Goal: Task Accomplishment & Management: Complete application form

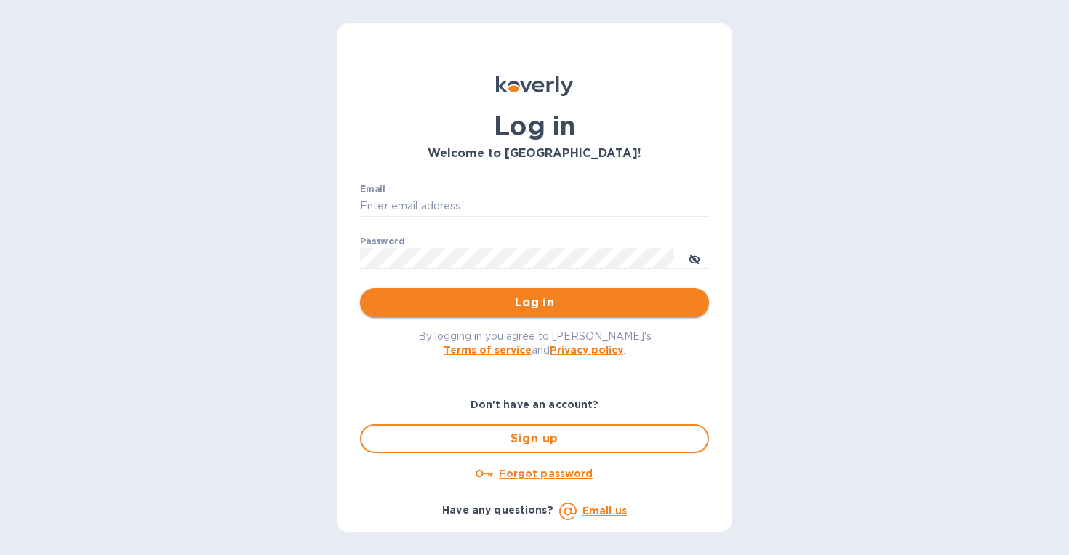
type input "info@vinsdelieu.com"
click at [519, 303] on span "Log in" at bounding box center [535, 302] width 326 height 17
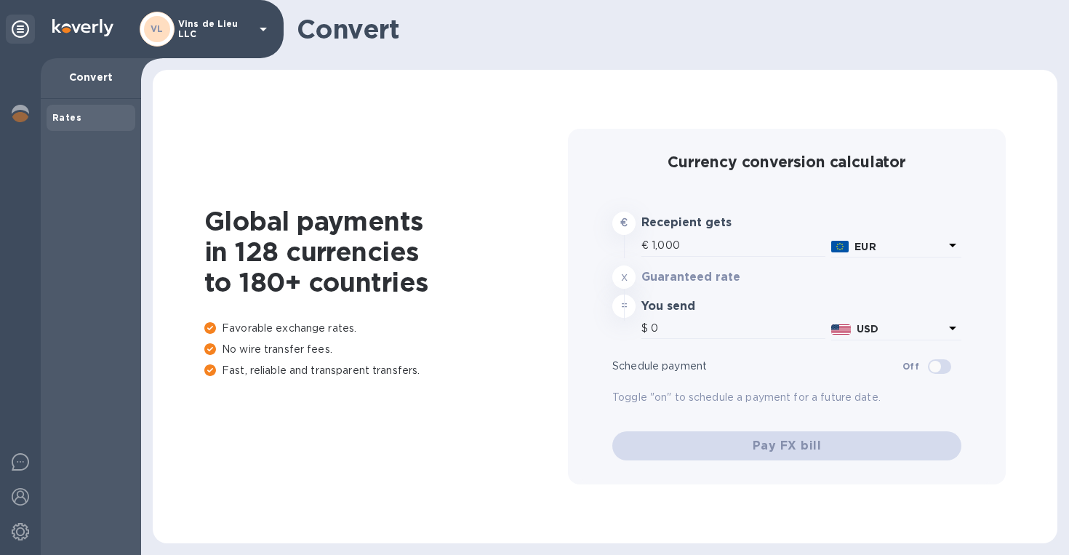
type input "1,187.86"
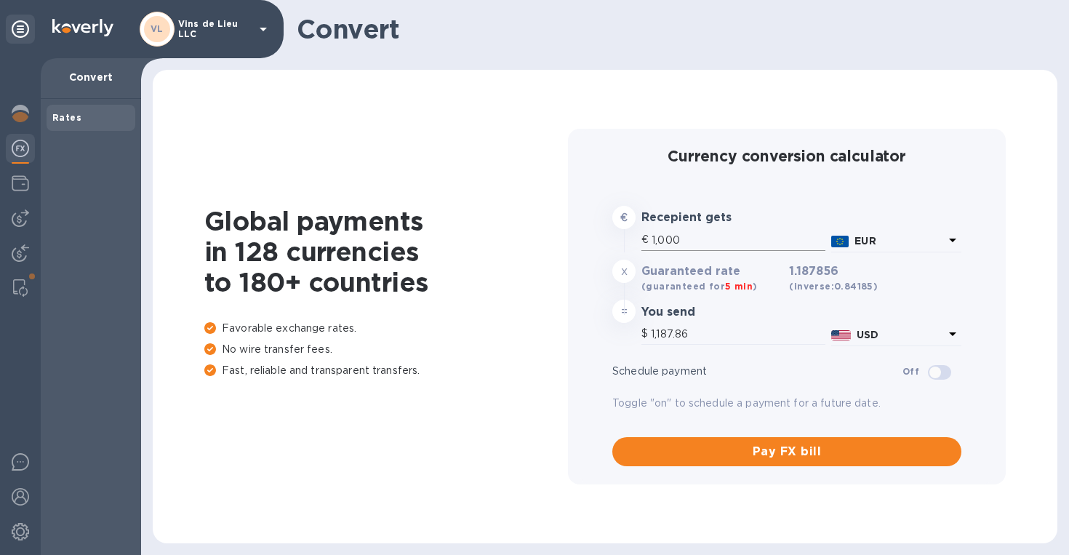
click at [703, 232] on input "1,000" at bounding box center [739, 240] width 174 height 22
click at [697, 241] on input "1,000" at bounding box center [739, 240] width 174 height 22
drag, startPoint x: 697, startPoint y: 241, endPoint x: 679, endPoint y: 239, distance: 17.5
click at [679, 239] on input "1,000" at bounding box center [739, 240] width 174 height 22
type input "1"
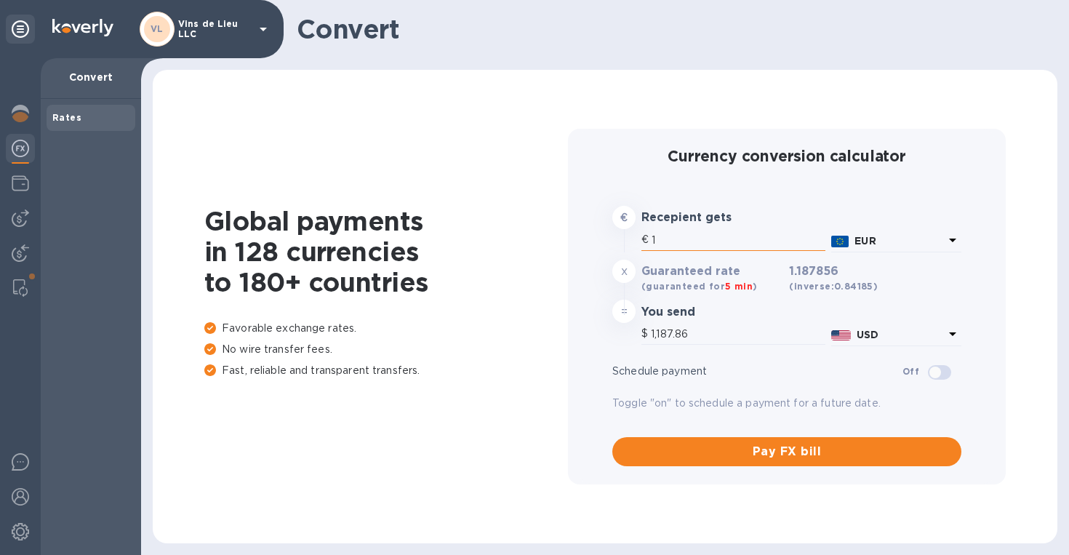
type input "1.19"
type input "12"
type input "14.25"
type input "123"
type input "146.11"
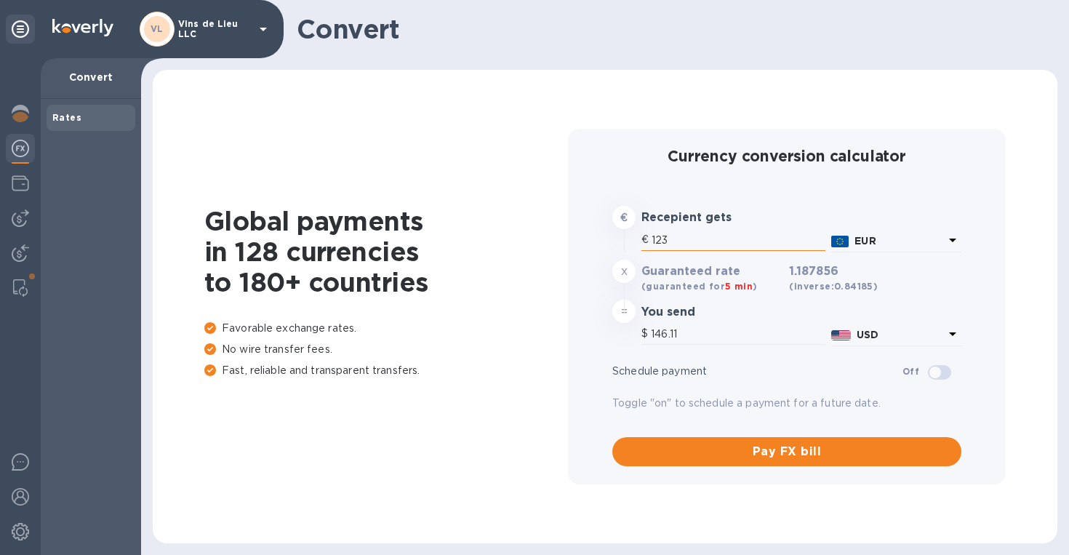
type input "1,237"
type input "1,469.38"
type input "12,378"
type input "14,703.28"
type input "12,378"
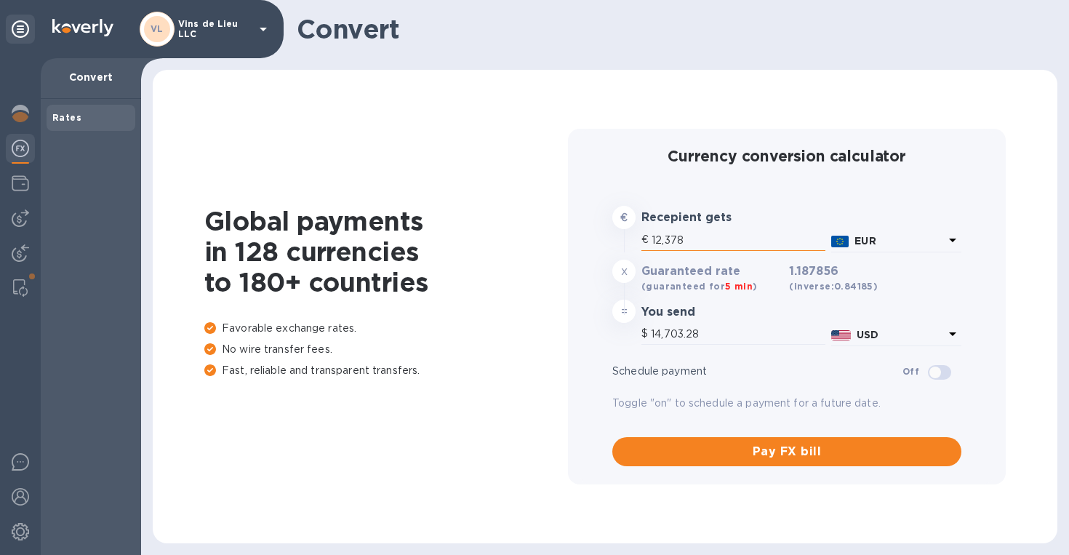
click at [726, 233] on input "12,378" at bounding box center [739, 240] width 174 height 22
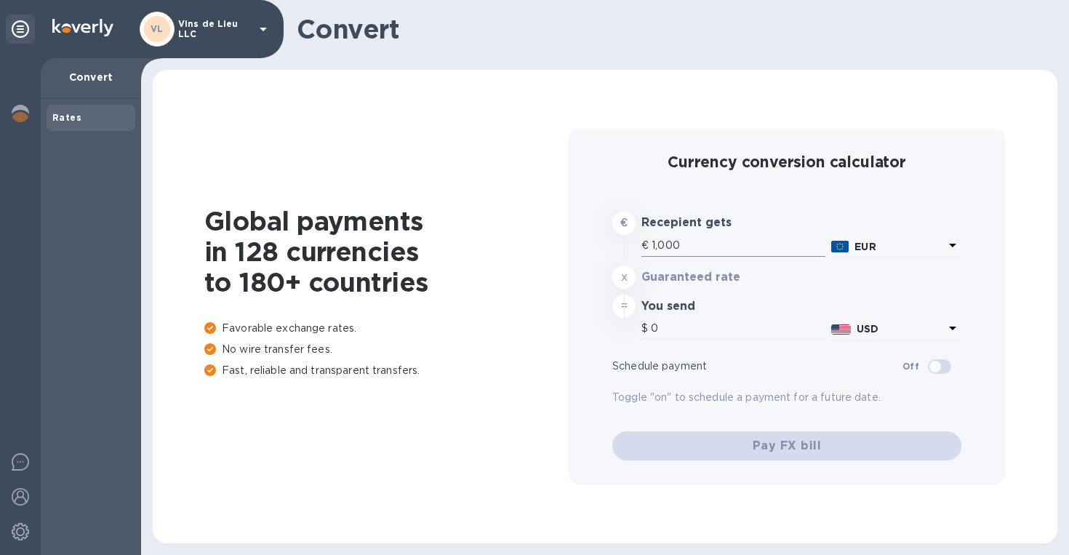
click at [690, 249] on input "1,000" at bounding box center [739, 246] width 174 height 22
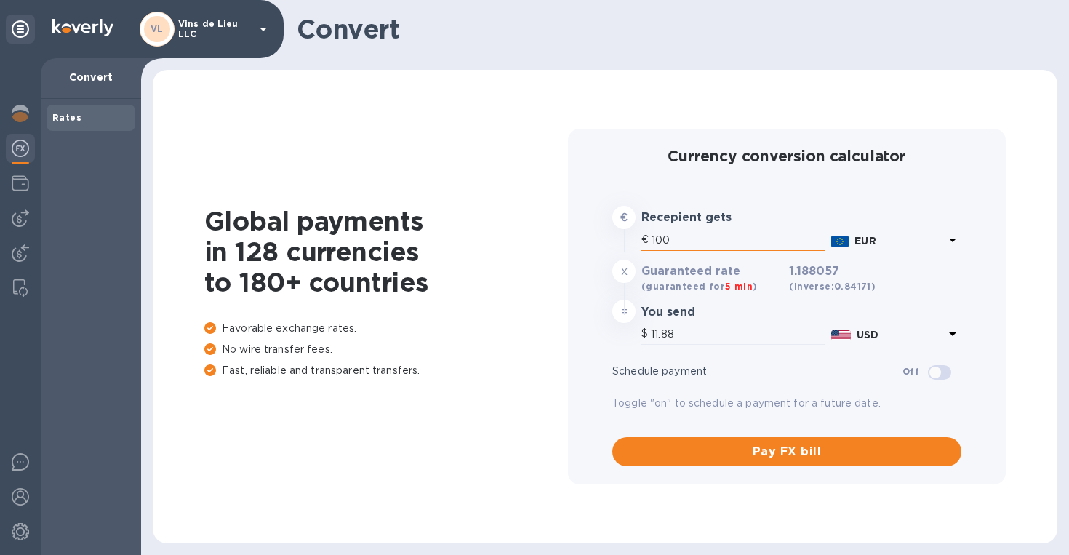
type input "10"
type input "11.88"
type input "1"
type input "1.19"
type input "12"
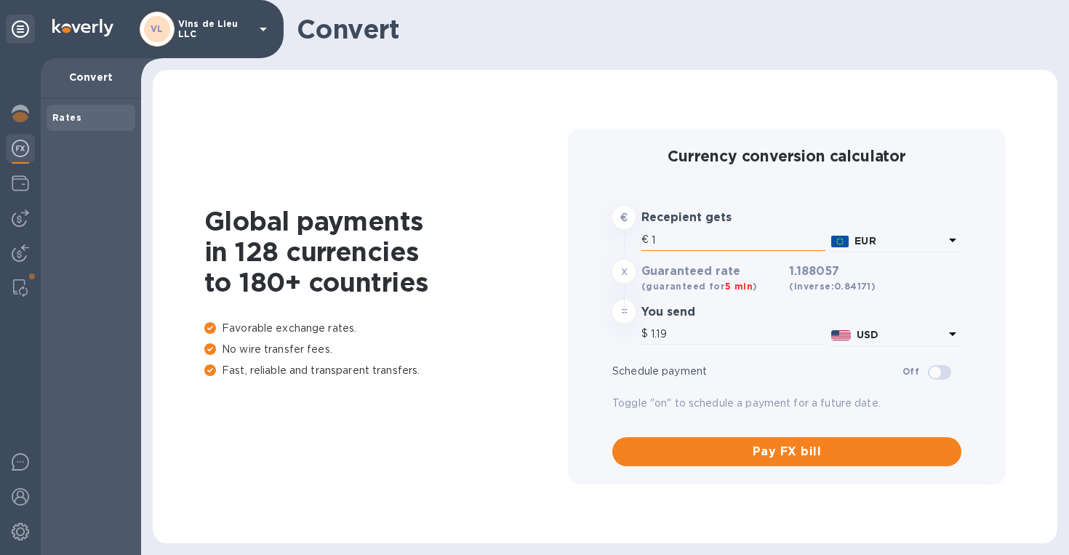
type input "14.26"
type input "123"
type input "146.13"
type input "1,237"
type input "1,469.63"
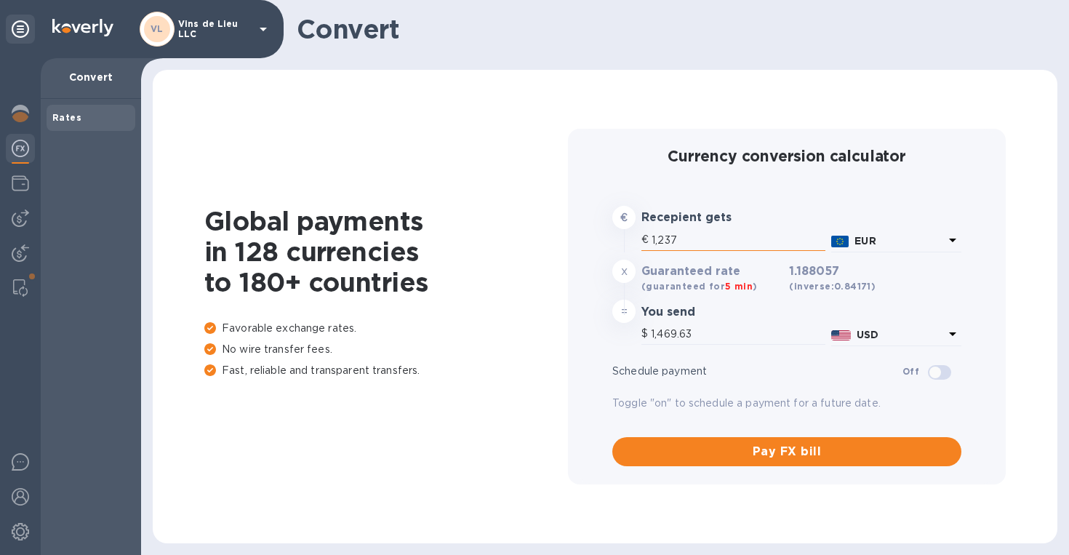
type input "12,378"
type input "14,705.77"
type input "12,378"
click at [6, 219] on div at bounding box center [20, 218] width 29 height 29
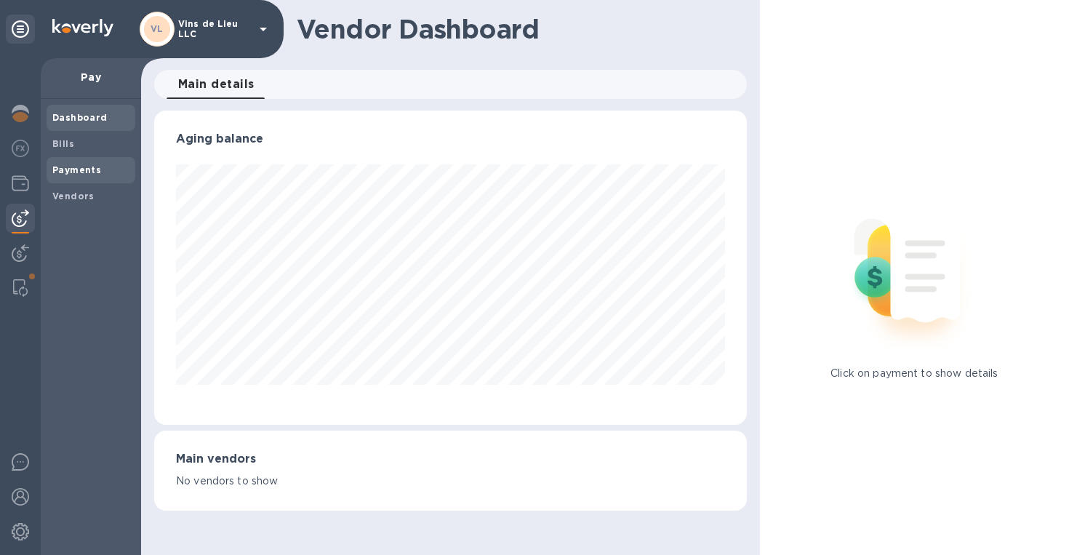
scroll to position [314, 593]
click at [21, 185] on img at bounding box center [20, 183] width 17 height 17
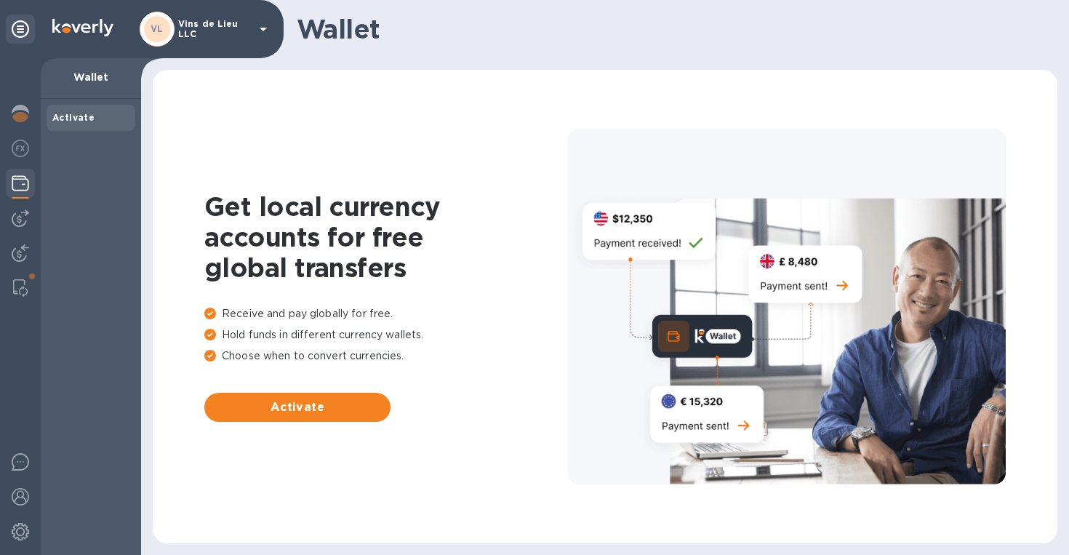
click at [25, 131] on div at bounding box center [20, 306] width 41 height 497
click at [22, 258] on img at bounding box center [20, 252] width 17 height 17
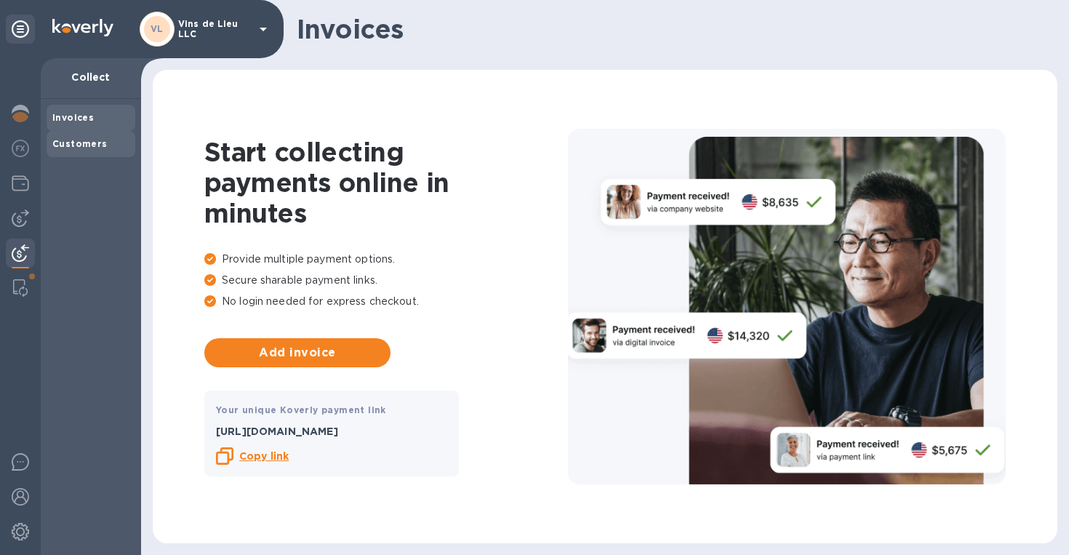
click at [77, 140] on b "Customers" at bounding box center [79, 143] width 55 height 11
click at [89, 148] on b "Customers" at bounding box center [79, 143] width 55 height 11
click at [84, 150] on div "Customers" at bounding box center [90, 144] width 77 height 15
click at [81, 121] on b "Invoices" at bounding box center [72, 117] width 41 height 11
click at [83, 143] on b "Customers" at bounding box center [79, 143] width 55 height 11
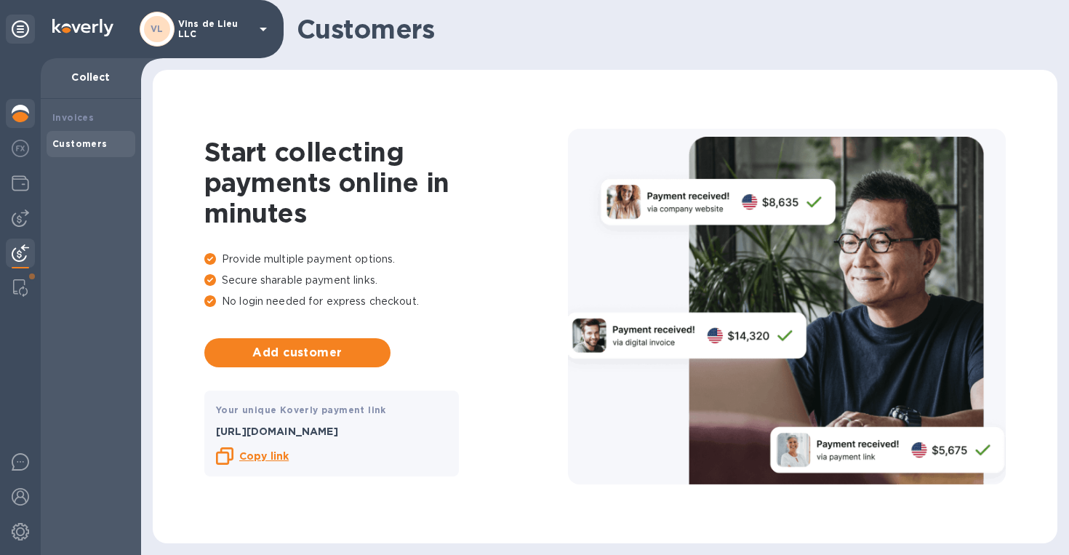
click at [28, 107] on img at bounding box center [20, 113] width 17 height 17
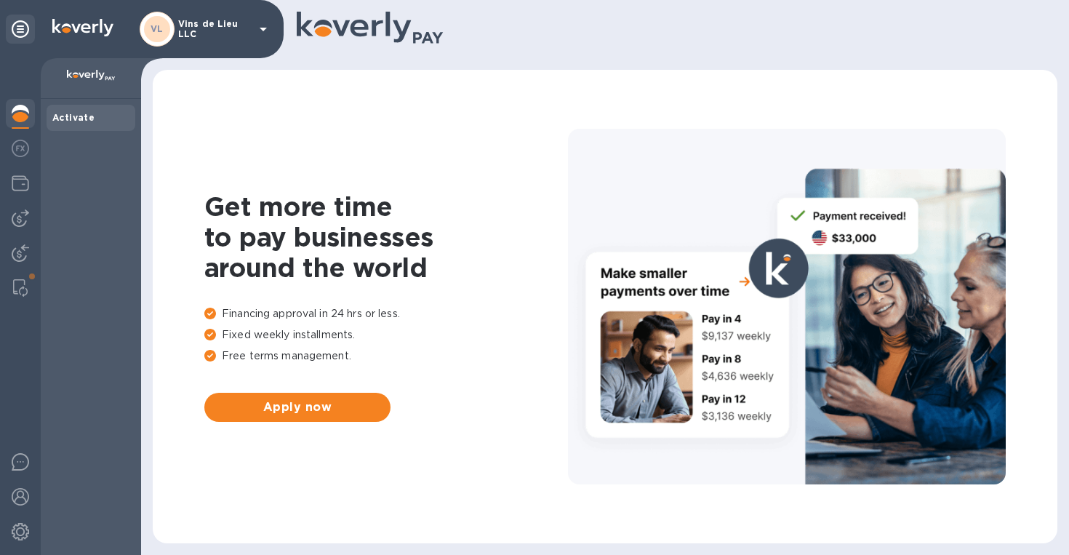
click at [20, 31] on icon at bounding box center [20, 28] width 17 height 17
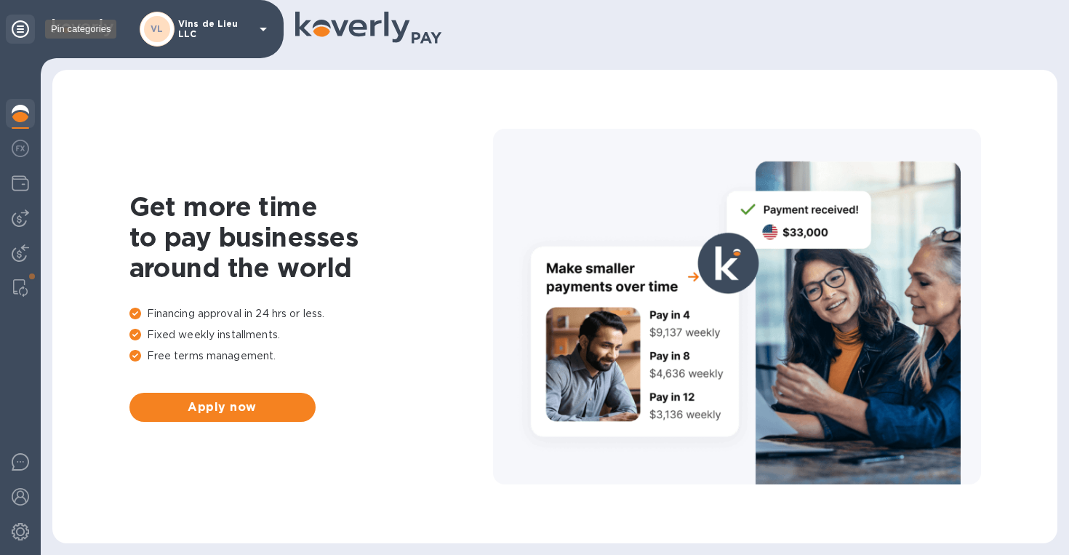
click at [20, 31] on icon at bounding box center [20, 28] width 17 height 17
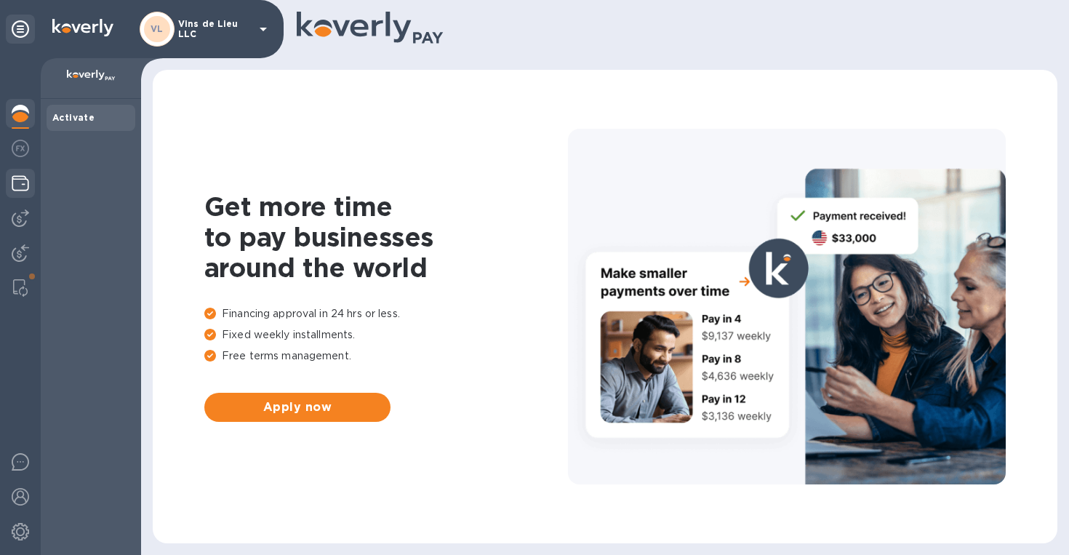
click at [24, 180] on img at bounding box center [20, 183] width 17 height 17
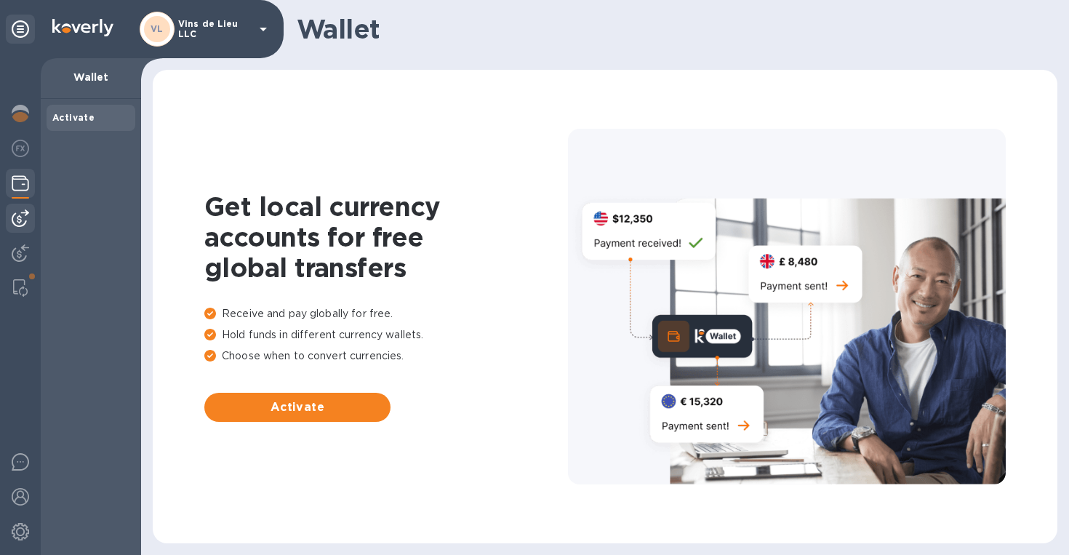
click at [22, 213] on img at bounding box center [20, 217] width 17 height 17
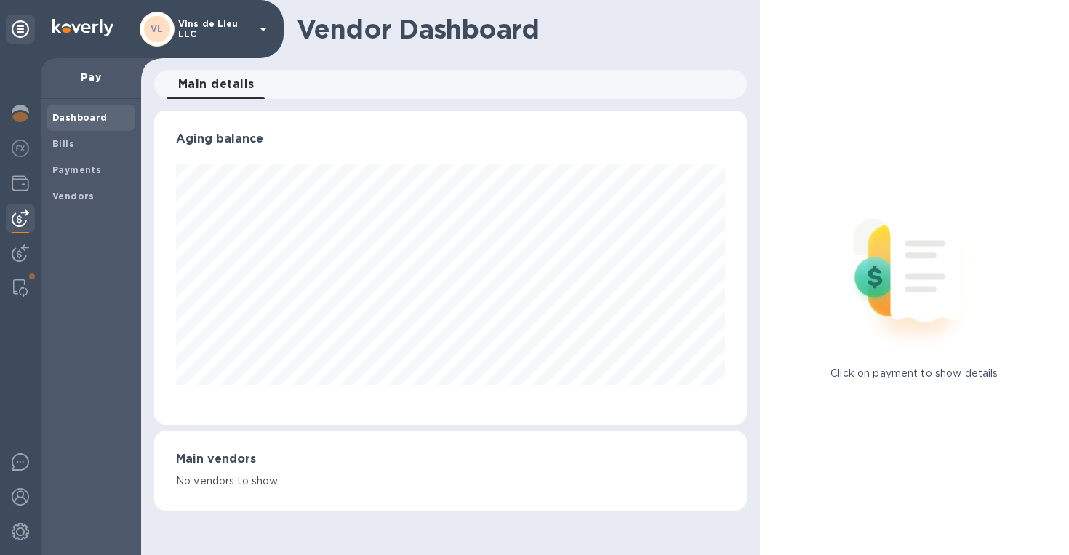
scroll to position [314, 593]
click at [84, 192] on b "Vendors" at bounding box center [73, 196] width 42 height 11
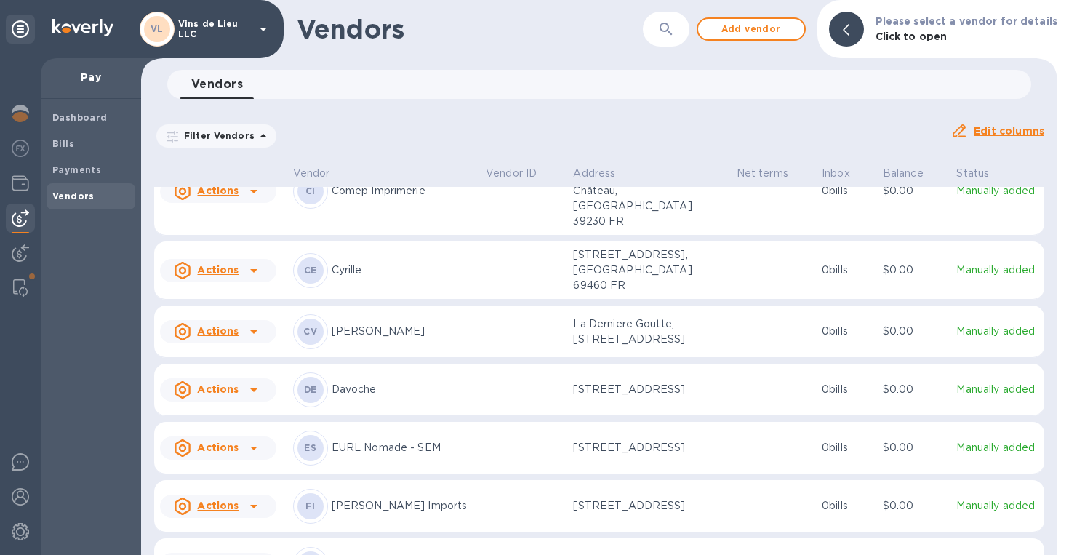
scroll to position [244, 0]
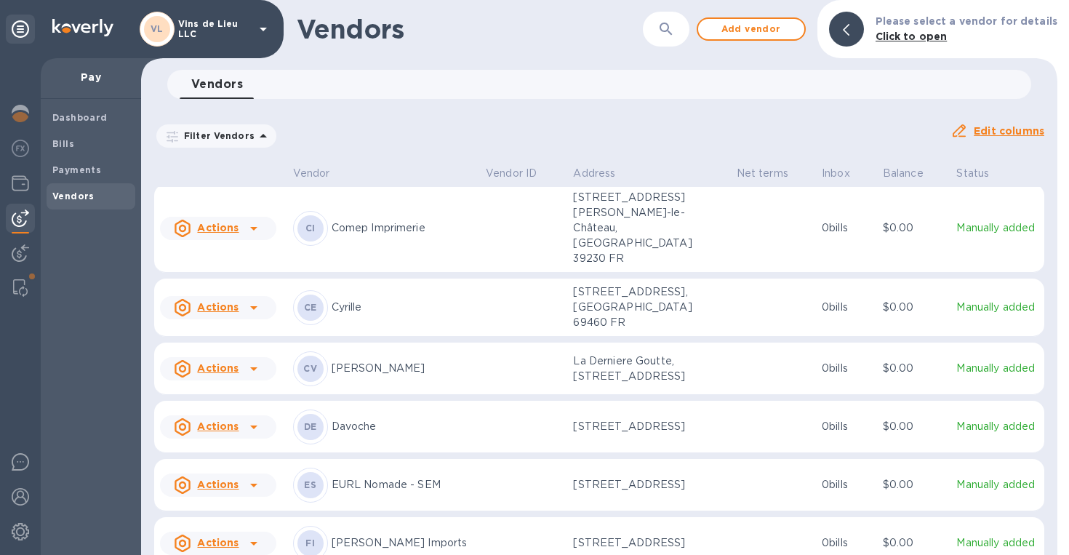
click at [418, 409] on div "DE Davoche" at bounding box center [383, 426] width 181 height 35
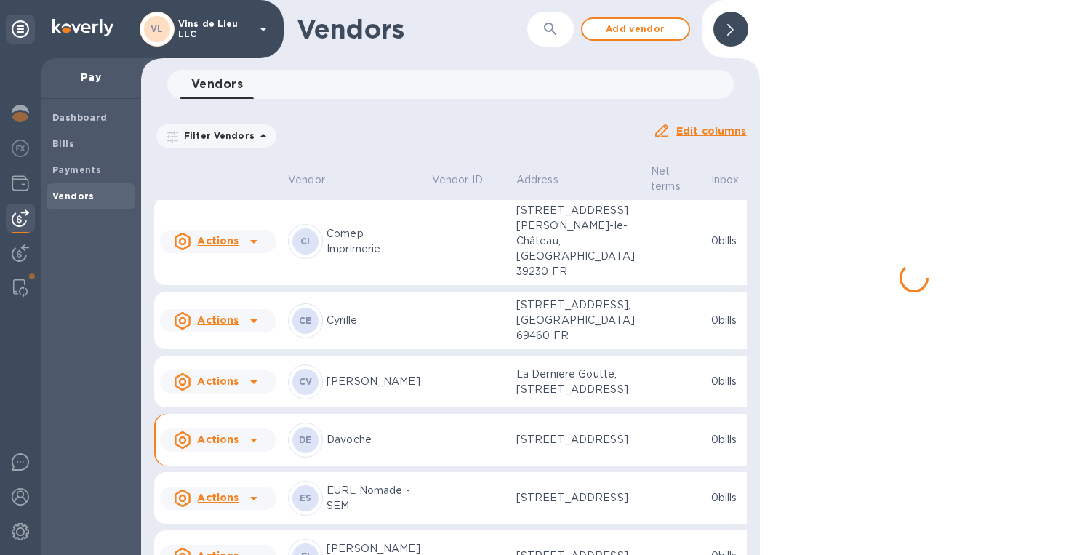
scroll to position [416, 0]
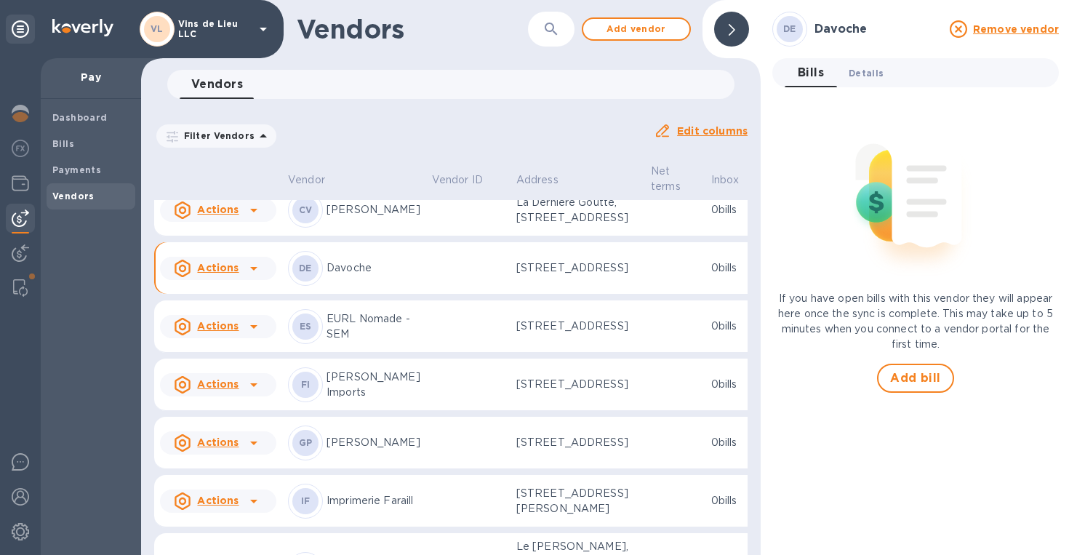
click at [865, 73] on span "Details 0" at bounding box center [866, 72] width 35 height 15
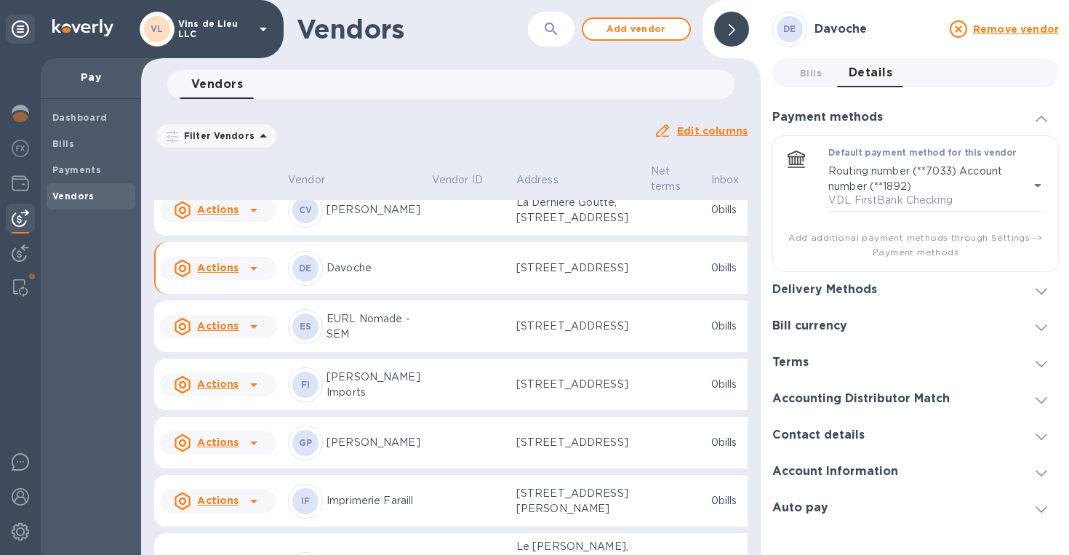
click at [868, 293] on h3 "Delivery Methods" at bounding box center [824, 290] width 105 height 14
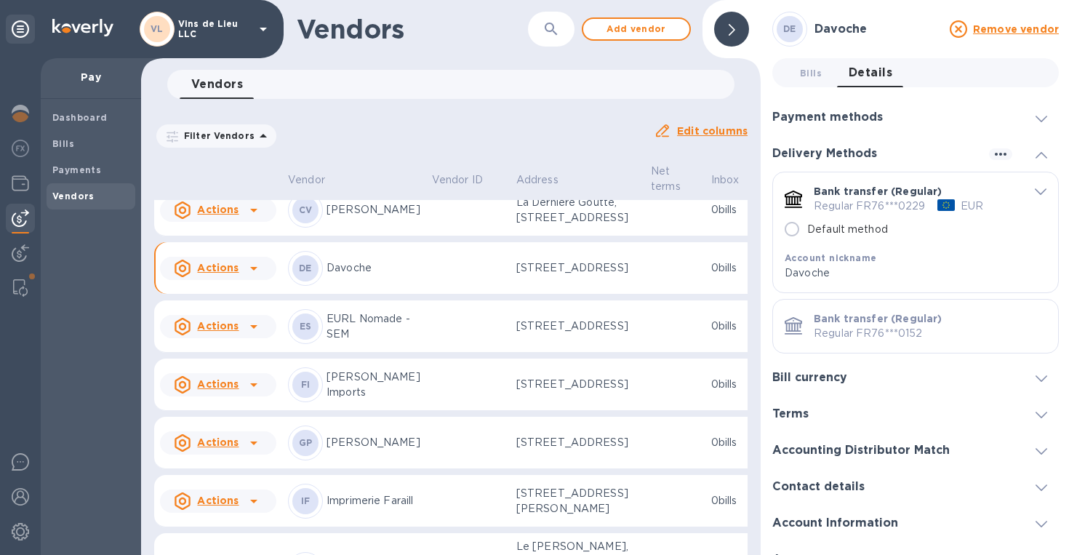
click at [956, 339] on p "Regular FR76***0152" at bounding box center [930, 333] width 233 height 15
click at [1039, 194] on icon "default-method" at bounding box center [1041, 191] width 12 height 7
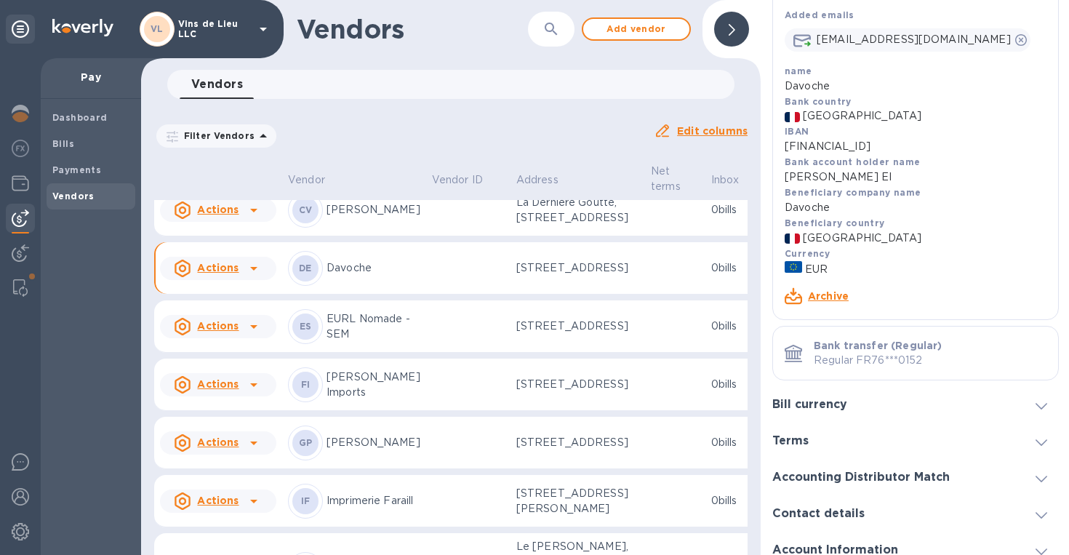
scroll to position [458, 0]
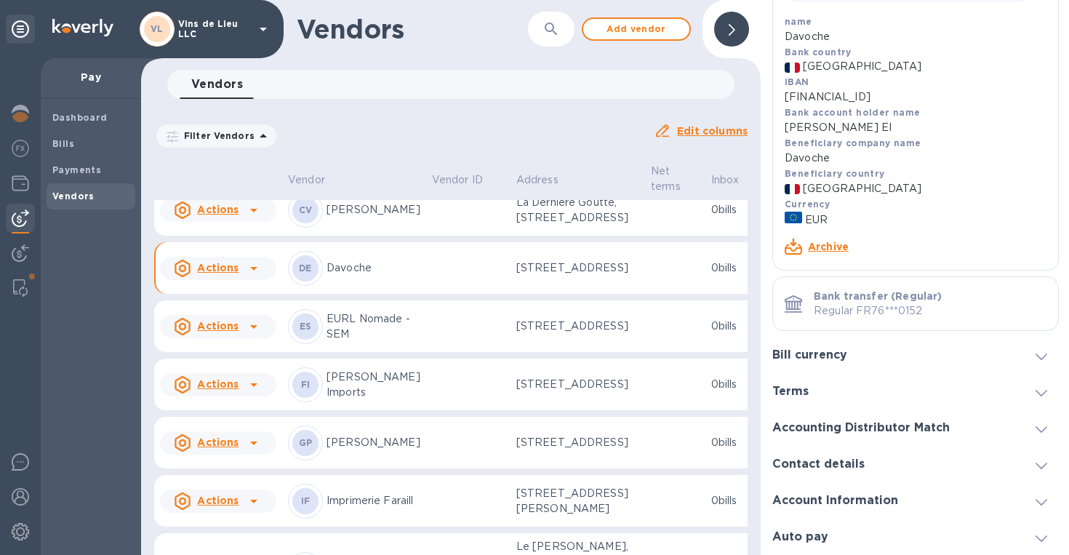
click at [900, 313] on p "Regular FR76***0152" at bounding box center [930, 310] width 233 height 15
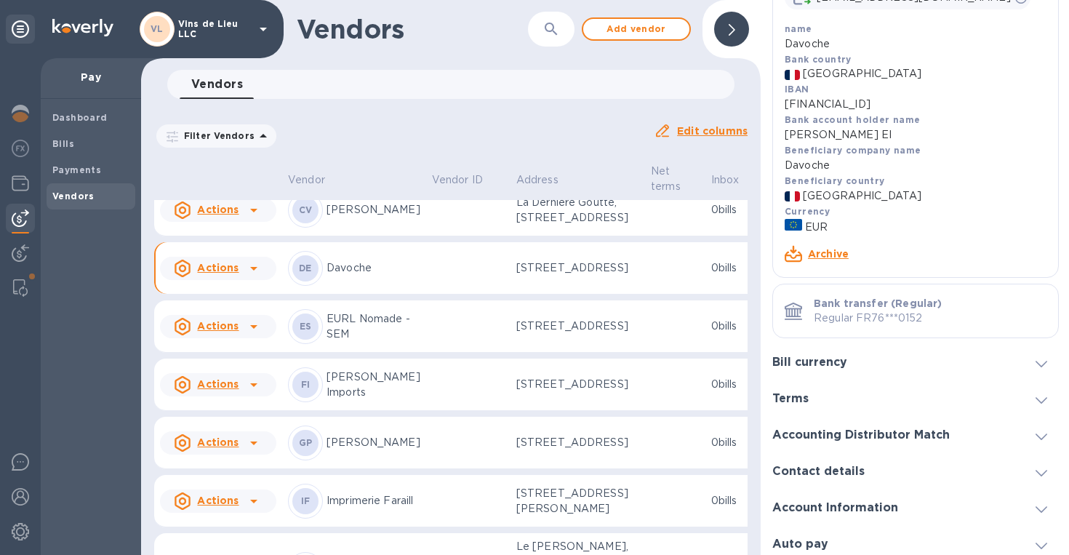
click at [900, 313] on p "Regular FR76***0152" at bounding box center [930, 318] width 233 height 15
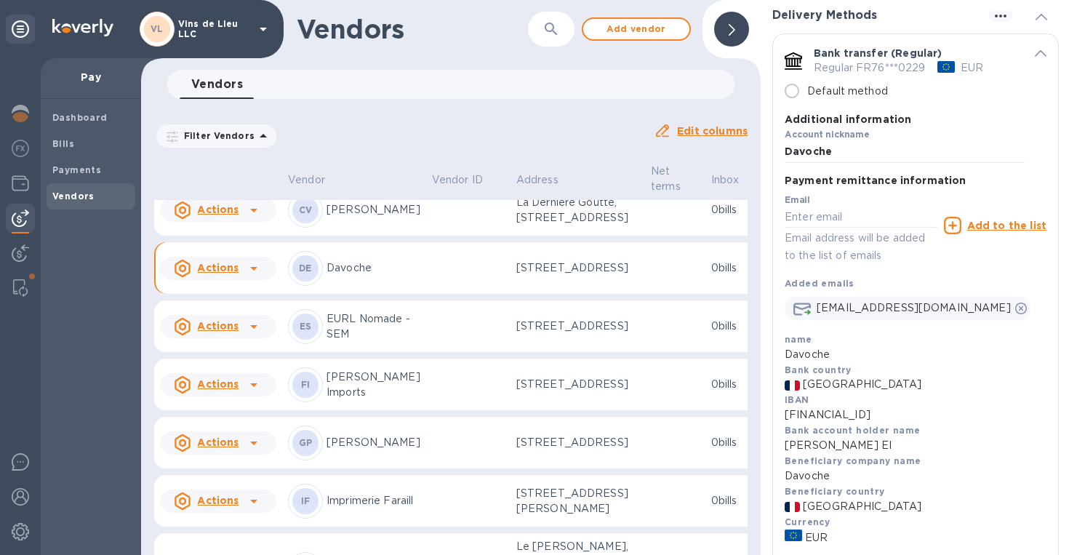
scroll to position [89, 0]
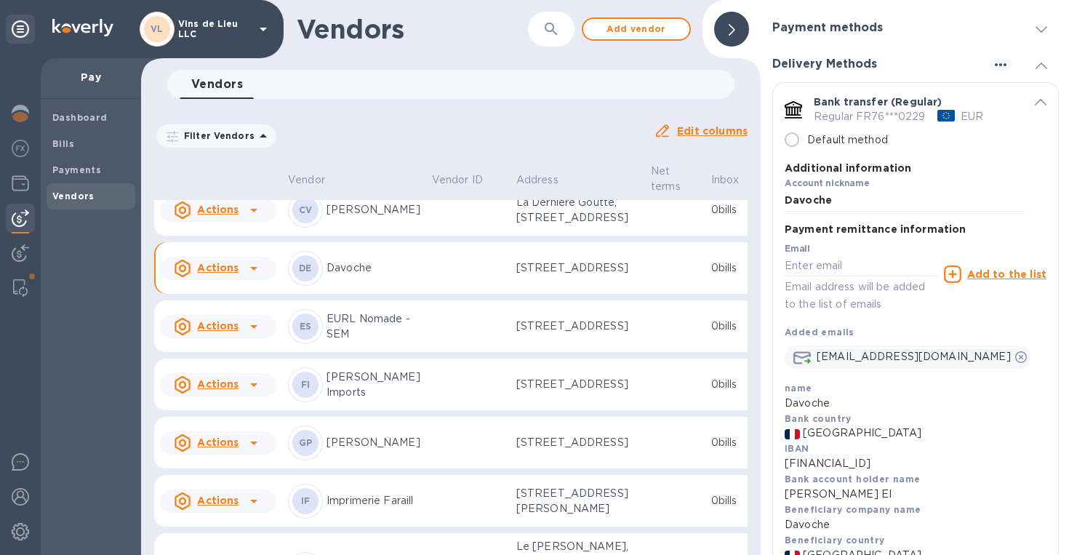
click at [1036, 100] on icon "default-method" at bounding box center [1041, 102] width 12 height 7
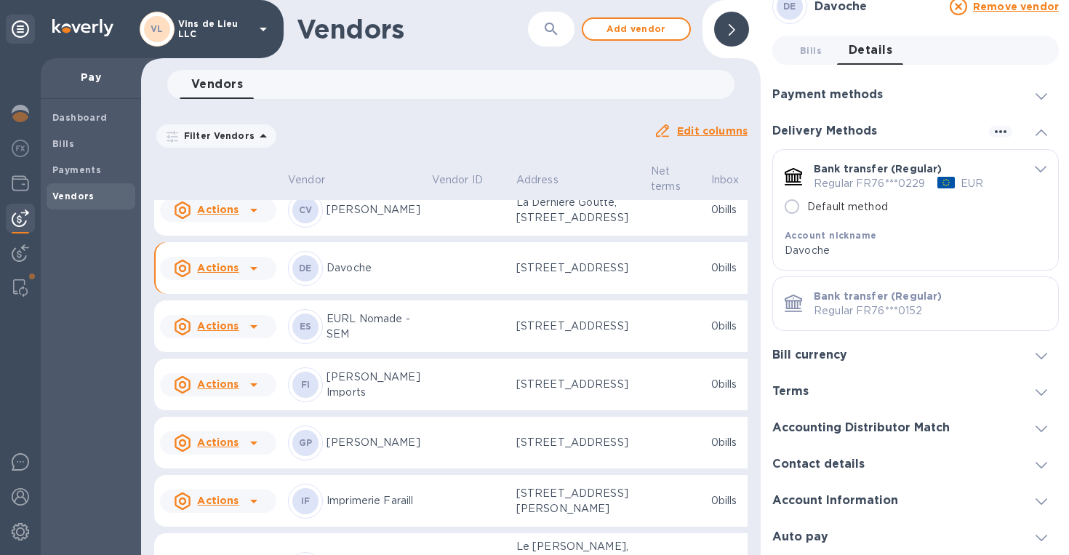
scroll to position [23, 0]
click at [975, 306] on p "Regular FR76***0152" at bounding box center [930, 310] width 233 height 15
click at [903, 312] on p "Regular FR76***0152" at bounding box center [930, 310] width 233 height 15
click at [975, 299] on div "Bank transfer (Regular)" at bounding box center [930, 296] width 233 height 15
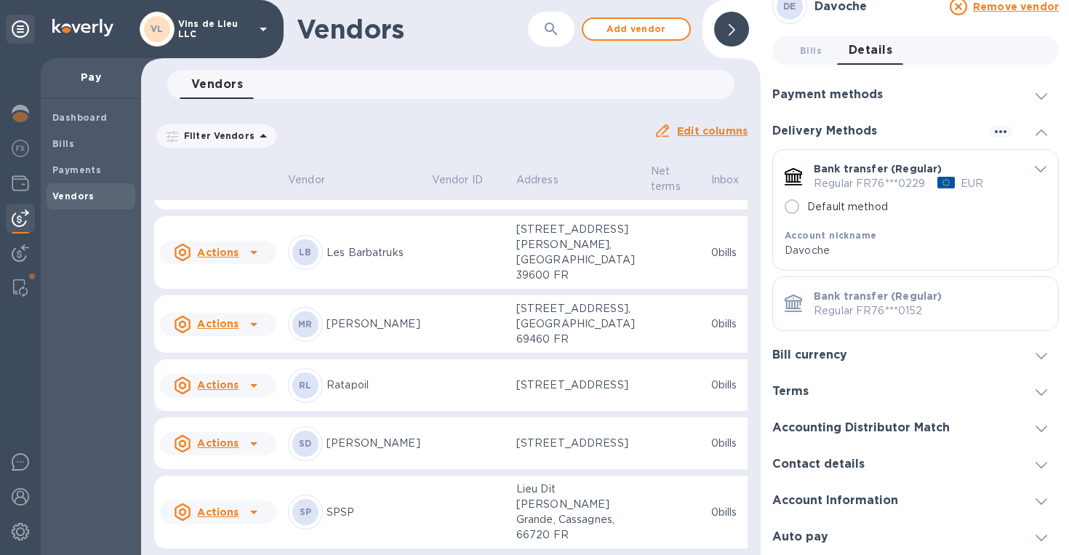
scroll to position [1728, 0]
click at [371, 495] on div "SP SPSP" at bounding box center [354, 512] width 132 height 35
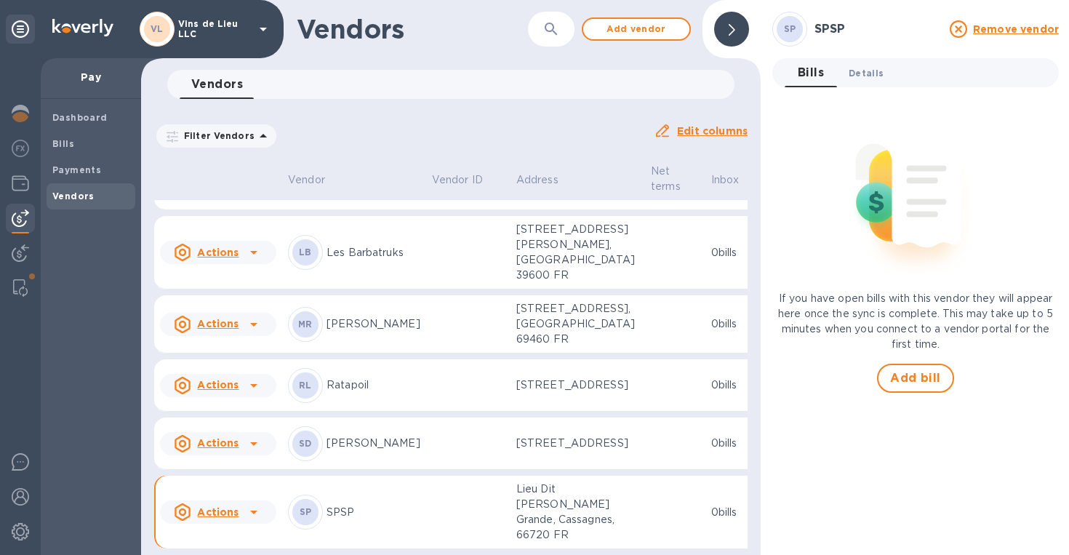
click at [864, 69] on span "Details 0" at bounding box center [866, 72] width 35 height 15
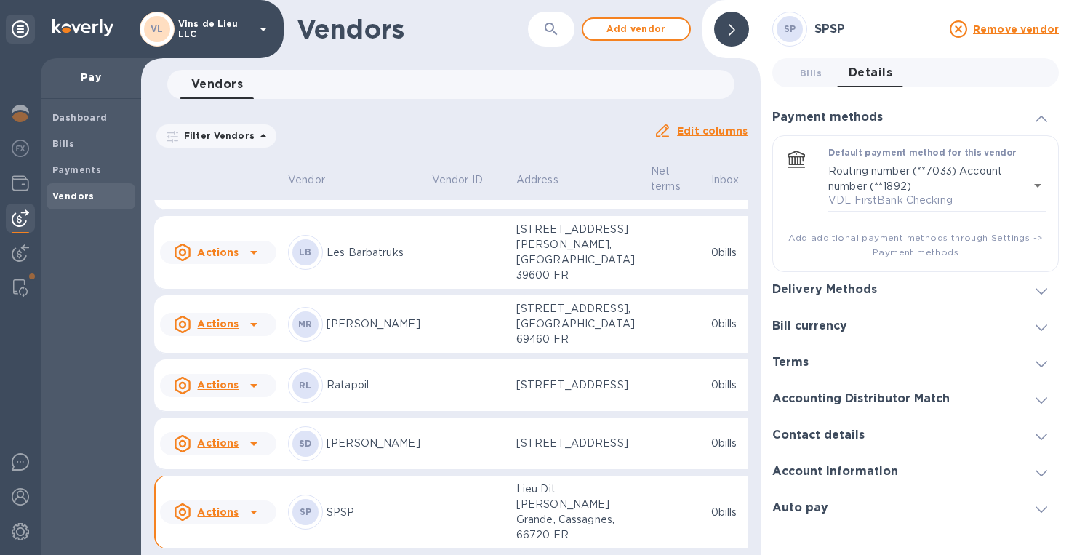
click at [1037, 287] on span at bounding box center [1042, 291] width 12 height 14
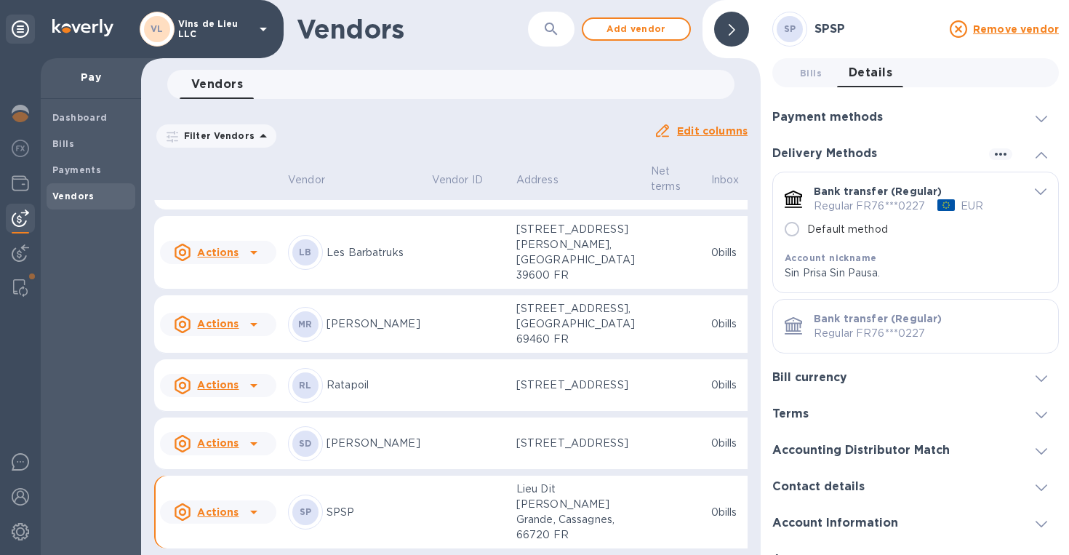
click at [965, 262] on div "Account nickname" at bounding box center [905, 257] width 240 height 15
click at [1036, 191] on icon "default-method" at bounding box center [1041, 191] width 12 height 7
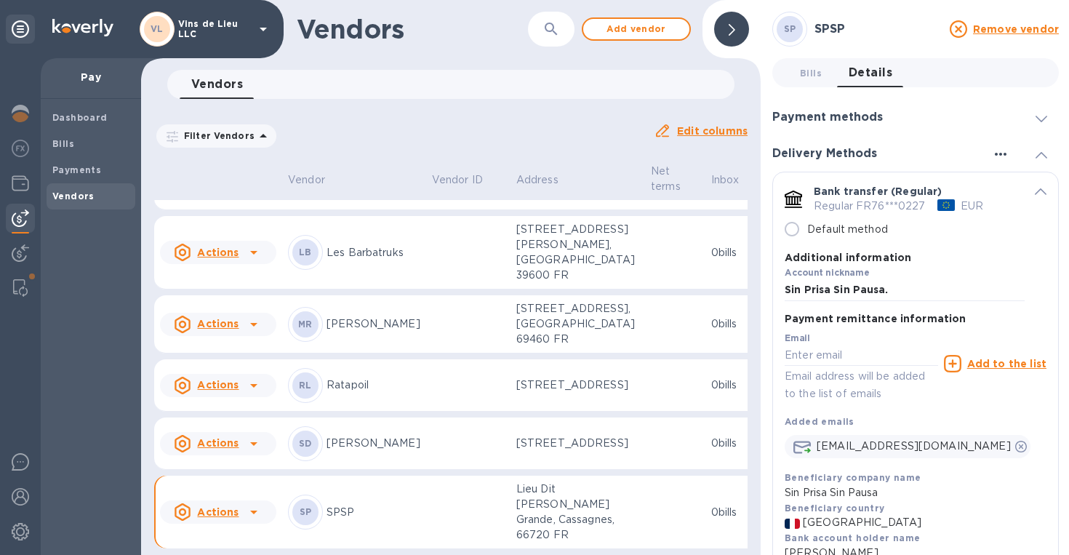
click at [995, 156] on icon "button" at bounding box center [1000, 153] width 17 height 17
click at [925, 157] on div at bounding box center [534, 277] width 1069 height 555
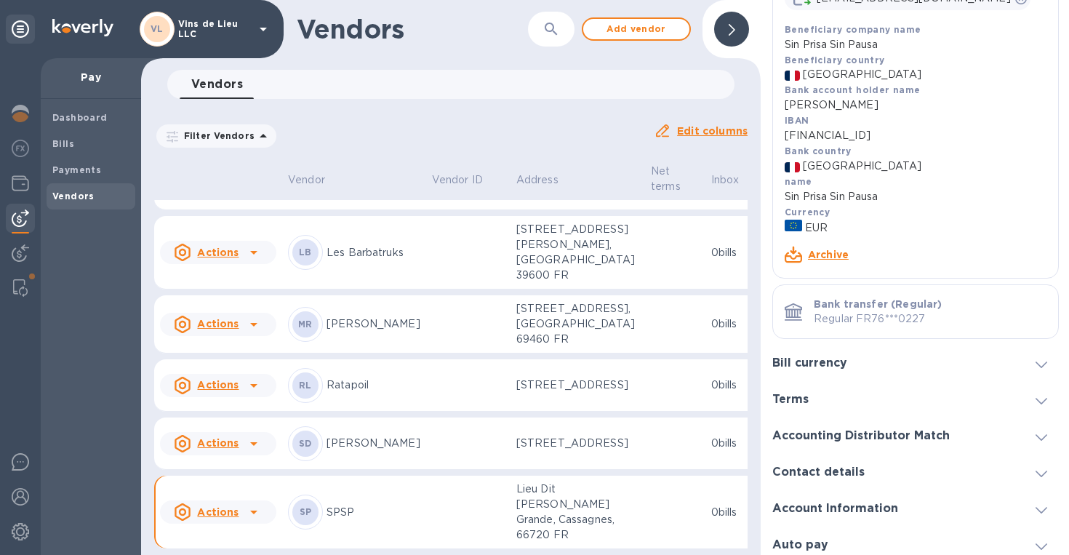
scroll to position [458, 0]
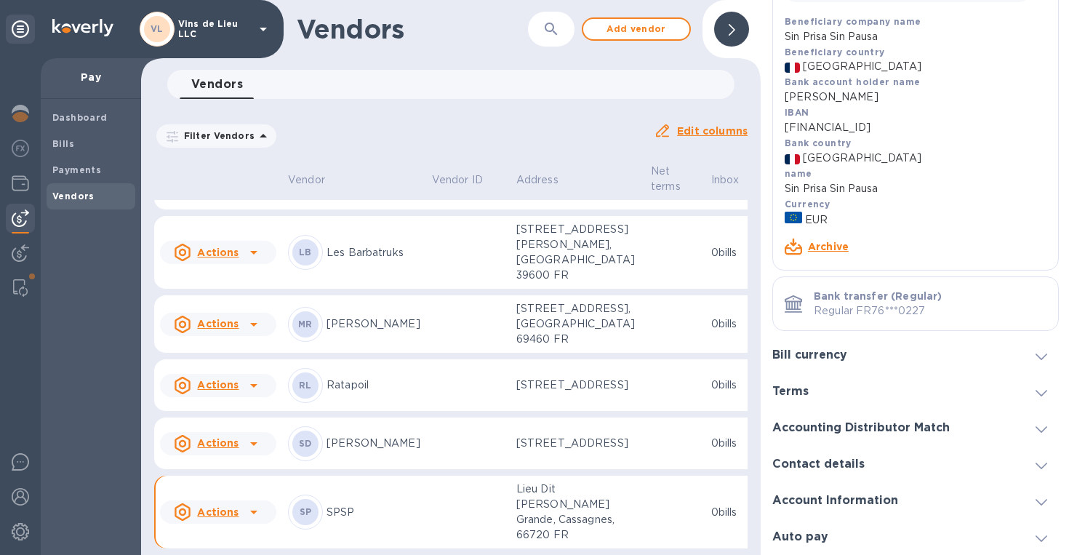
click at [826, 245] on link "Archive" at bounding box center [828, 247] width 41 height 12
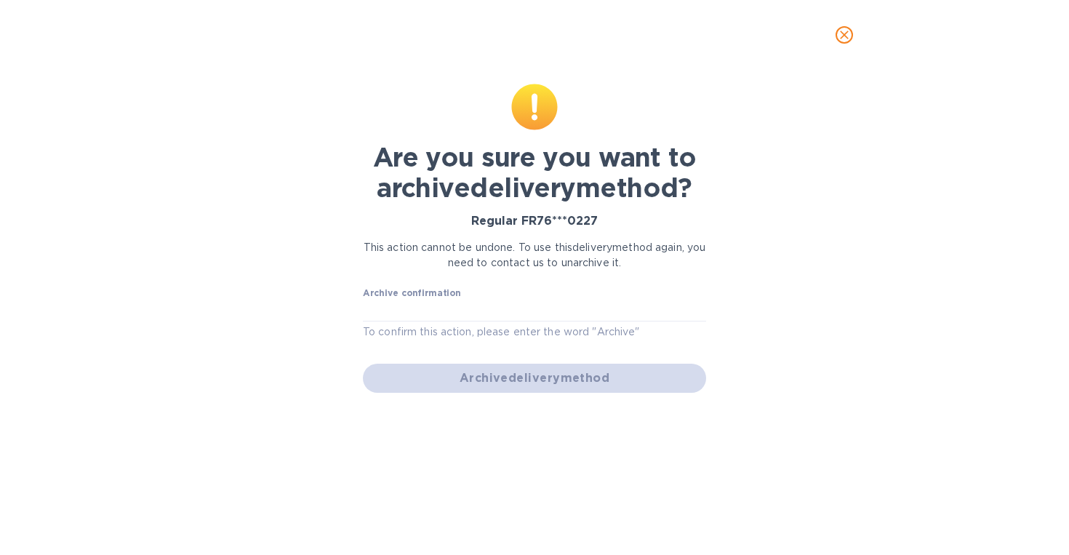
click at [569, 380] on div "Archive delivery method" at bounding box center [534, 378] width 355 height 41
click at [463, 311] on input "text" at bounding box center [534, 311] width 343 height 22
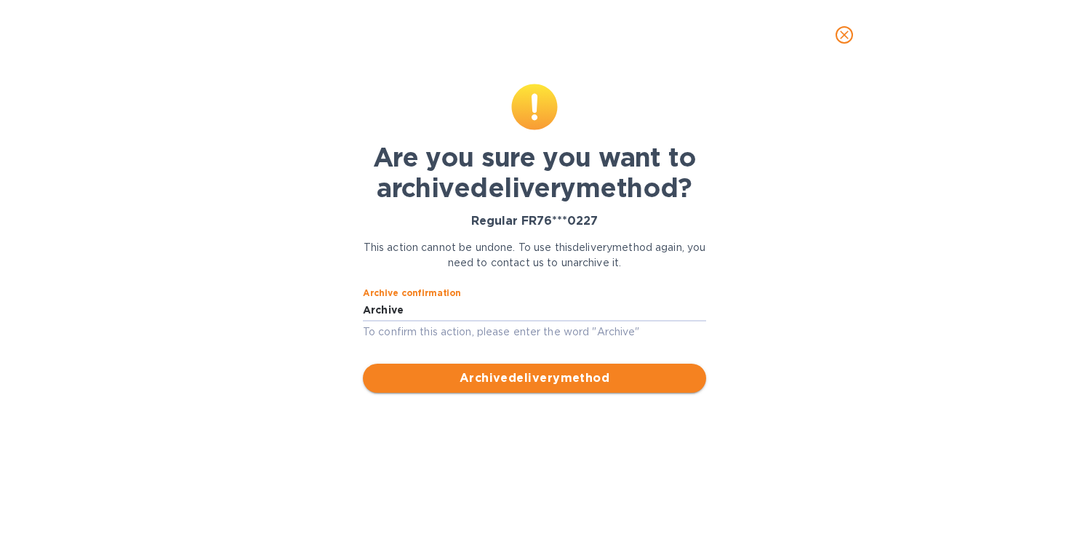
type input "Archive"
click at [528, 374] on span "Archive delivery method" at bounding box center [535, 377] width 320 height 17
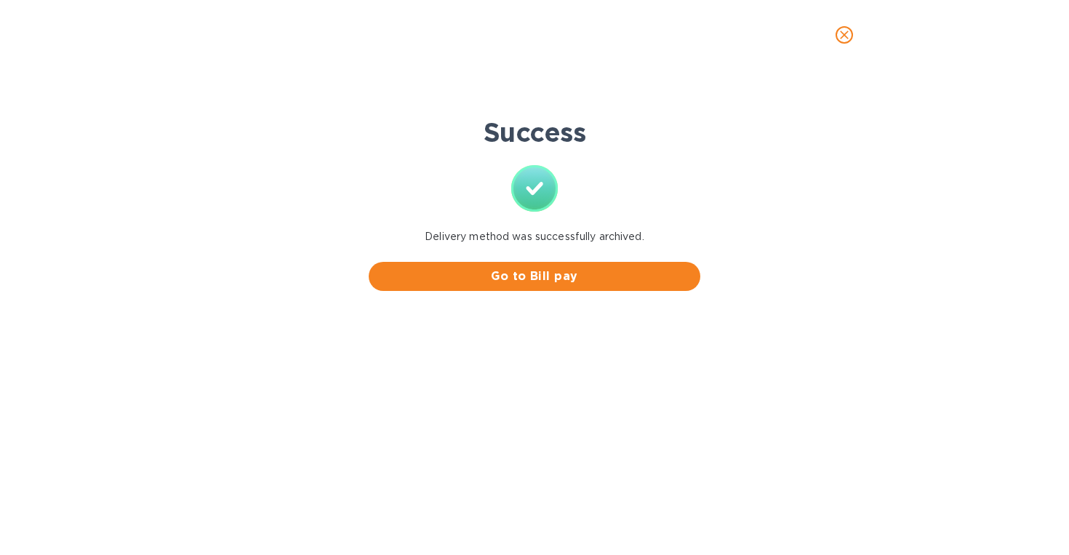
scroll to position [0, 0]
click at [546, 273] on span "Go to Bill pay" at bounding box center [534, 276] width 308 height 17
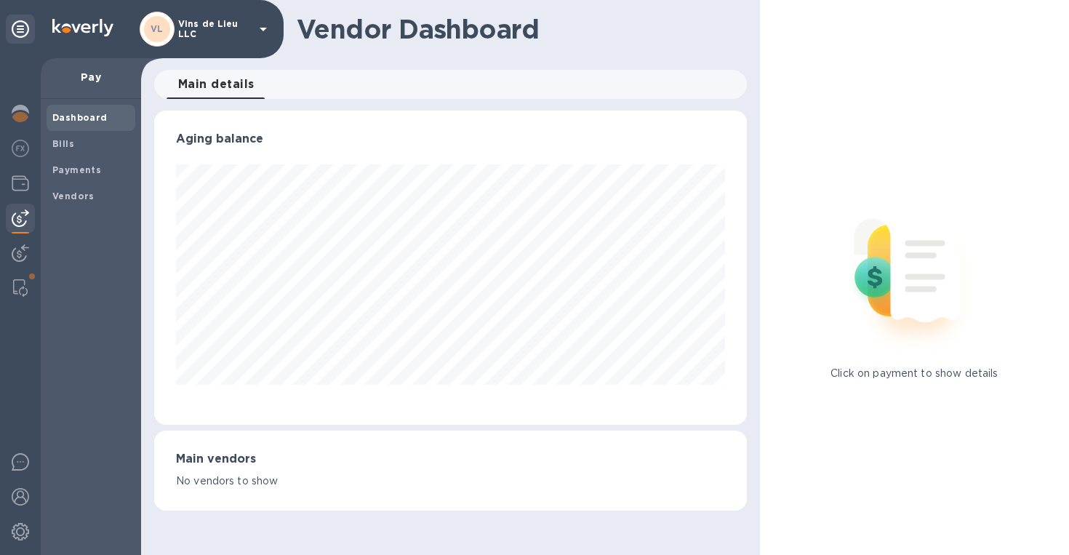
scroll to position [314, 593]
click at [76, 192] on b "Vendors" at bounding box center [73, 196] width 42 height 11
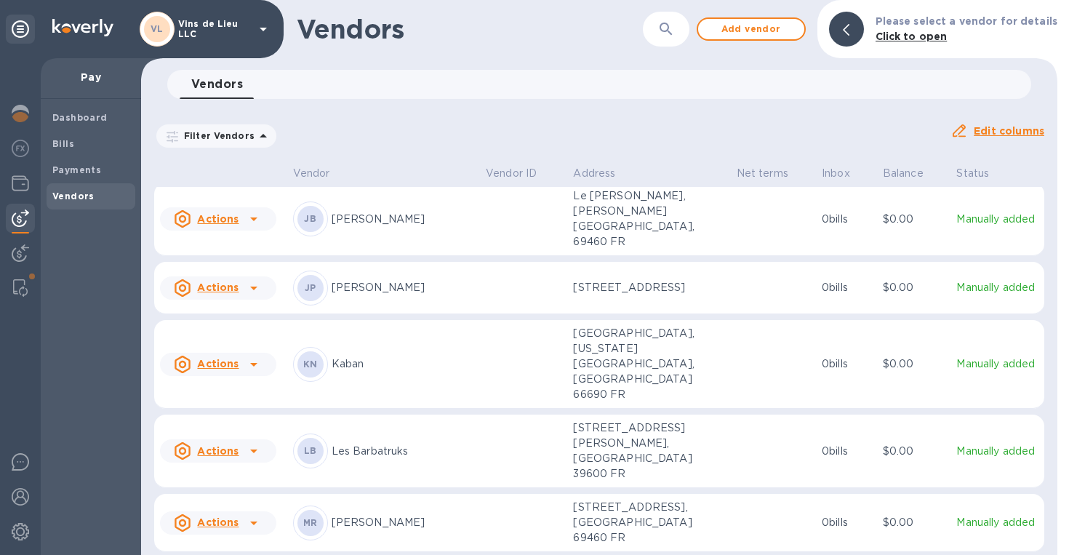
scroll to position [878, 0]
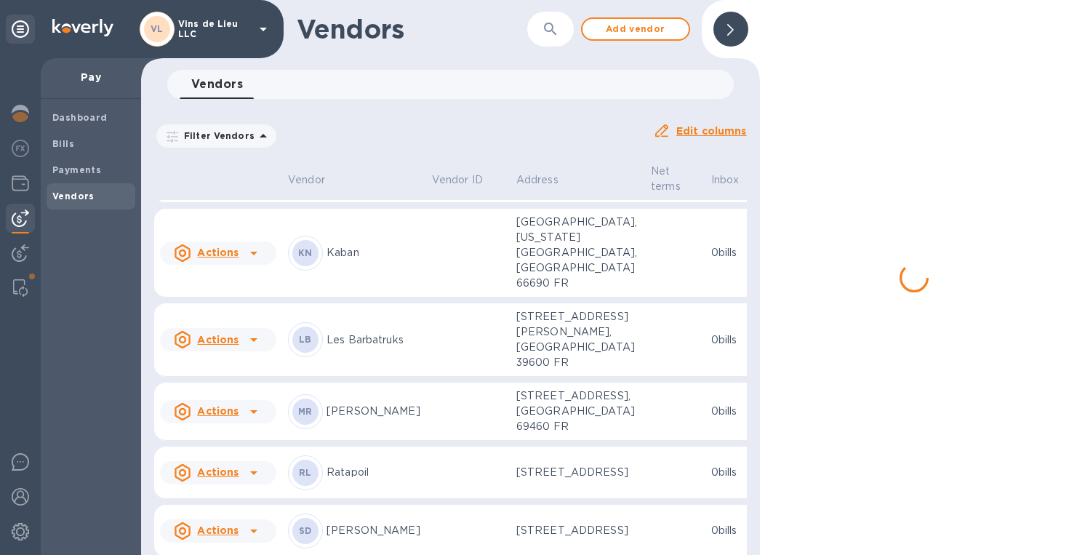
scroll to position [1417, 0]
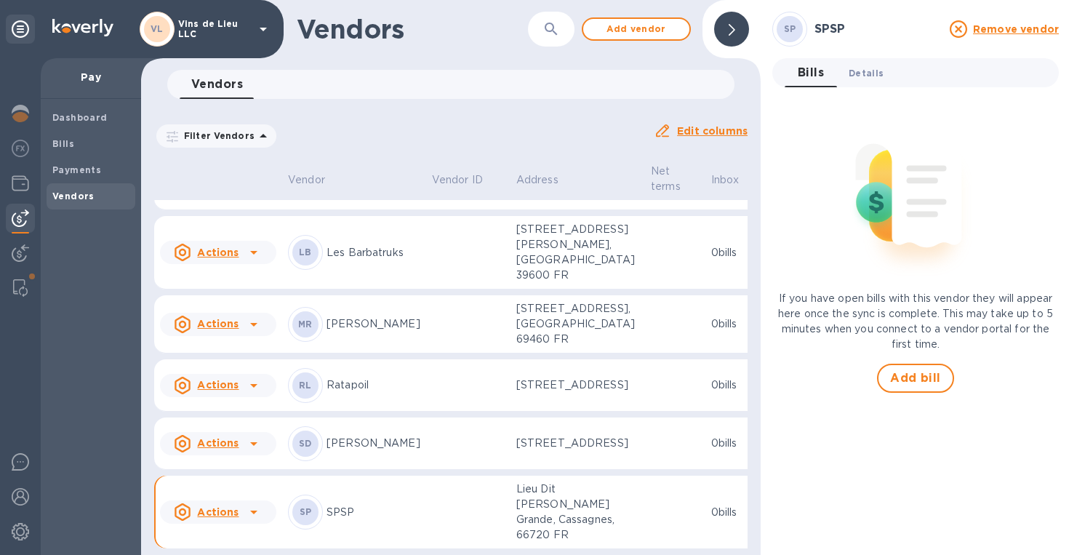
click at [855, 73] on span "Details 0" at bounding box center [866, 72] width 35 height 15
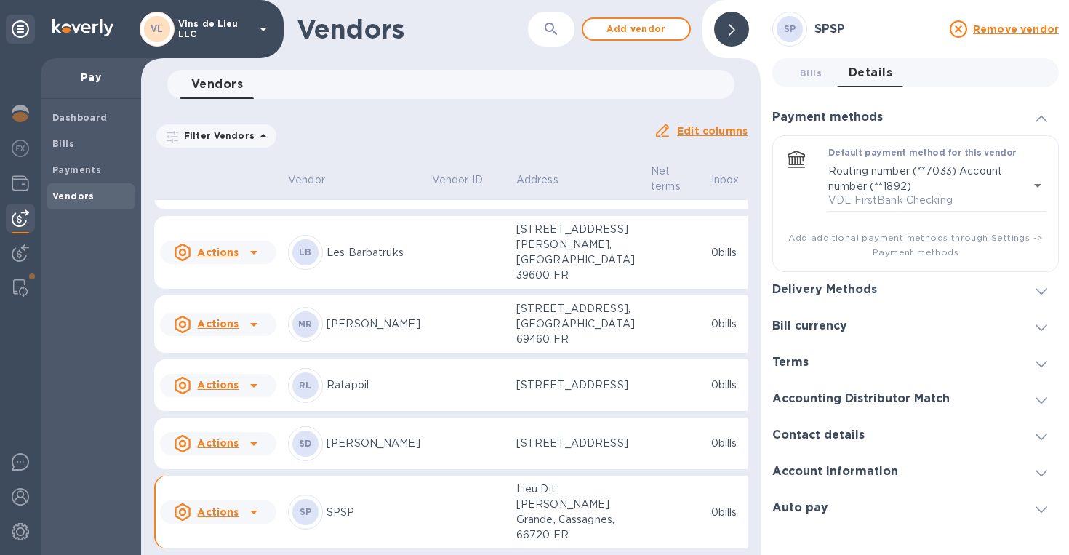
click at [892, 284] on div "Delivery Methods" at bounding box center [915, 290] width 287 height 36
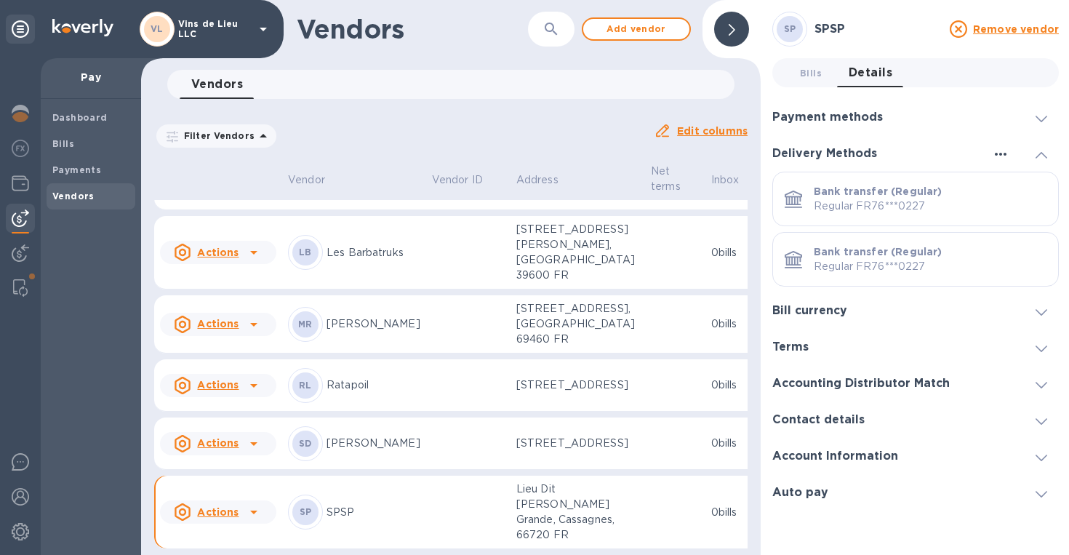
click at [1003, 151] on icon "button" at bounding box center [1000, 153] width 17 height 17
click at [1012, 177] on p "Add new" at bounding box center [1017, 184] width 48 height 15
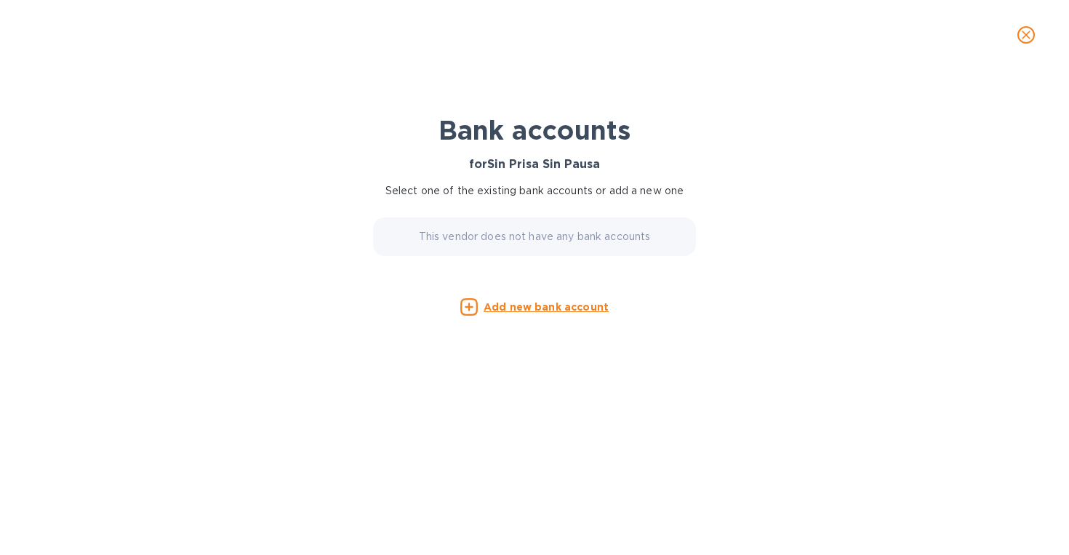
click at [569, 240] on p "This vendor does not have any bank accounts" at bounding box center [535, 236] width 232 height 15
click at [553, 308] on u "Add new bank account" at bounding box center [546, 307] width 125 height 12
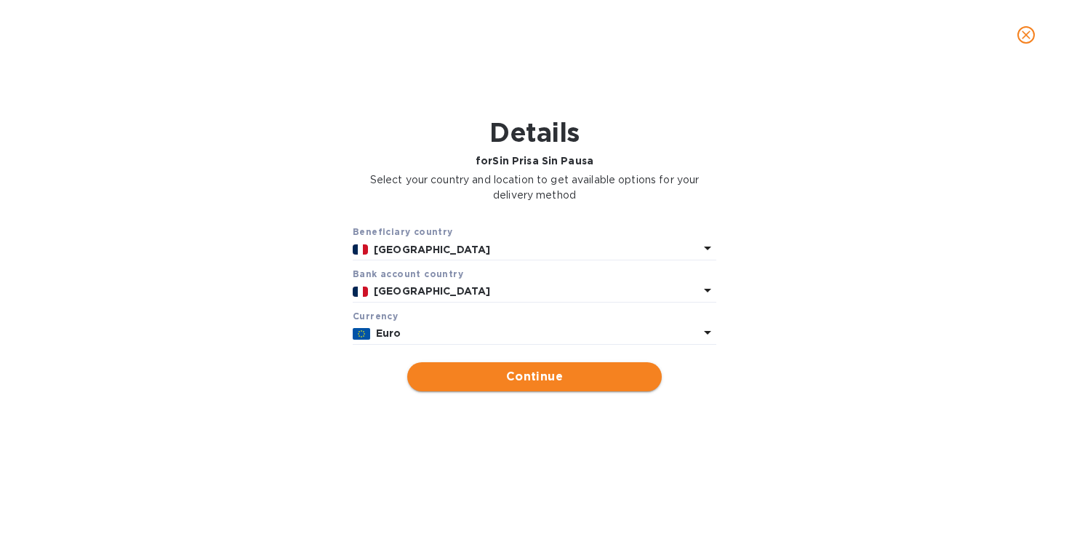
click at [535, 369] on span "Continue" at bounding box center [534, 376] width 231 height 17
type input "Sin Prisa Sin Pausa"
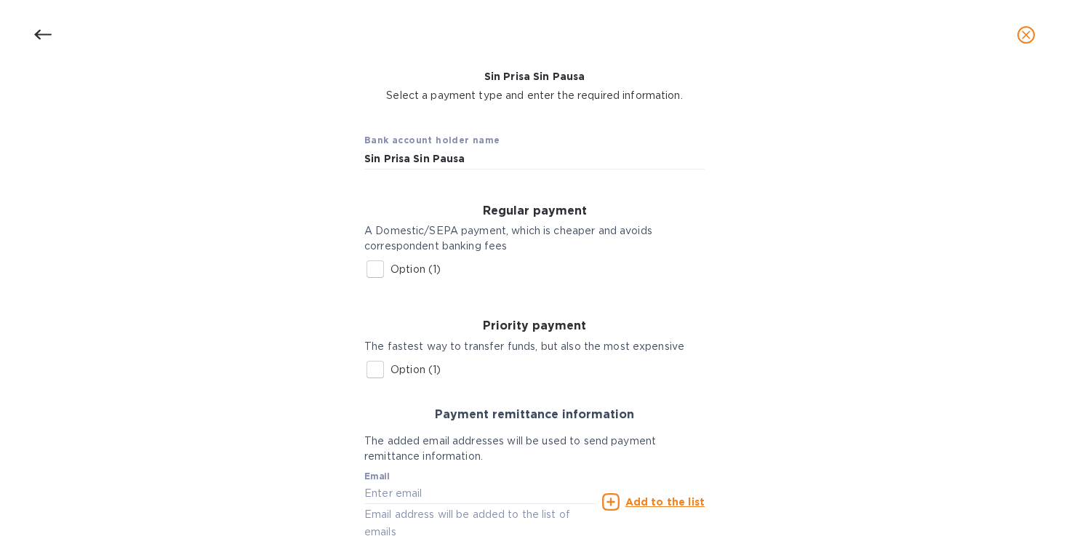
scroll to position [92, 0]
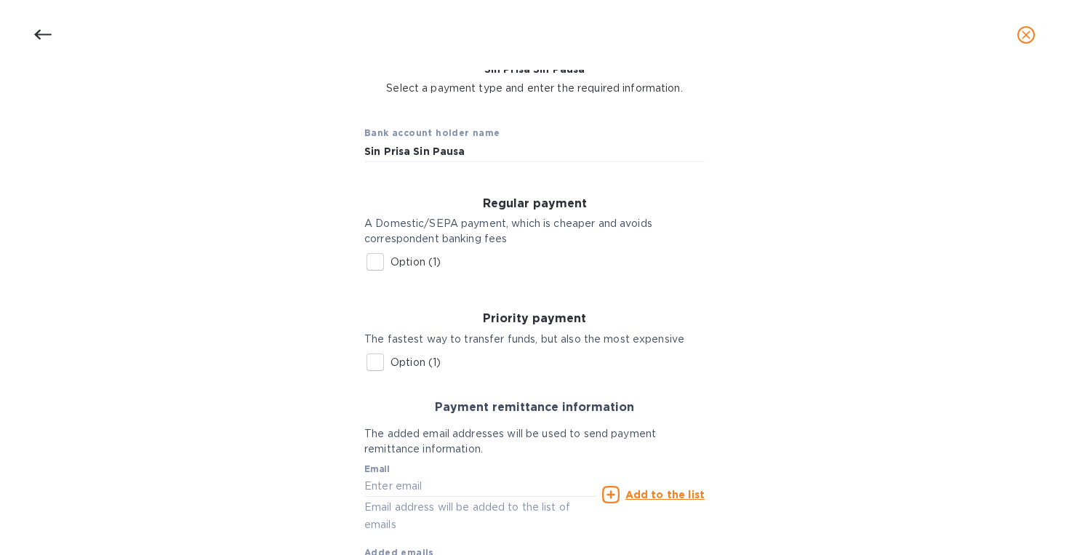
click at [377, 255] on input "Option (1)" at bounding box center [375, 262] width 31 height 31
checkbox input "true"
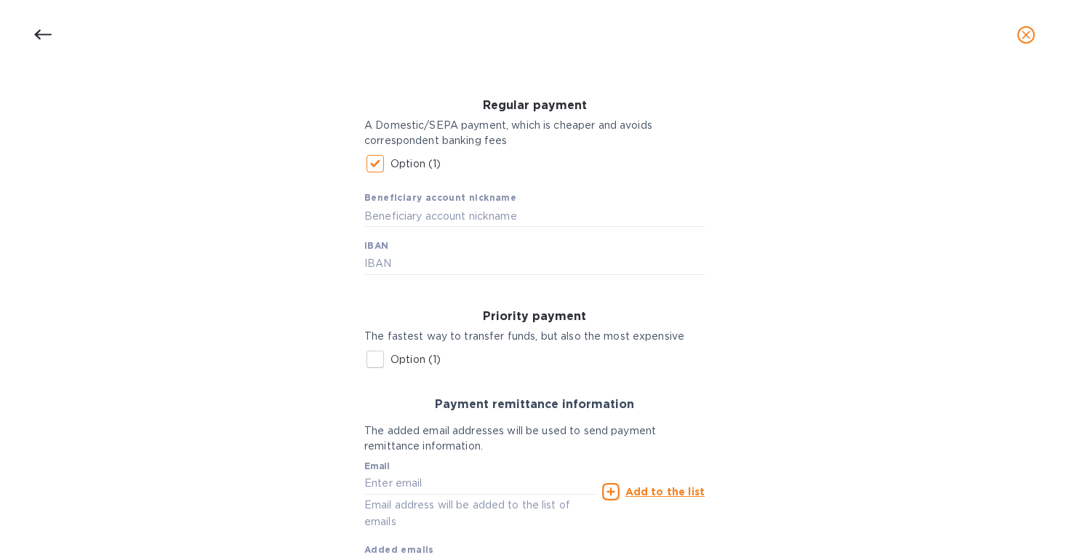
scroll to position [208, 0]
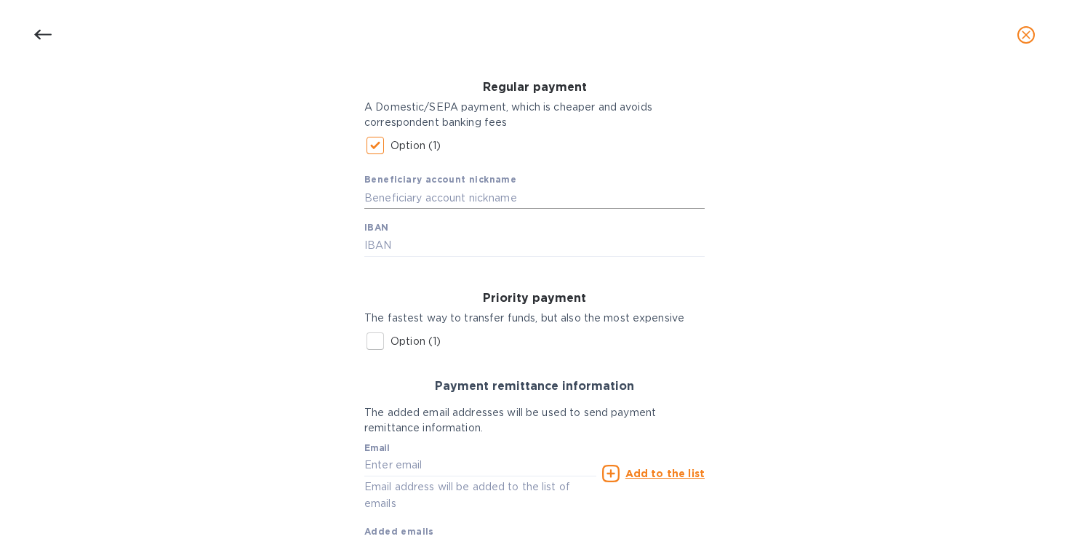
click at [475, 195] on input "text" at bounding box center [534, 198] width 340 height 22
type input "Sous le Vent / Sin Prisa Sin Pausa"
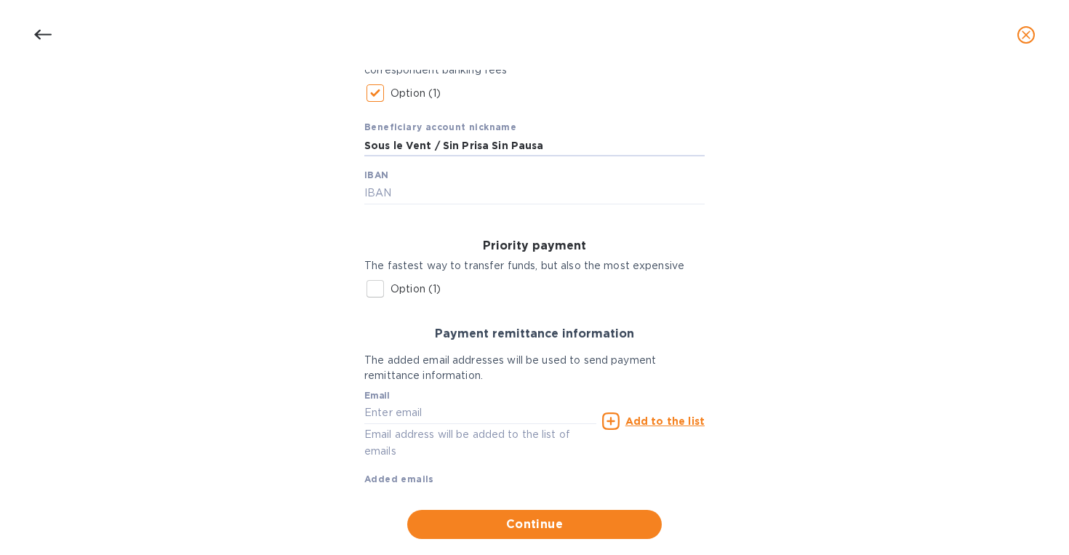
scroll to position [263, 0]
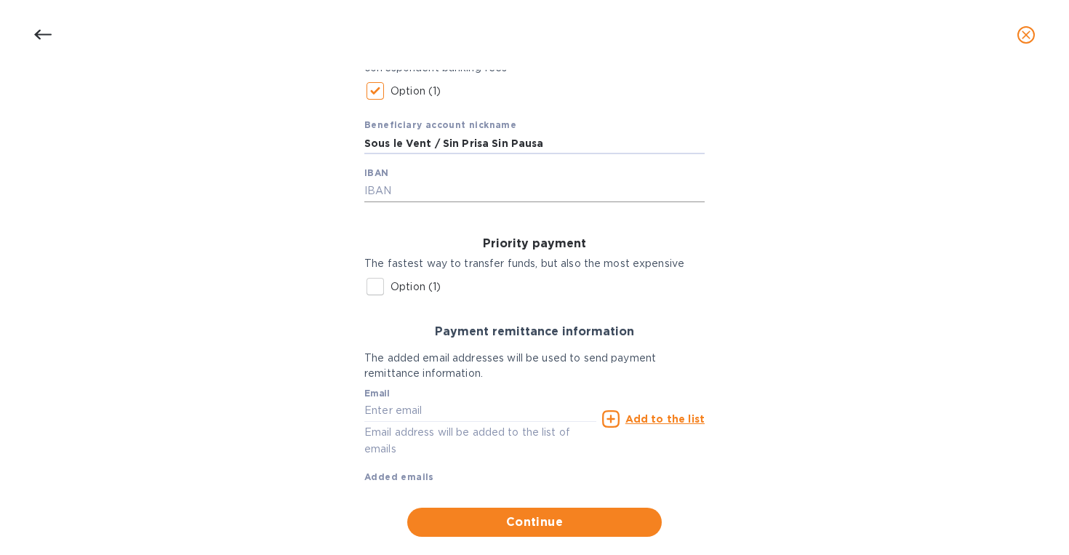
click at [378, 199] on input "text" at bounding box center [534, 191] width 340 height 22
type input "FR76"
drag, startPoint x: 417, startPoint y: 188, endPoint x: 311, endPoint y: 176, distance: 106.9
click at [311, 176] on div "Bank account holder name Sin Prisa Sin Pausa Regular payment A Domestic/SEPA pa…" at bounding box center [534, 240] width 1031 height 612
paste input "[FINANCIAL_ID]"
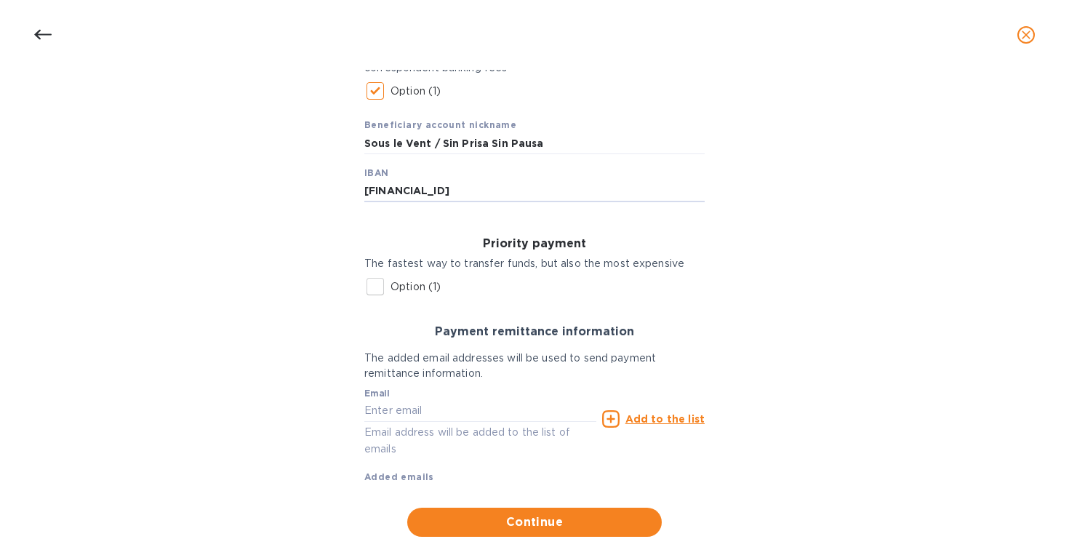
type input "[FINANCIAL_ID]"
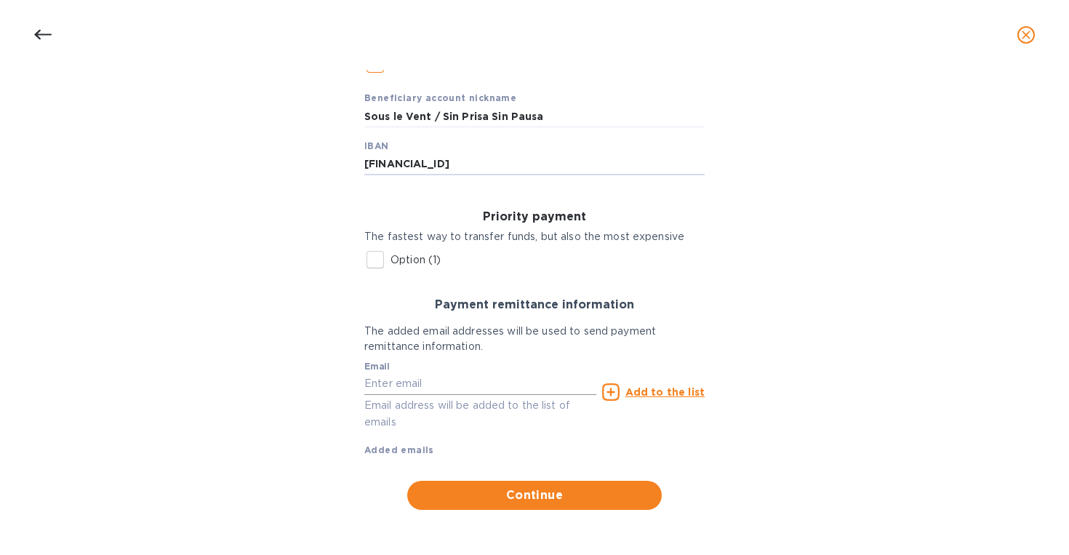
click at [449, 389] on input "text" at bounding box center [480, 384] width 232 height 22
type input "[EMAIL_ADDRESS][PERSON_NAME][DOMAIN_NAME]"
click at [524, 505] on button "Continue" at bounding box center [534, 495] width 255 height 29
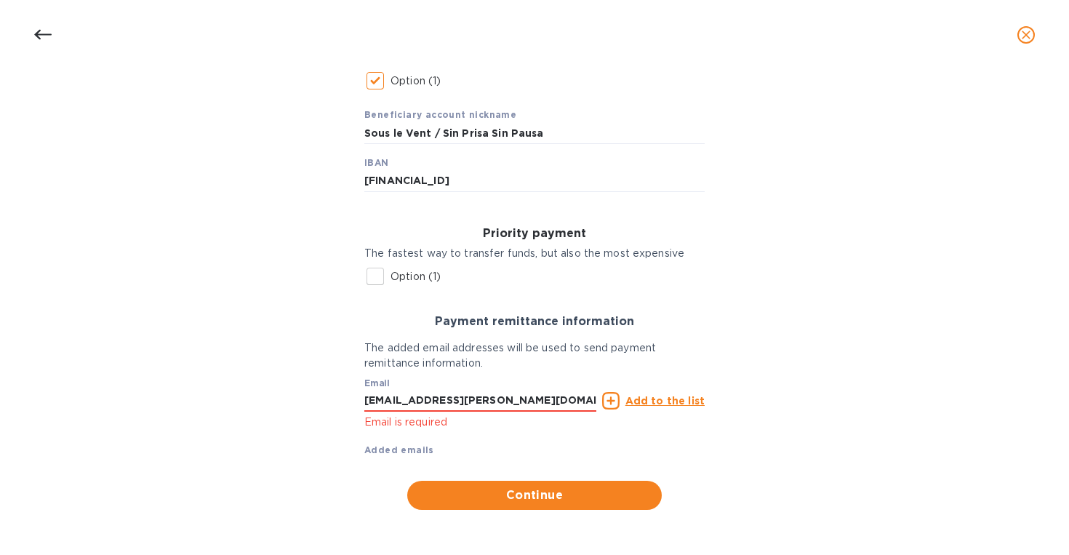
click at [644, 400] on u "Add to the list" at bounding box center [664, 401] width 79 height 12
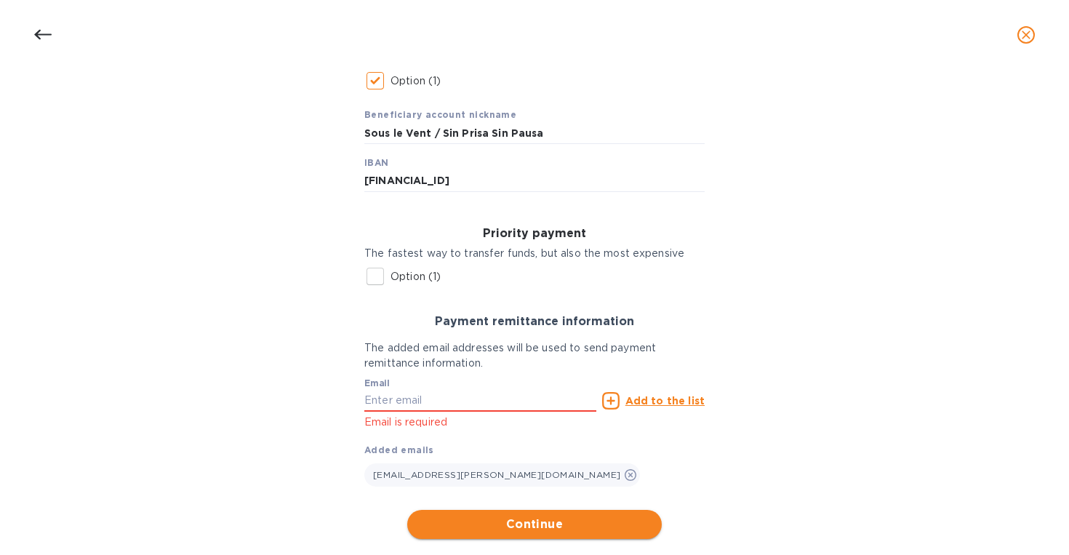
click at [537, 520] on span "Continue" at bounding box center [534, 524] width 231 height 17
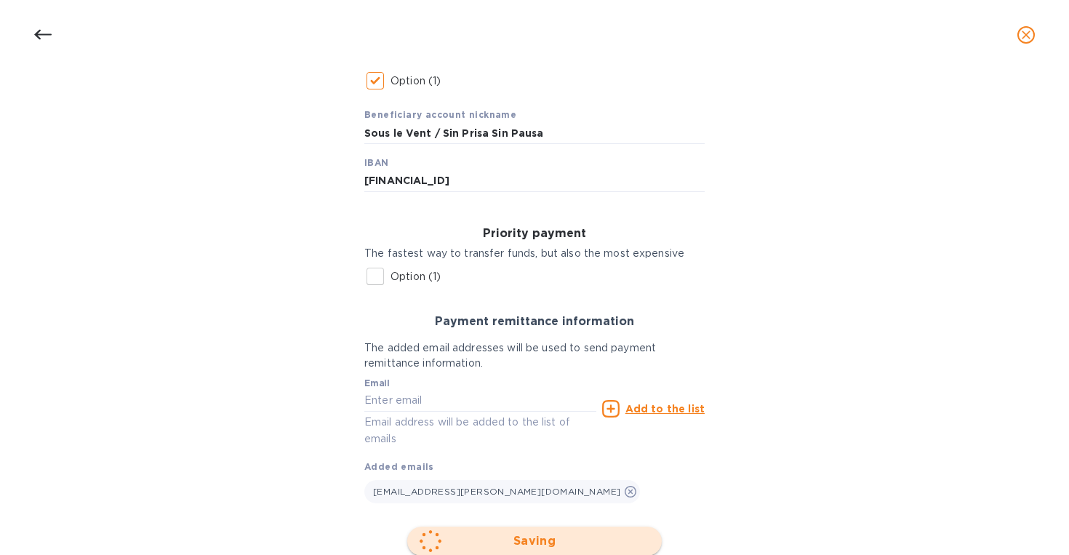
scroll to position [45, 0]
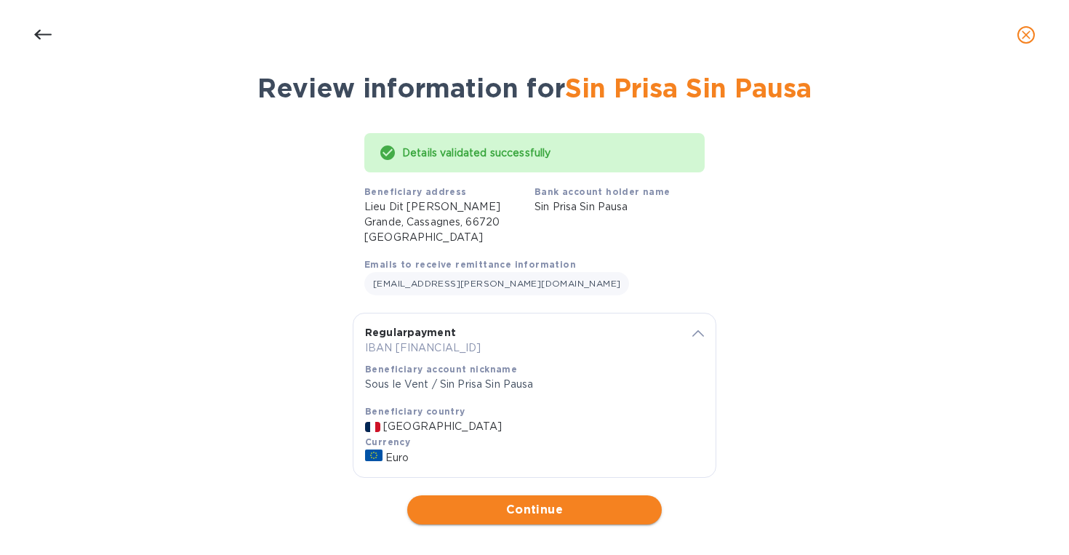
click at [524, 501] on span "Continue" at bounding box center [534, 509] width 231 height 17
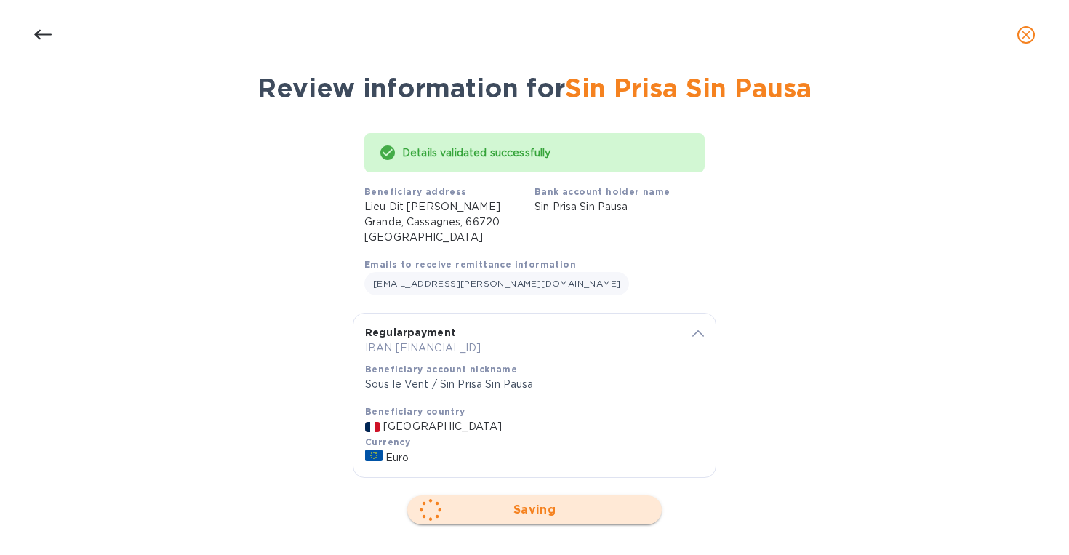
scroll to position [0, 0]
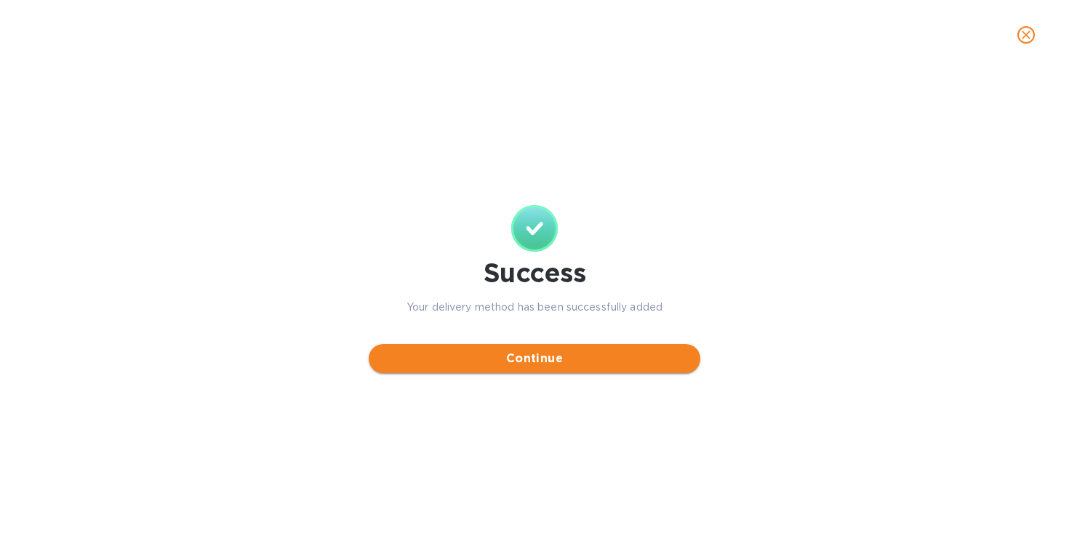
click at [569, 361] on span "Continue" at bounding box center [534, 358] width 308 height 17
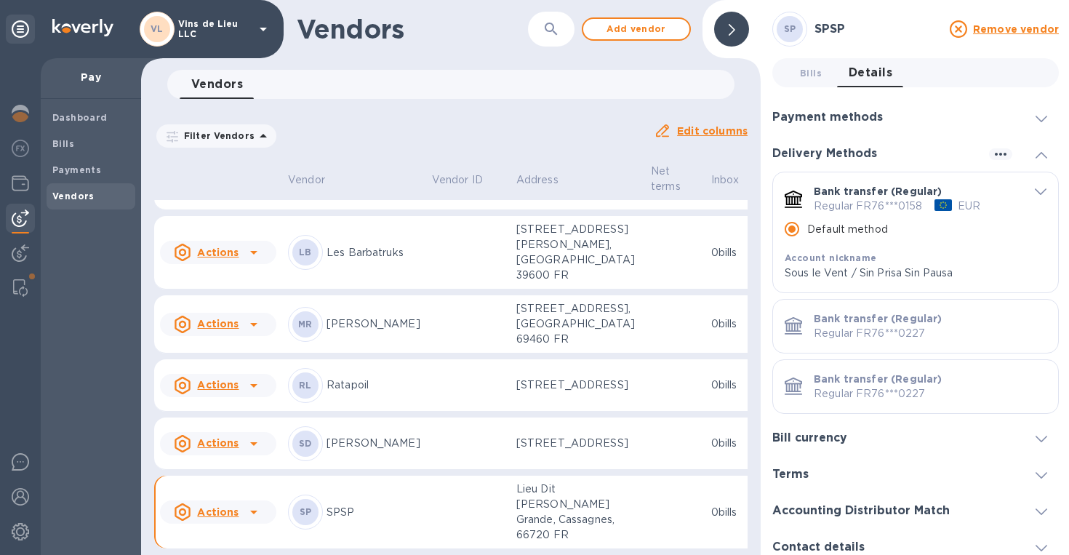
scroll to position [1728, 0]
click at [638, 34] on span "Add vendor" at bounding box center [636, 28] width 83 height 17
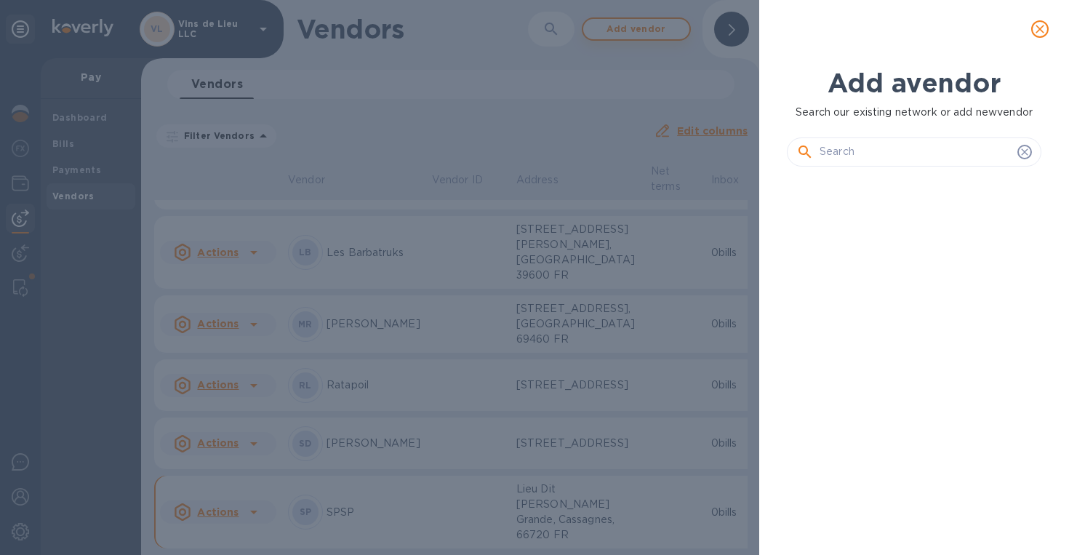
scroll to position [327, 260]
click at [876, 159] on input "text" at bounding box center [916, 152] width 192 height 22
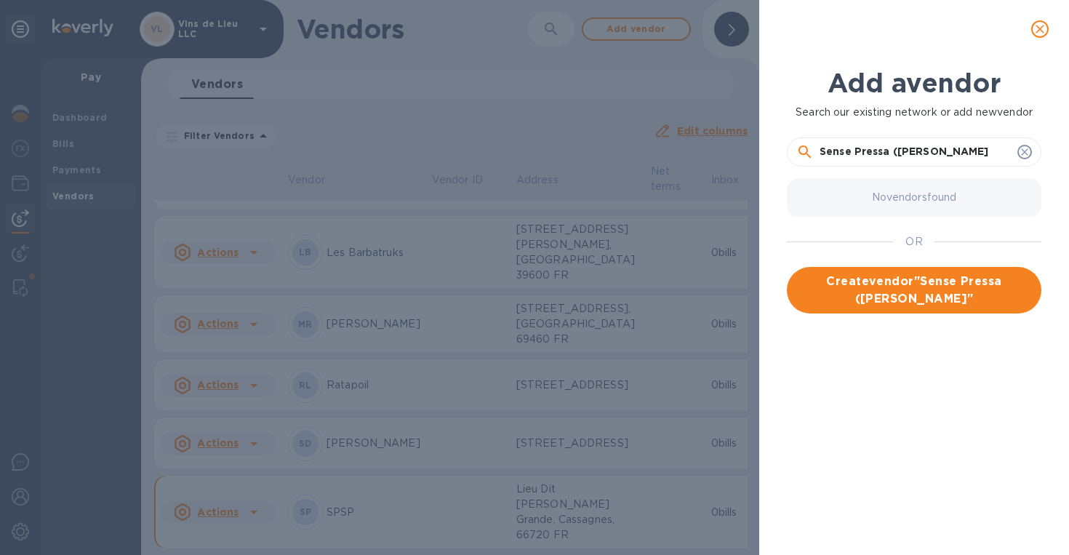
type input "Sense Pressa ([PERSON_NAME])"
click at [880, 298] on span "Create vendor " Sense Pressa ([PERSON_NAME]) "" at bounding box center [914, 290] width 231 height 35
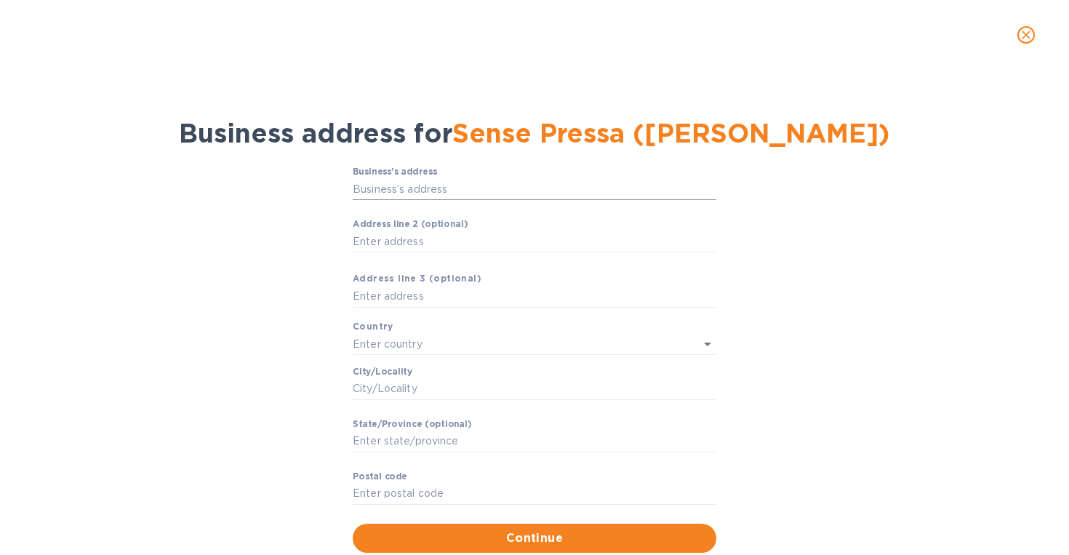
click at [428, 190] on input "Business’s аddress" at bounding box center [535, 189] width 364 height 22
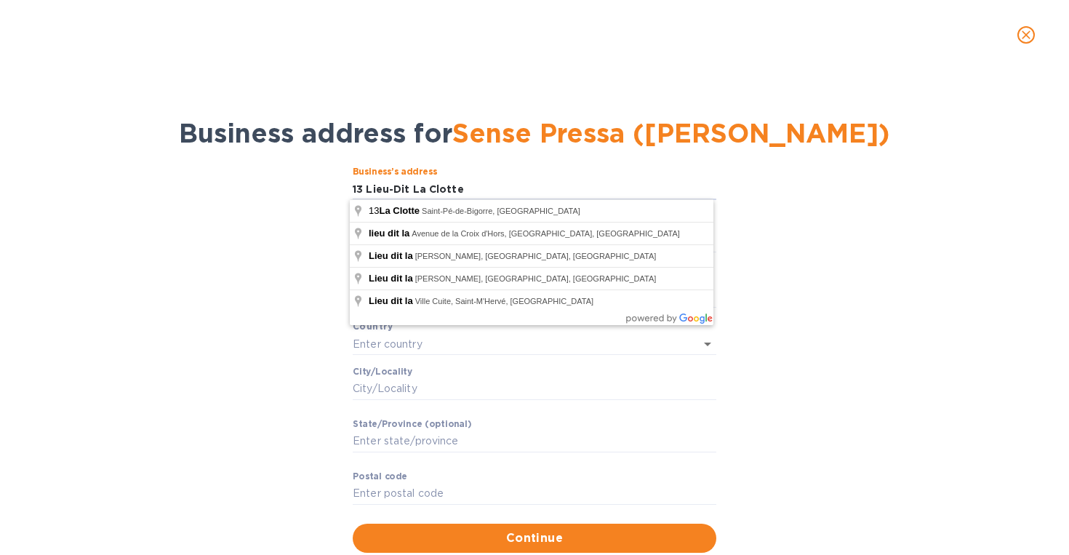
type input "13 Lieu-Dit La Clotte"
click at [807, 191] on div "Business’s аddress 13 Lieu-Dit La Clotte ​ Аddress line 2 (optional) ​ Аddress …" at bounding box center [534, 359] width 1031 height 403
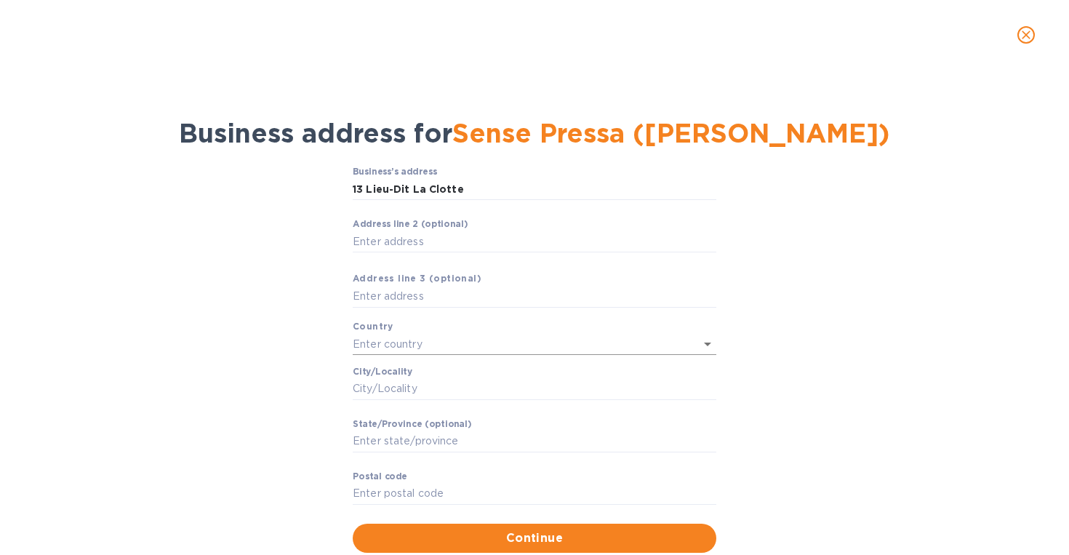
click at [430, 340] on input "text" at bounding box center [514, 344] width 323 height 21
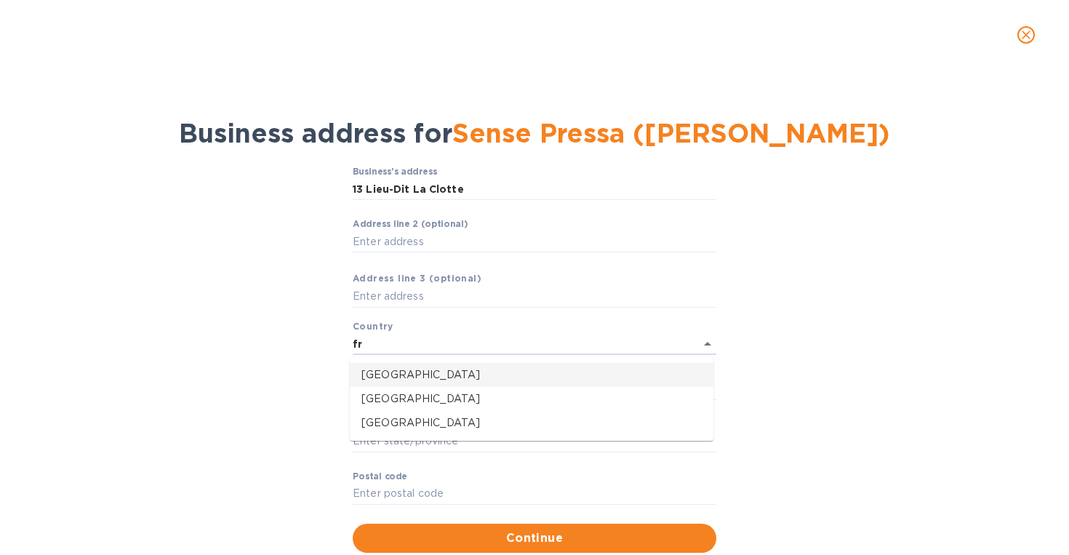
click at [416, 377] on p "[GEOGRAPHIC_DATA]" at bounding box center [531, 374] width 340 height 15
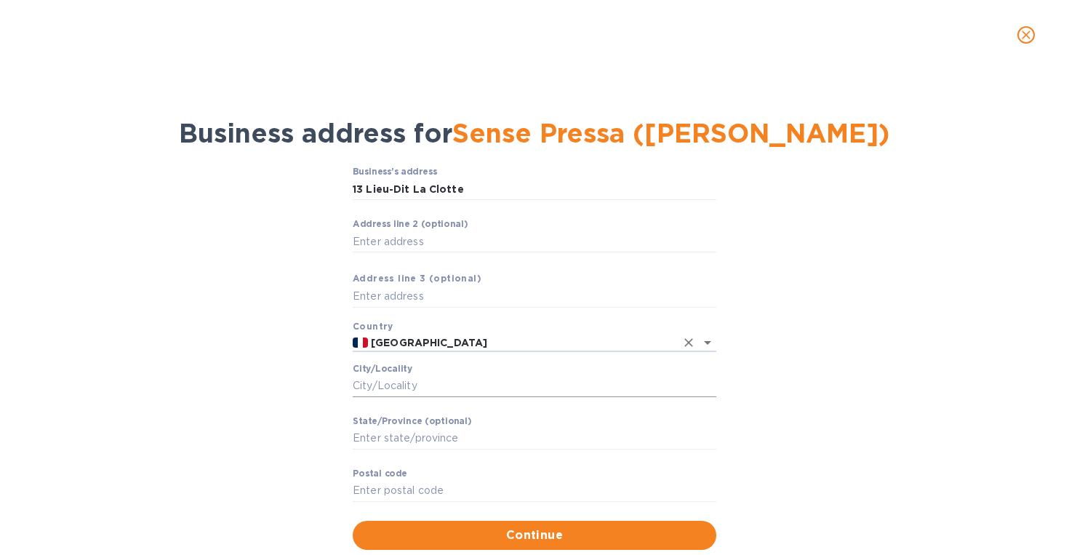
type input "[GEOGRAPHIC_DATA]"
click at [417, 385] on input "Сity/Locаlity" at bounding box center [535, 386] width 364 height 22
type input "Padern"
click at [378, 497] on input "Pоstal cоde" at bounding box center [535, 491] width 364 height 22
type input "11350"
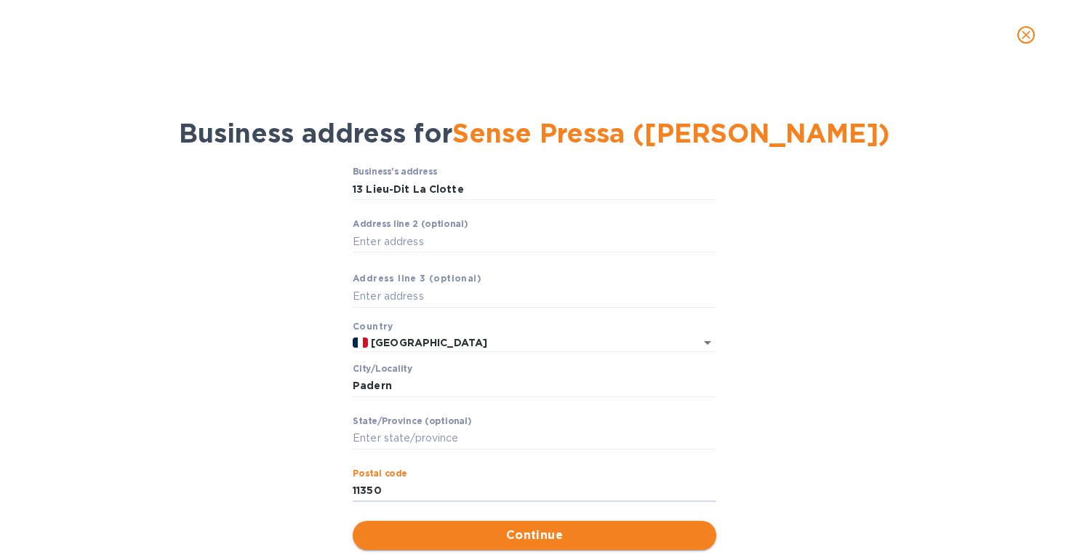
click at [459, 529] on span "Continue" at bounding box center [534, 535] width 340 height 17
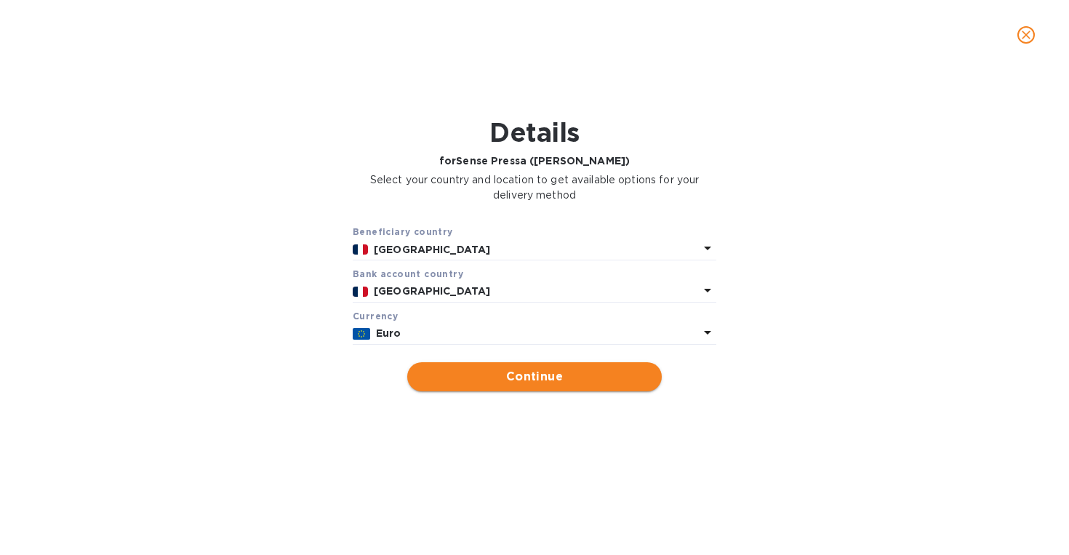
click at [532, 384] on span "Continue" at bounding box center [534, 376] width 231 height 17
type input "Sense Pressa ([PERSON_NAME])"
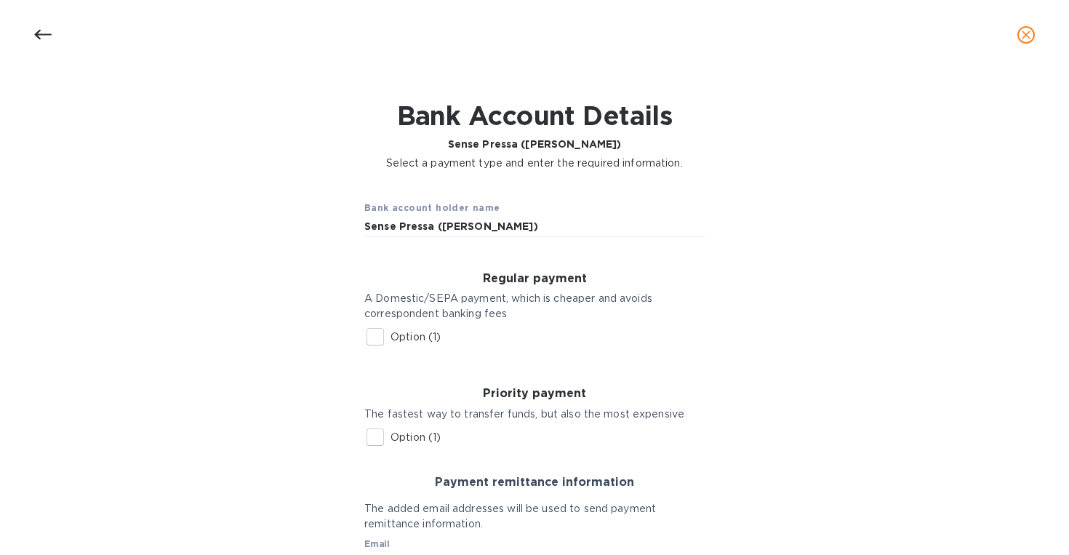
scroll to position [21, 0]
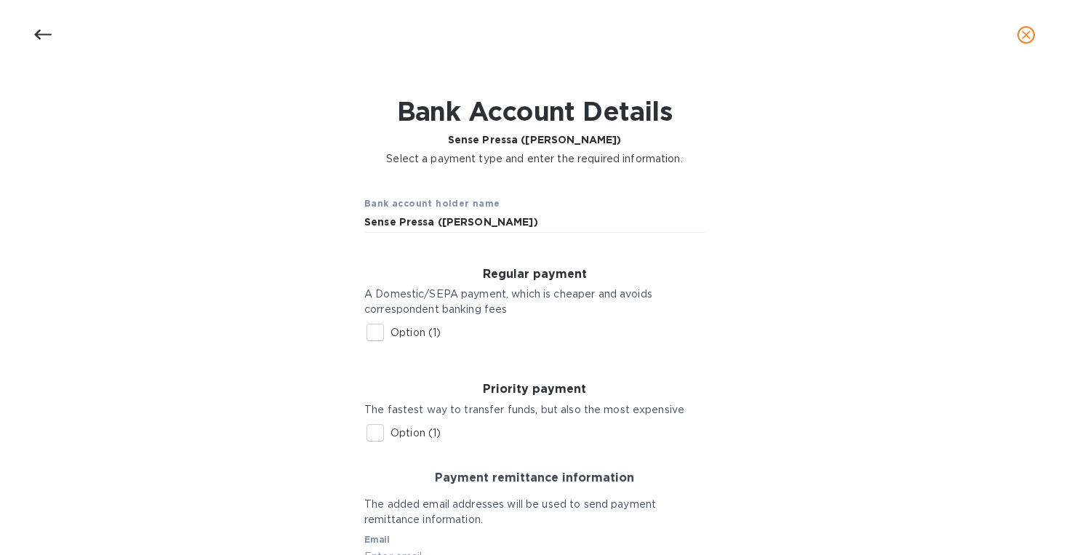
click at [371, 331] on input "Option (1)" at bounding box center [375, 332] width 31 height 31
checkbox input "true"
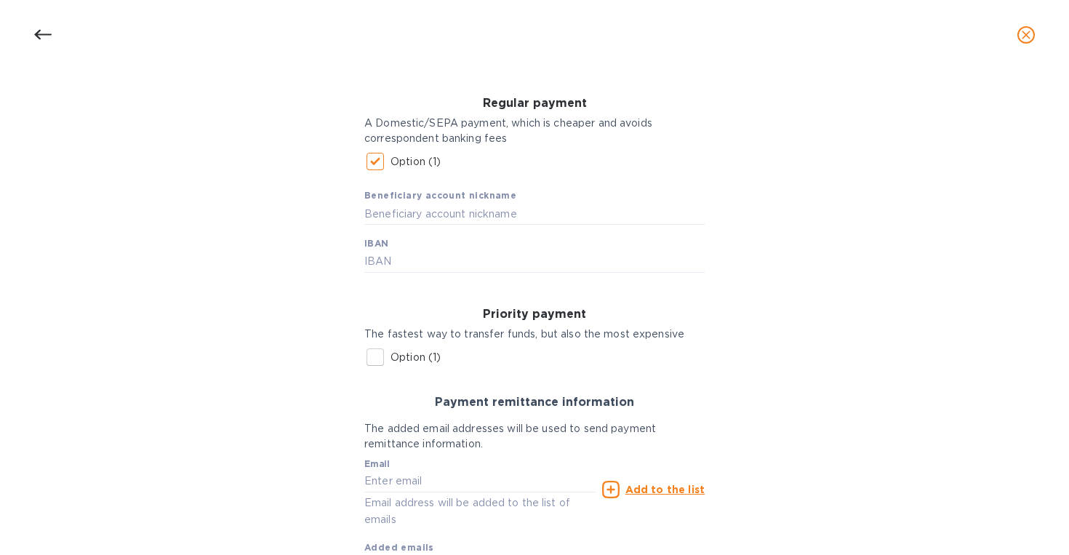
scroll to position [157, 0]
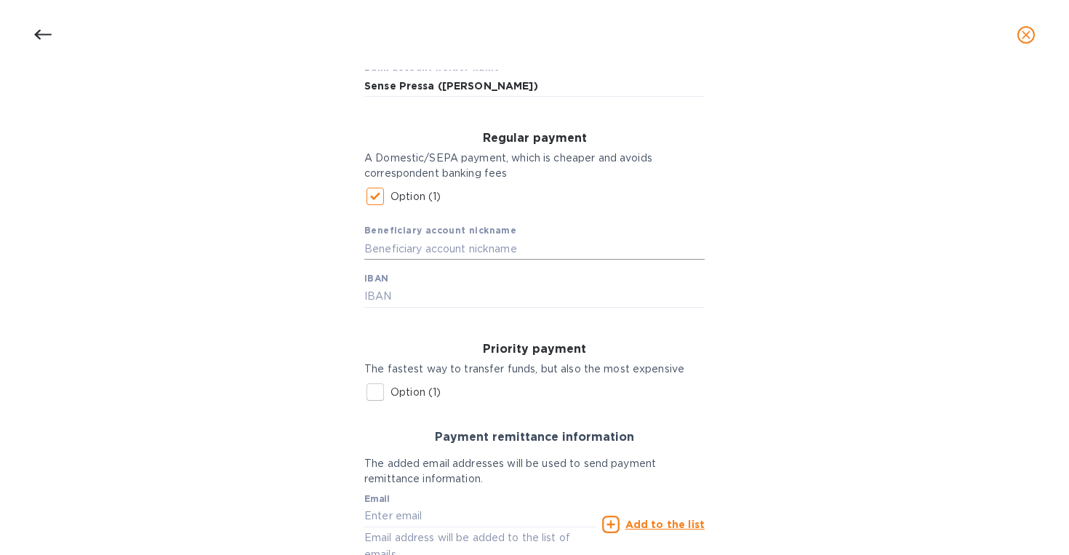
click at [452, 250] on input "text" at bounding box center [534, 249] width 340 height 22
type input "Sense Pressa"
click at [411, 289] on input "text" at bounding box center [534, 297] width 340 height 22
type input "F"
paste input "[FINANCIAL_ID]"
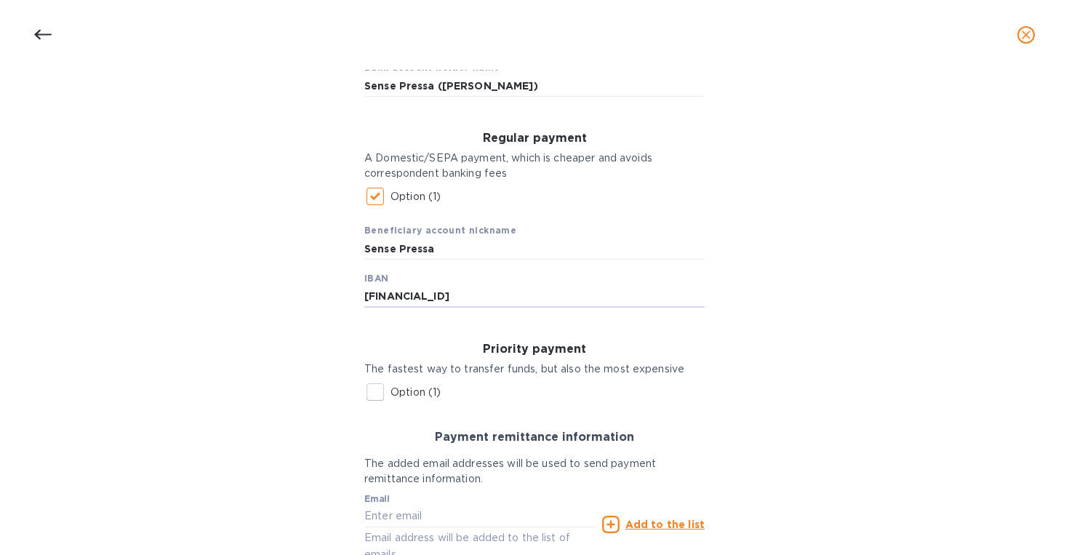
type input "[FINANCIAL_ID]"
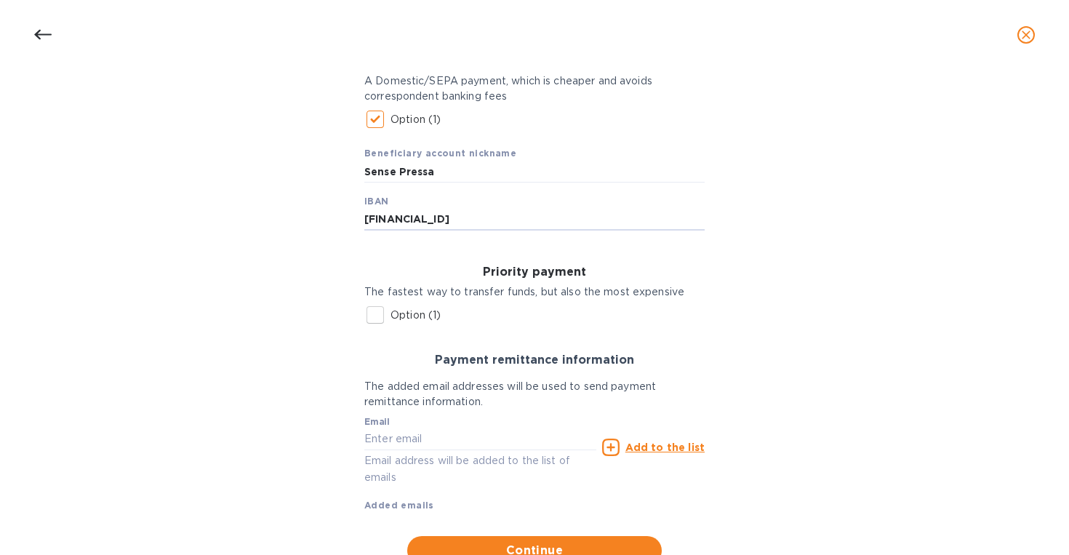
scroll to position [290, 0]
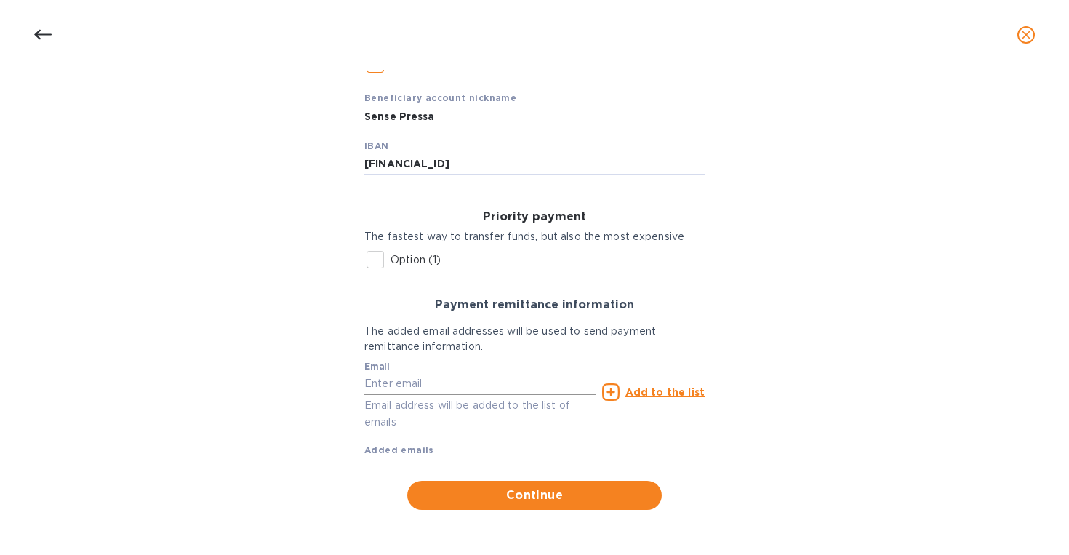
click at [441, 383] on input "text" at bounding box center [480, 384] width 232 height 22
paste input "[EMAIL_ADDRESS][DOMAIN_NAME]"
type input "[EMAIL_ADDRESS][DOMAIN_NAME]"
click at [651, 396] on u "Add to the list" at bounding box center [664, 392] width 79 height 12
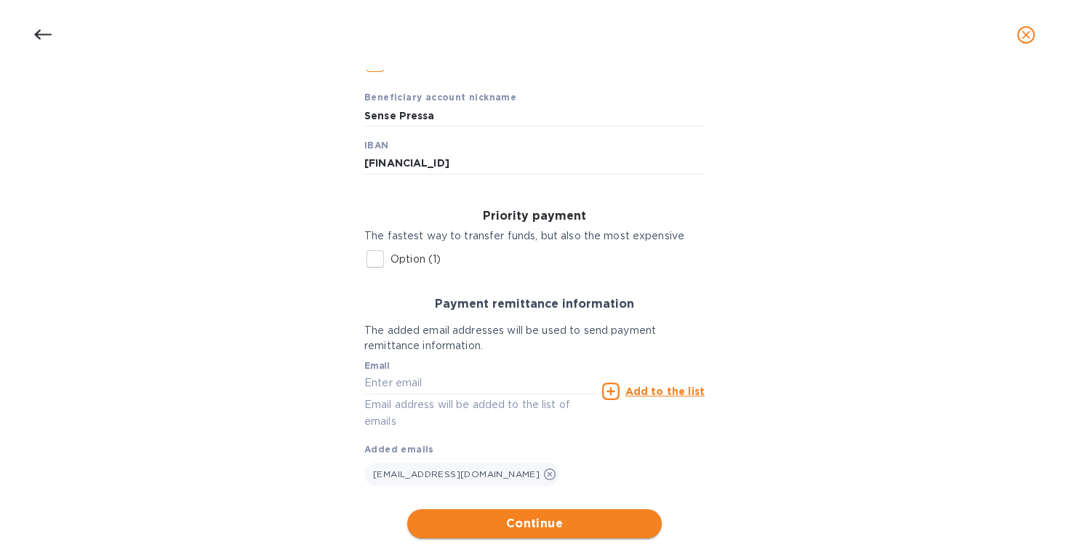
click at [537, 513] on button "Continue" at bounding box center [534, 523] width 255 height 29
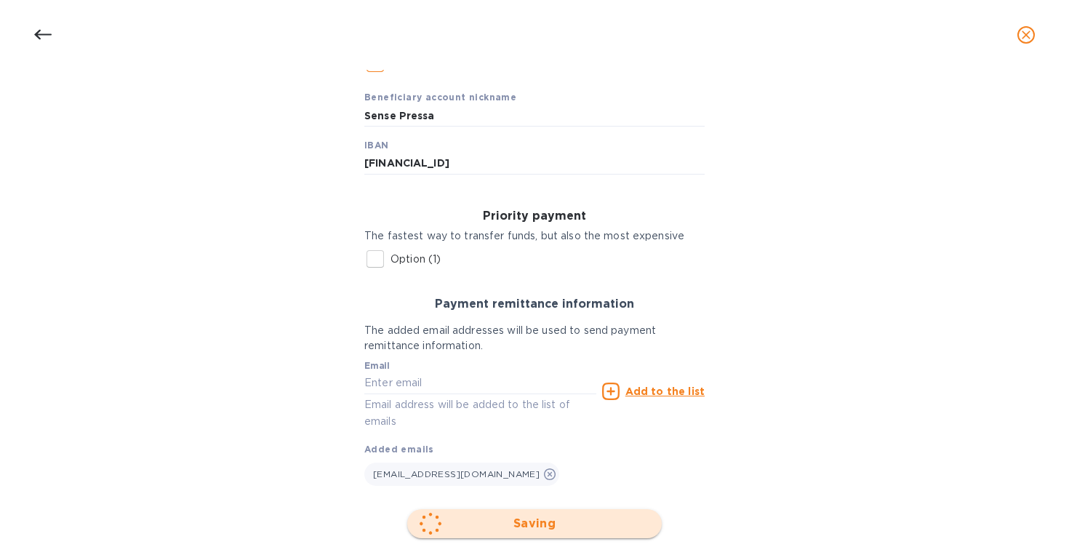
scroll to position [45, 0]
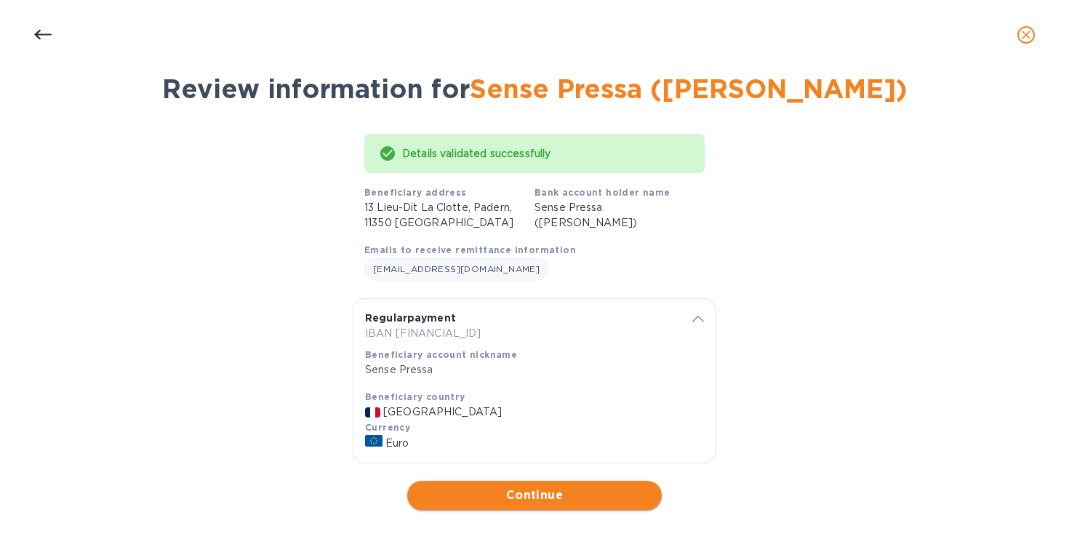
click at [527, 490] on span "Continue" at bounding box center [534, 495] width 231 height 17
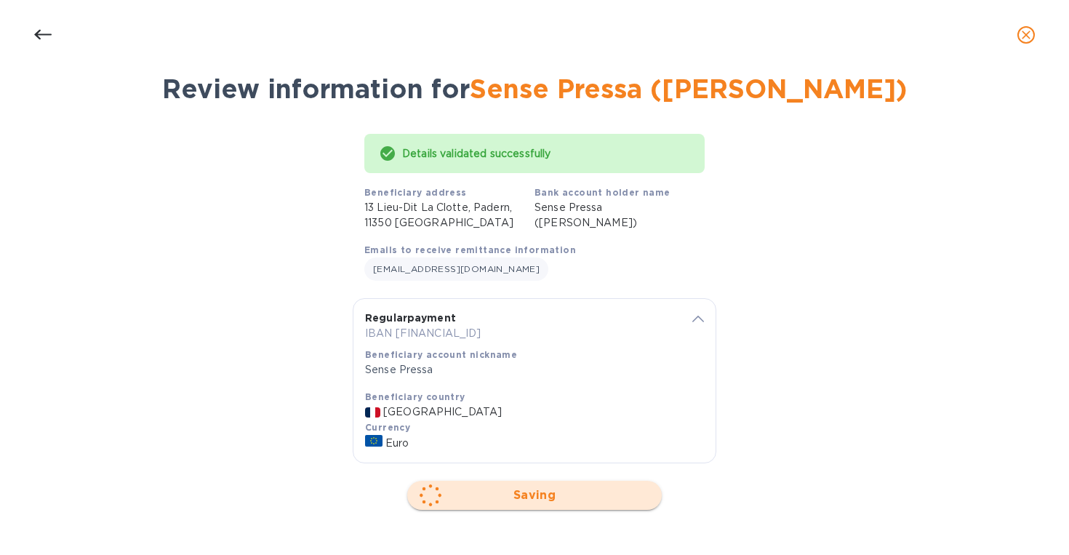
scroll to position [0, 0]
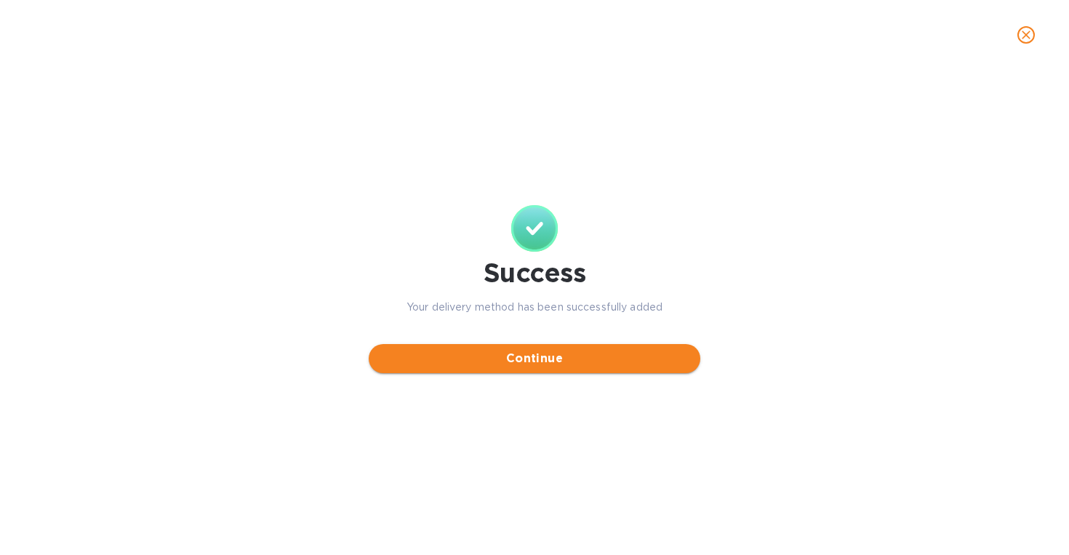
click at [556, 362] on span "Continue" at bounding box center [534, 358] width 308 height 17
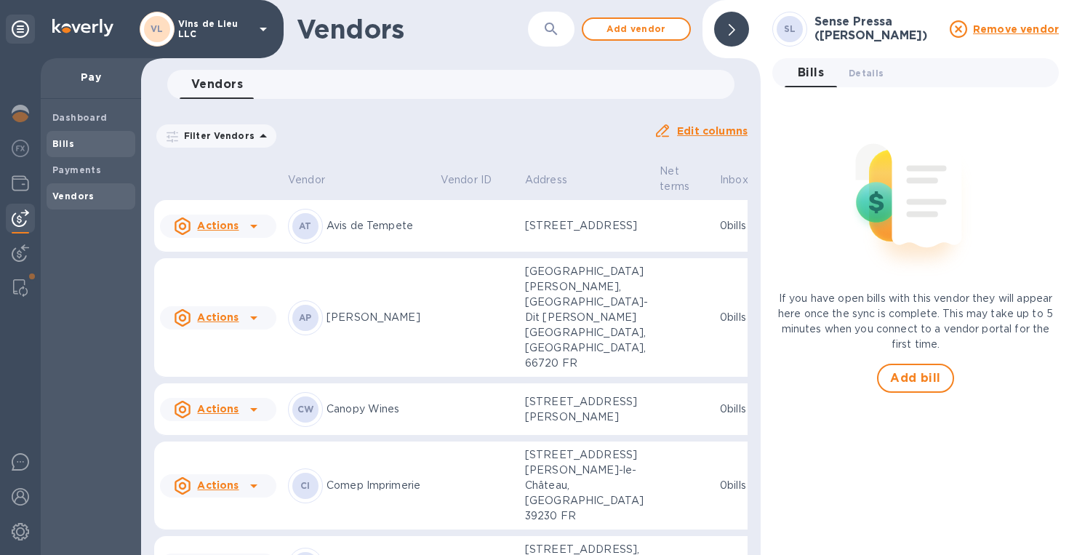
click at [74, 137] on span "Bills" at bounding box center [90, 144] width 77 height 15
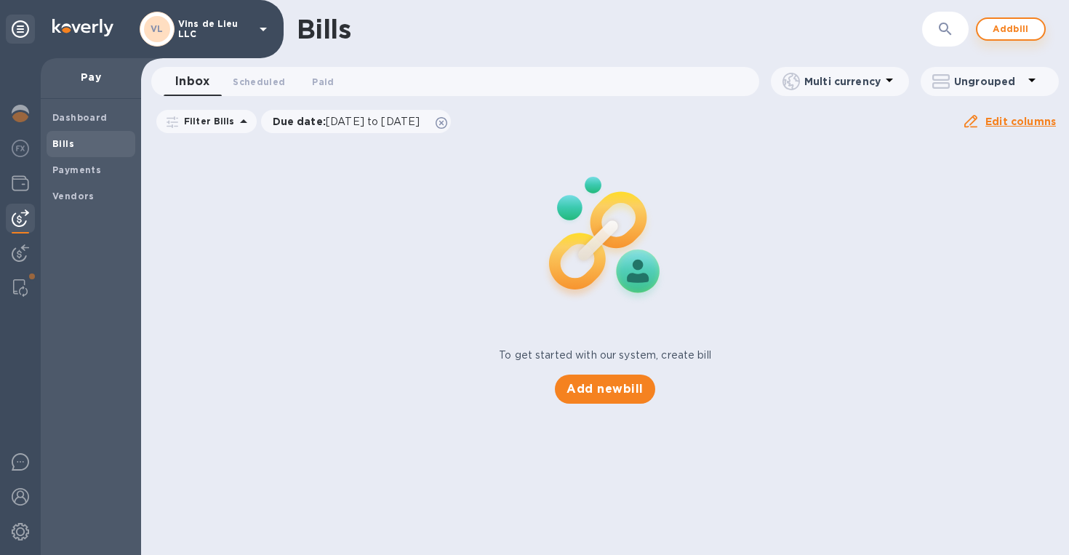
click at [1023, 28] on span "Add bill" at bounding box center [1011, 28] width 44 height 17
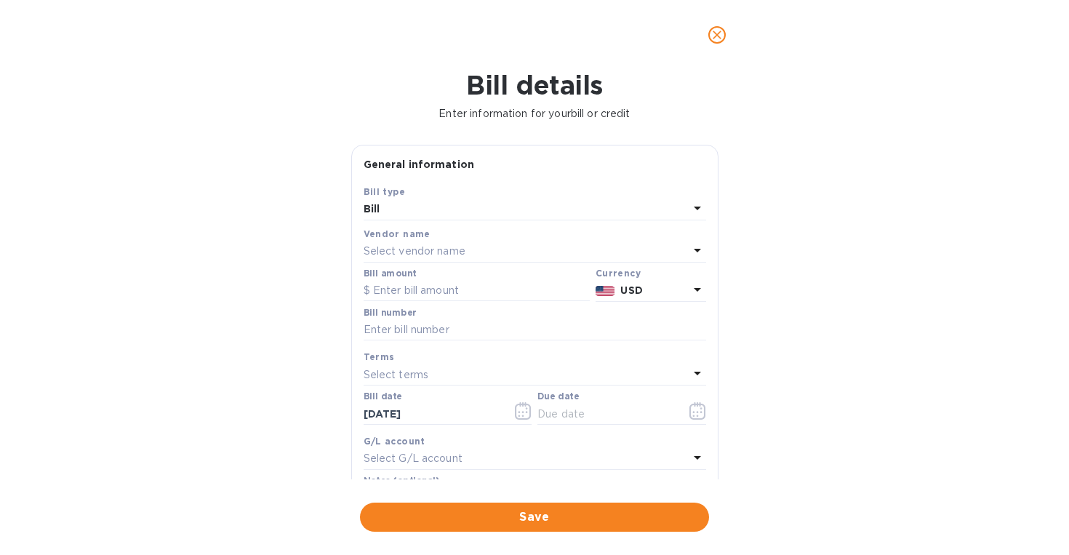
click at [689, 243] on icon at bounding box center [697, 249] width 17 height 17
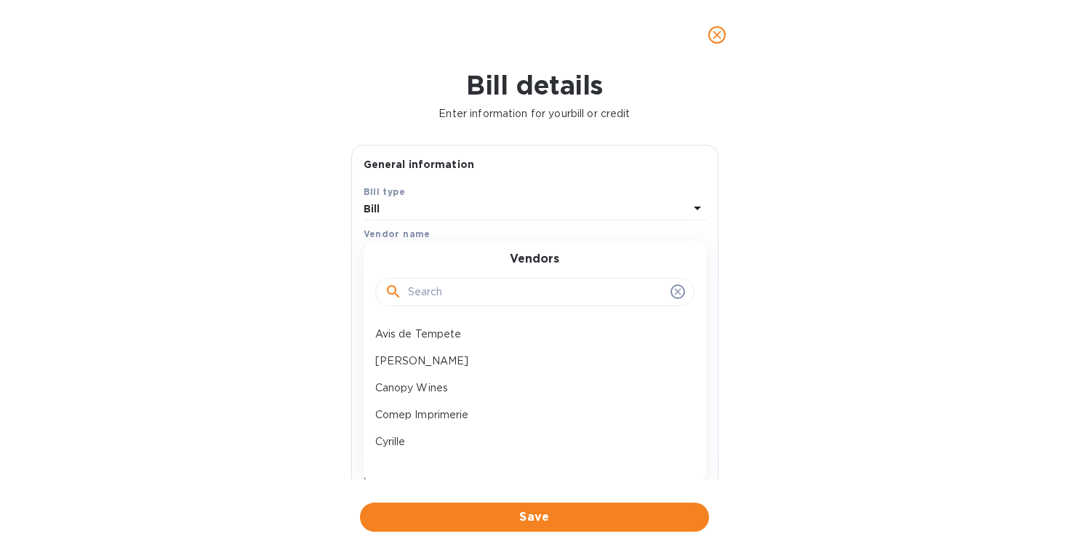
click at [588, 290] on input "text" at bounding box center [536, 292] width 257 height 22
type input "sp"
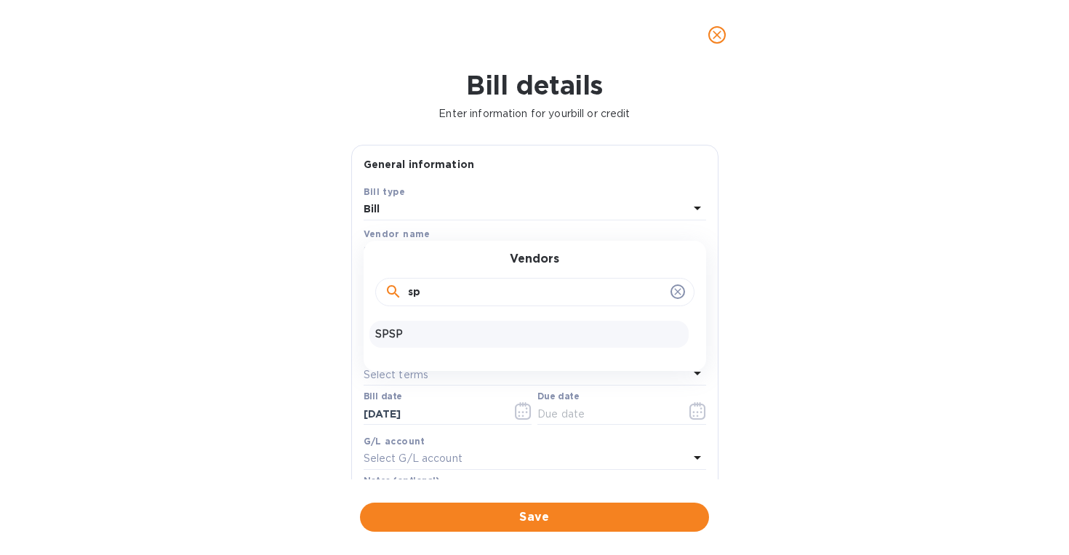
click at [465, 345] on div "SPSP" at bounding box center [528, 334] width 319 height 27
click at [505, 289] on input "text" at bounding box center [477, 291] width 226 height 22
type input "2,718"
click at [505, 327] on input "text" at bounding box center [535, 330] width 343 height 22
type input "20250017"
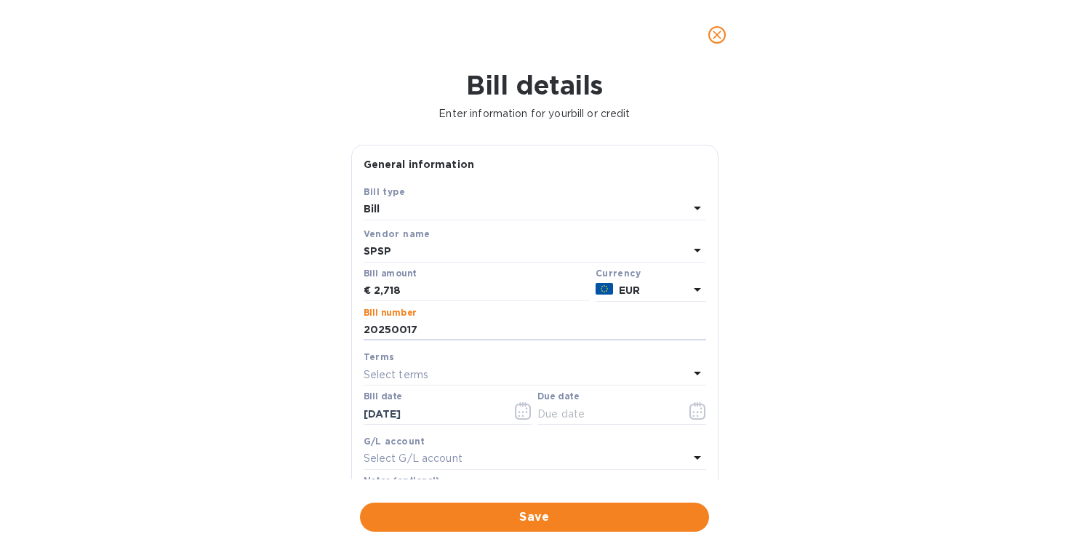
click at [416, 375] on p "Select terms" at bounding box center [396, 374] width 65 height 15
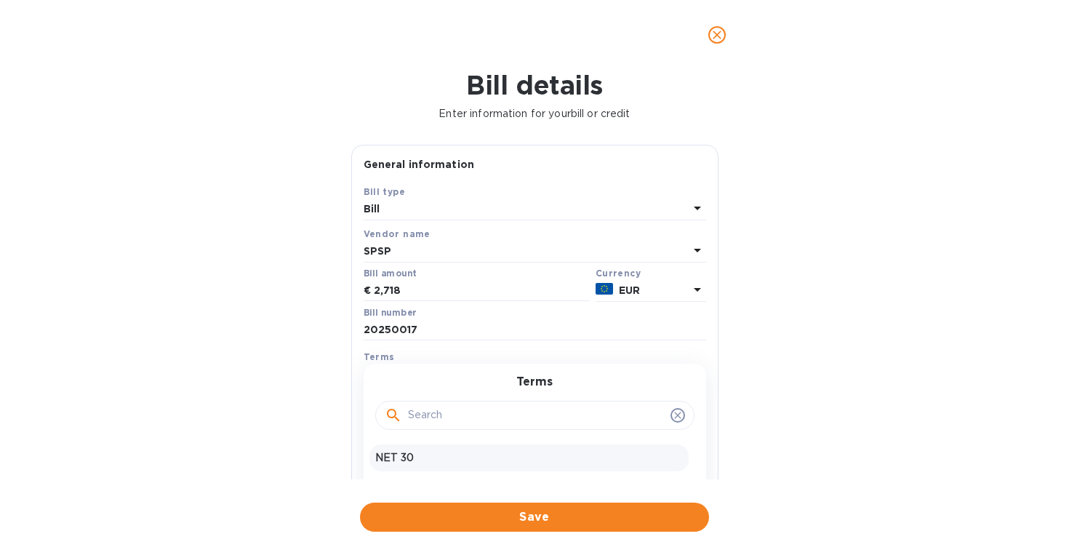
click at [409, 455] on p "NET 30" at bounding box center [529, 457] width 308 height 15
type input "[DATE]"
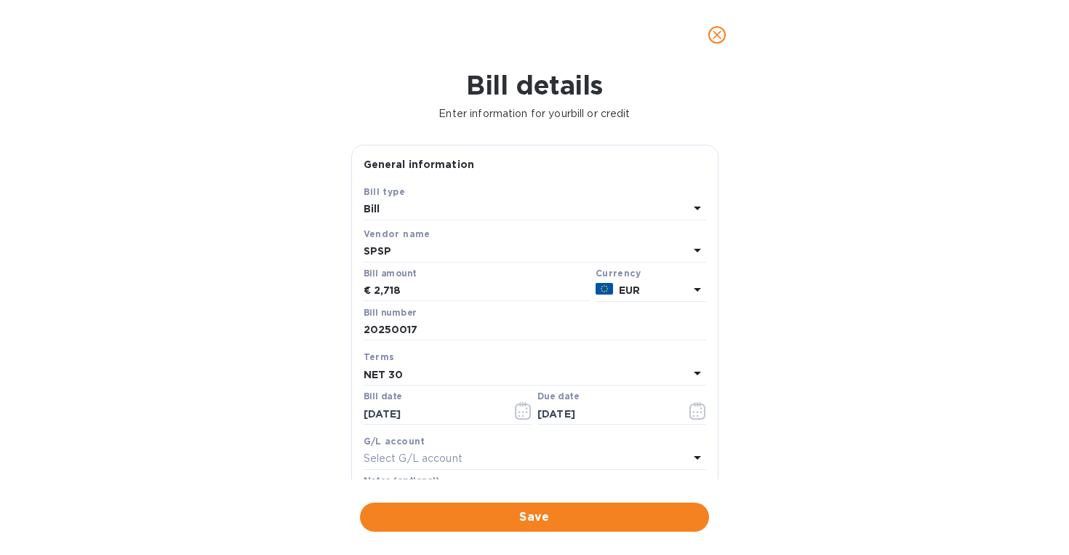
click at [539, 456] on div "Select G/L account" at bounding box center [526, 459] width 325 height 20
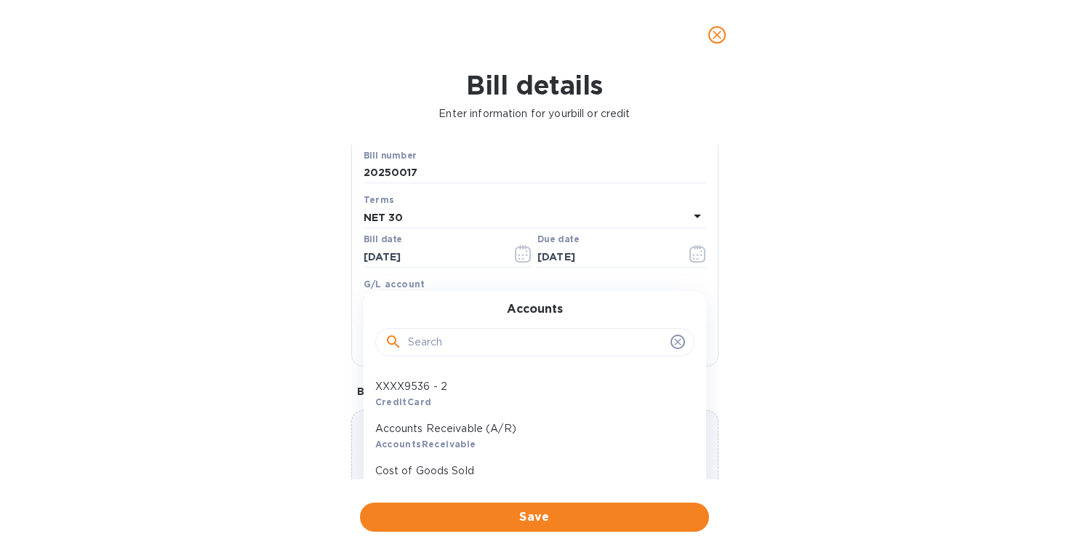
scroll to position [443, 0]
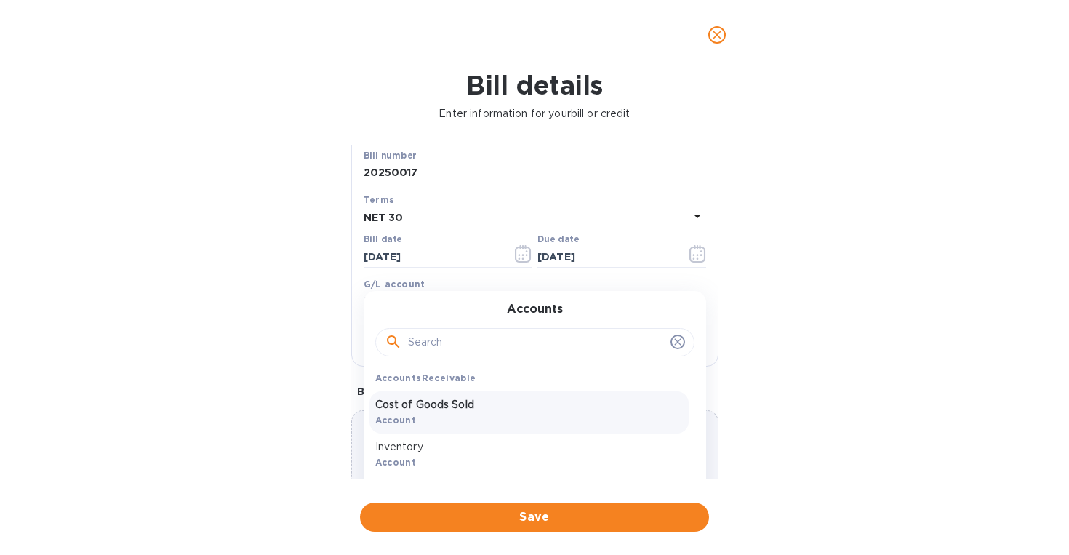
click at [489, 421] on div "Cost of Goods Sold Account" at bounding box center [528, 412] width 319 height 42
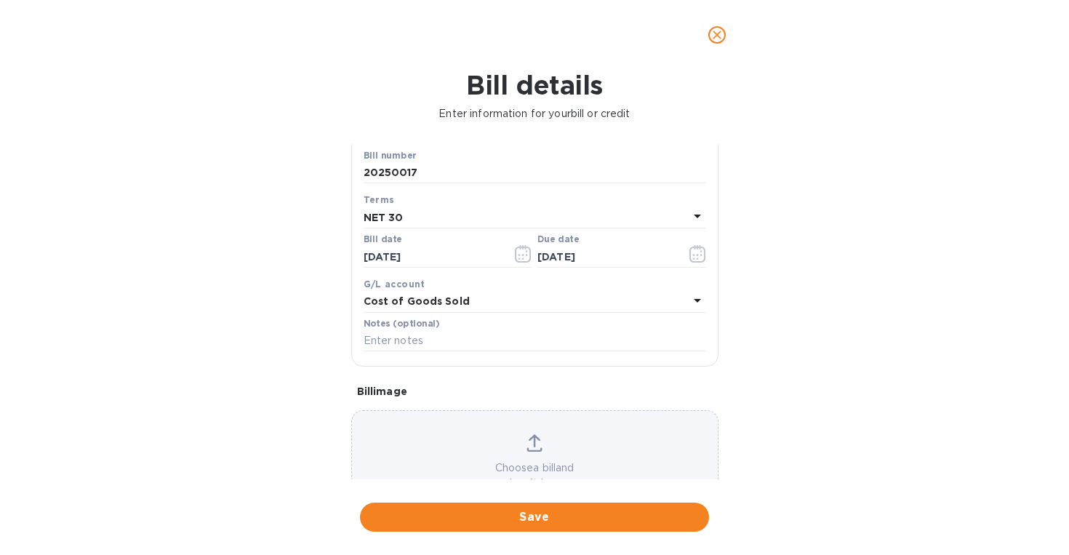
click at [540, 439] on div "Choose a bill and drag it here" at bounding box center [535, 462] width 366 height 57
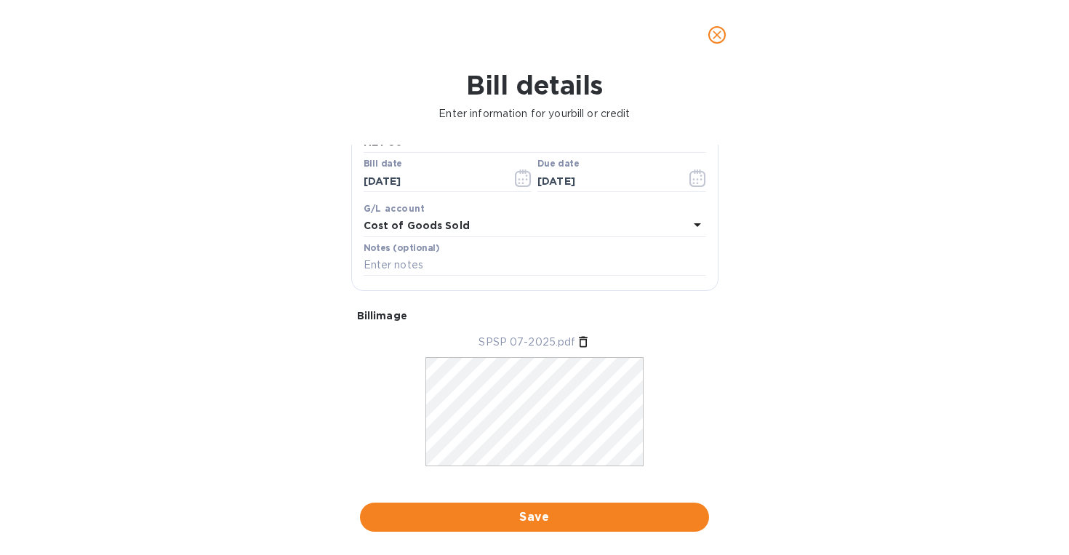
scroll to position [257, 0]
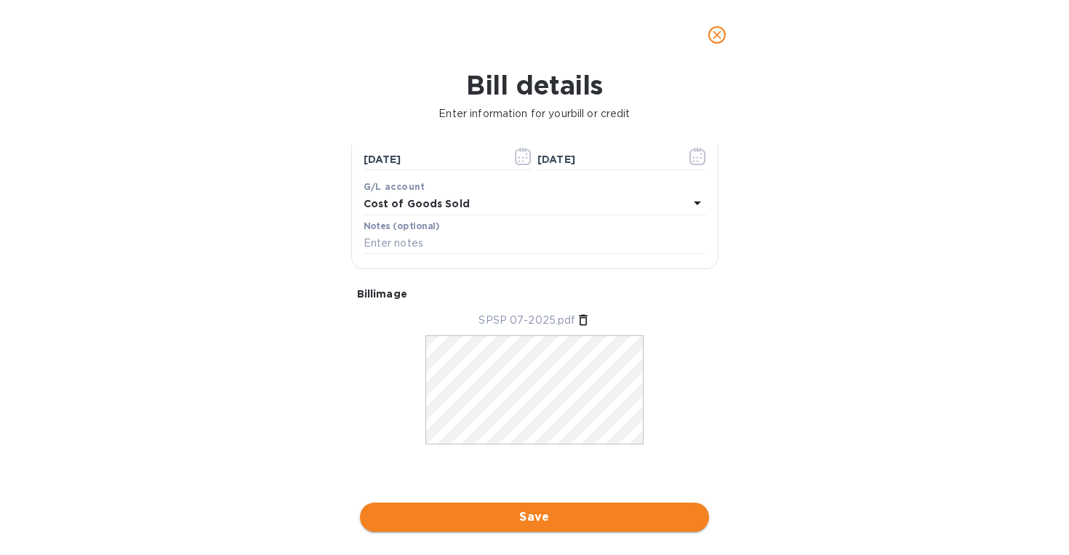
click at [563, 512] on span "Save" at bounding box center [535, 516] width 326 height 17
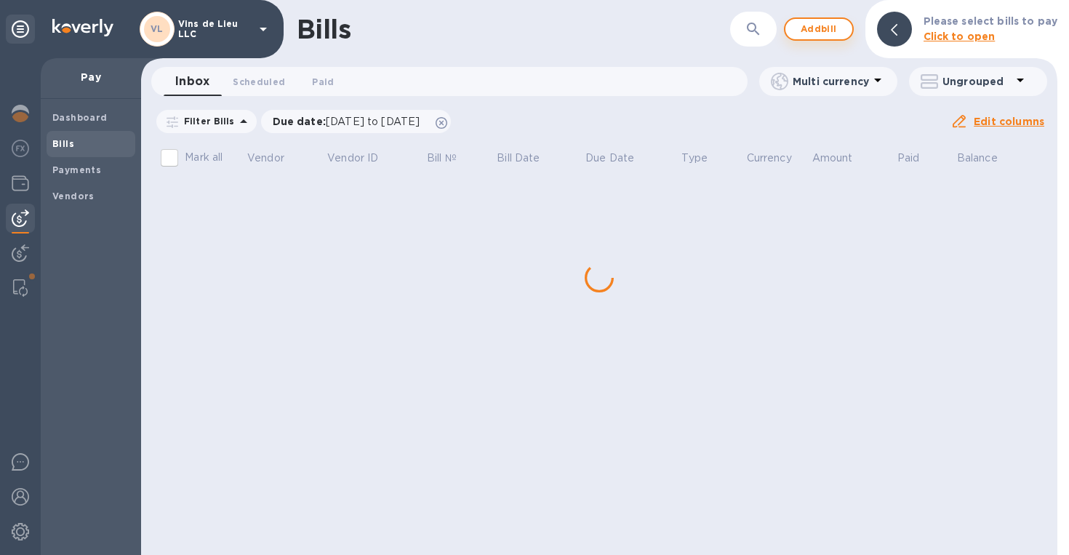
click at [847, 30] on button "Add bill" at bounding box center [819, 28] width 70 height 23
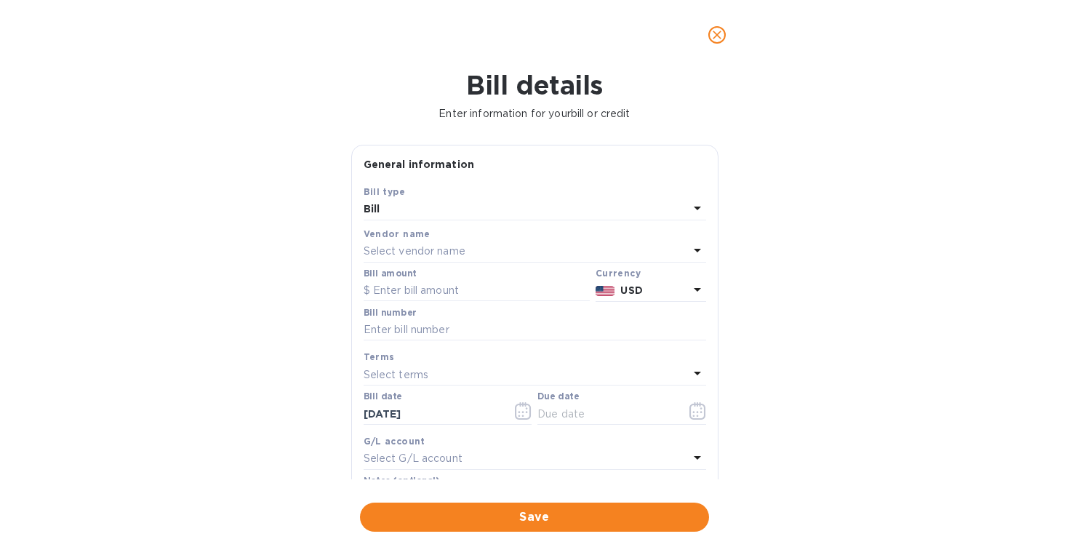
click at [659, 246] on div "Select vendor name" at bounding box center [526, 251] width 325 height 20
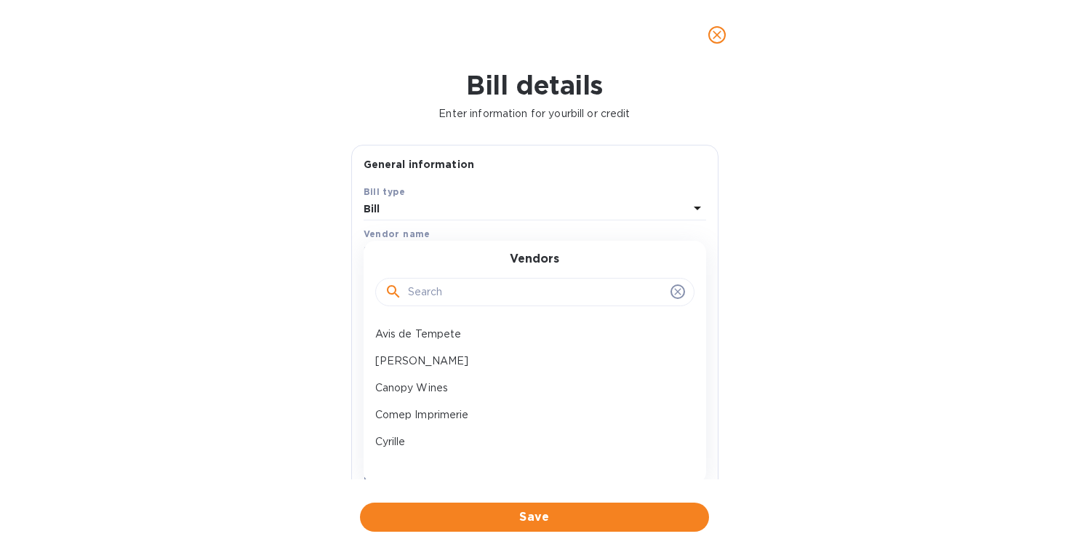
click at [587, 289] on input "text" at bounding box center [536, 292] width 257 height 22
type input "sps"
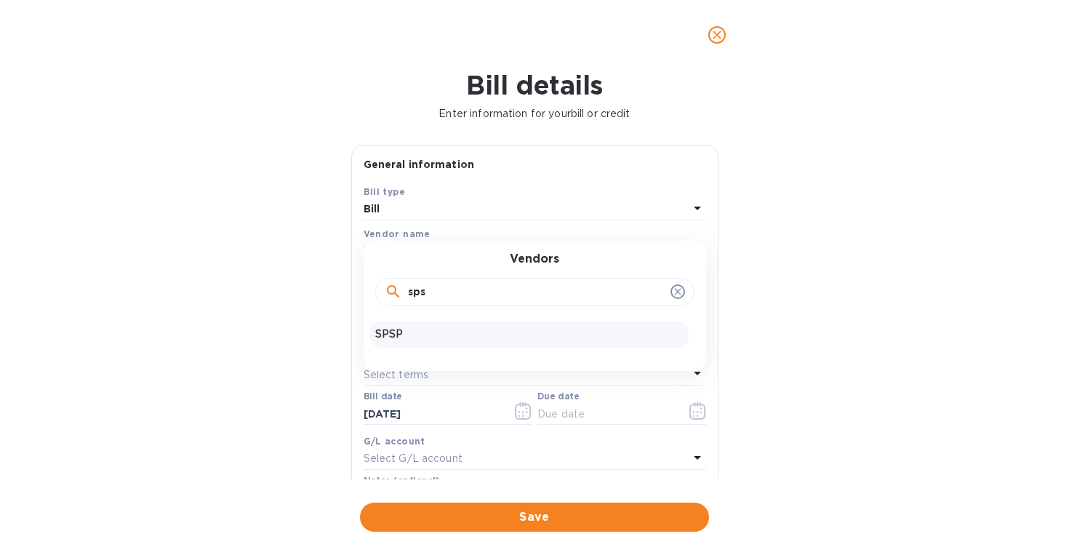
click at [515, 343] on div "SPSP" at bounding box center [528, 334] width 319 height 27
click at [514, 289] on input "text" at bounding box center [477, 291] width 226 height 22
type input "4,044"
click at [475, 329] on input "text" at bounding box center [535, 330] width 343 height 22
type input "20250018"
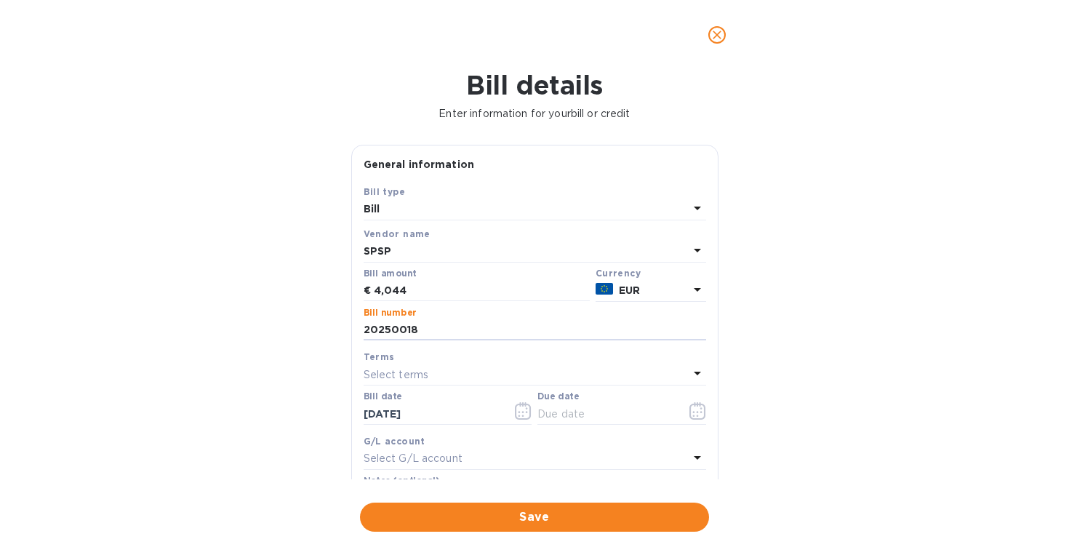
click at [411, 378] on p "Select terms" at bounding box center [396, 374] width 65 height 15
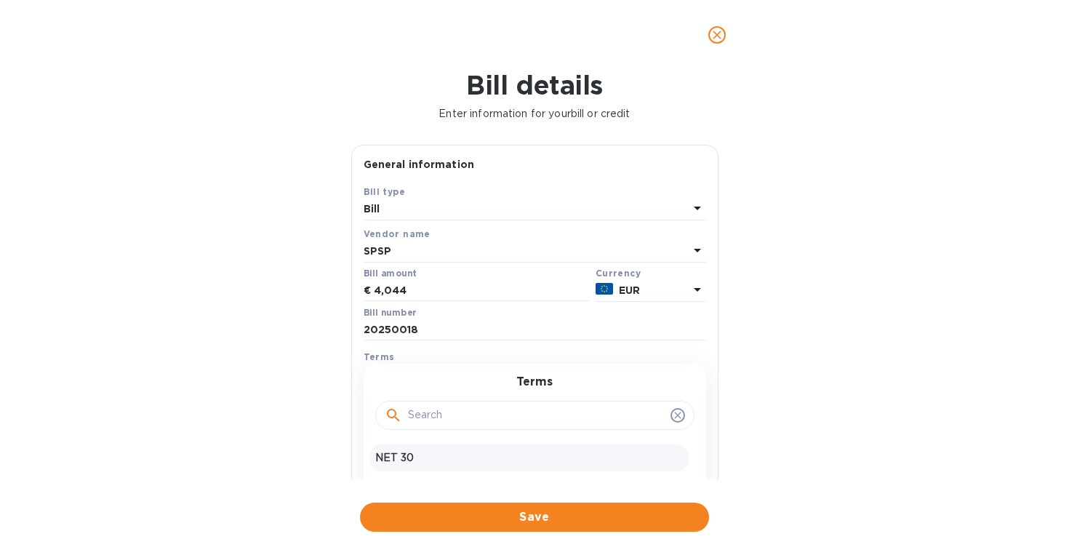
click at [413, 450] on p "NET 30" at bounding box center [529, 457] width 308 height 15
type input "[DATE]"
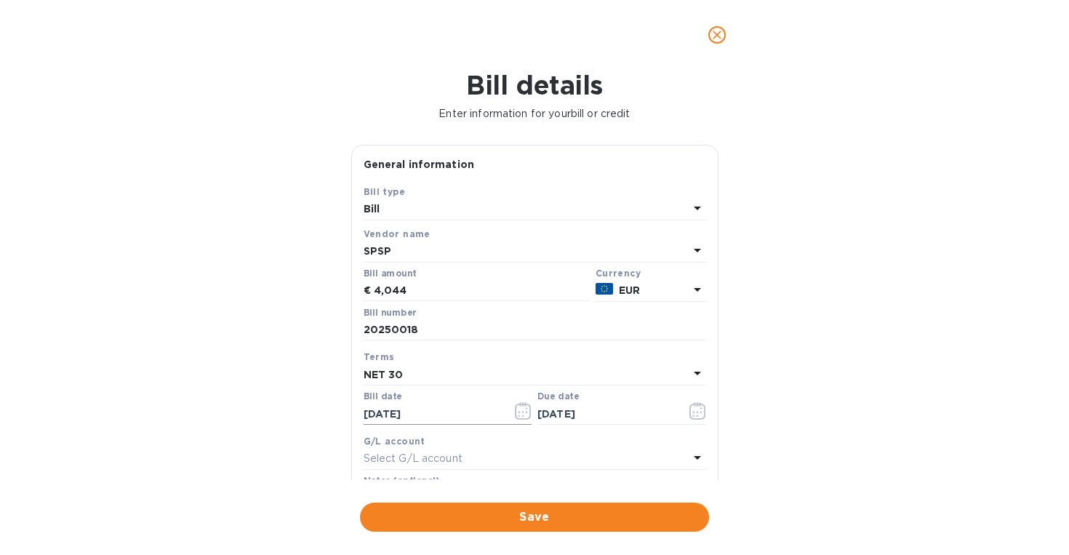
scroll to position [212, 0]
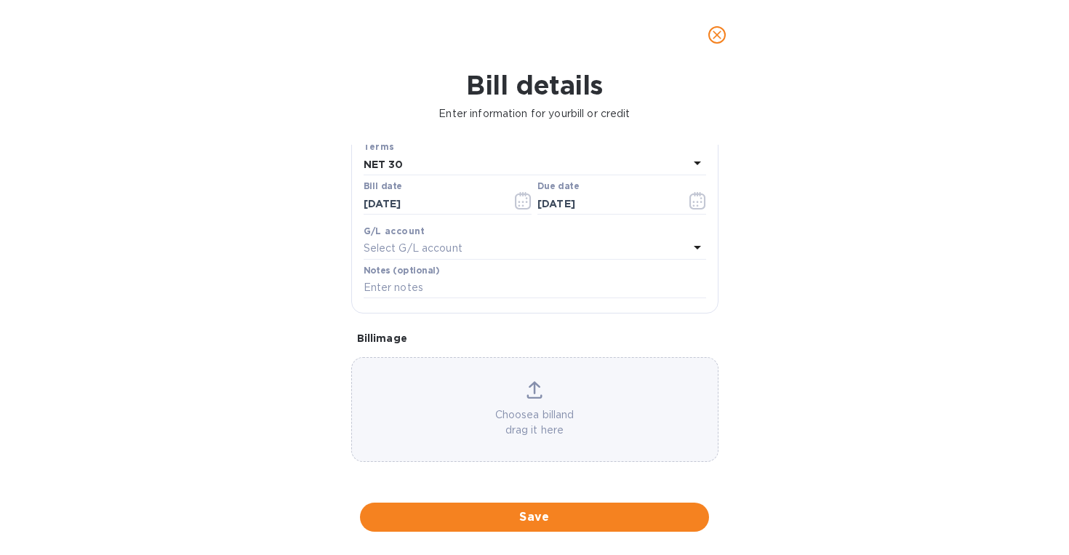
click at [521, 247] on div "Select G/L account" at bounding box center [526, 249] width 325 height 20
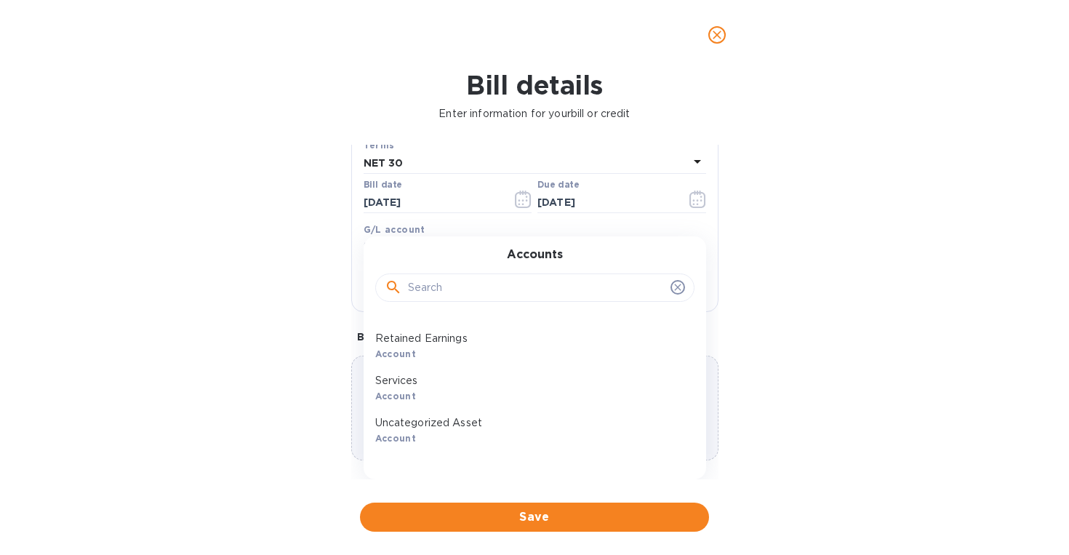
scroll to position [73, 0]
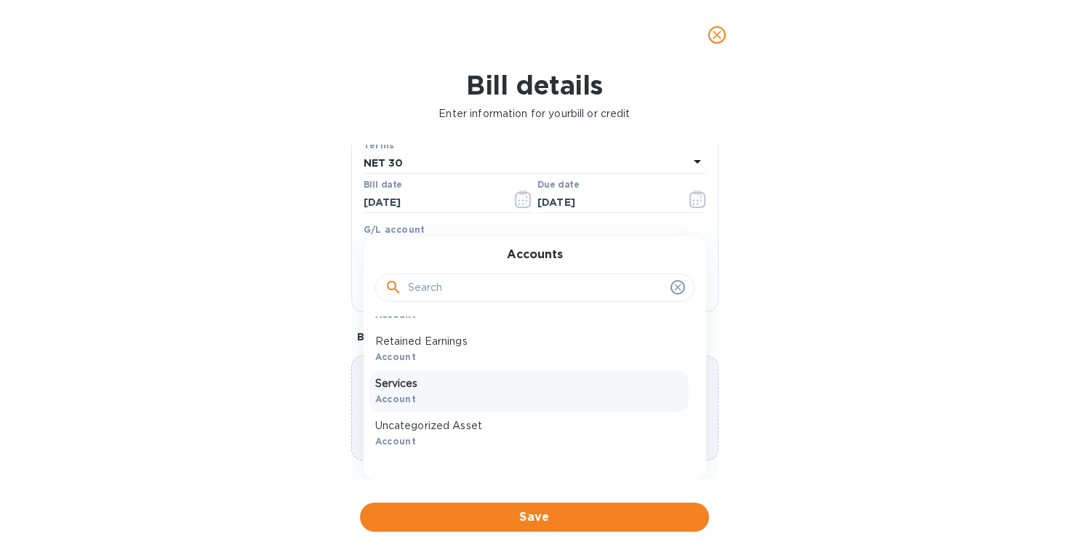
click at [474, 387] on p "Services" at bounding box center [529, 383] width 308 height 15
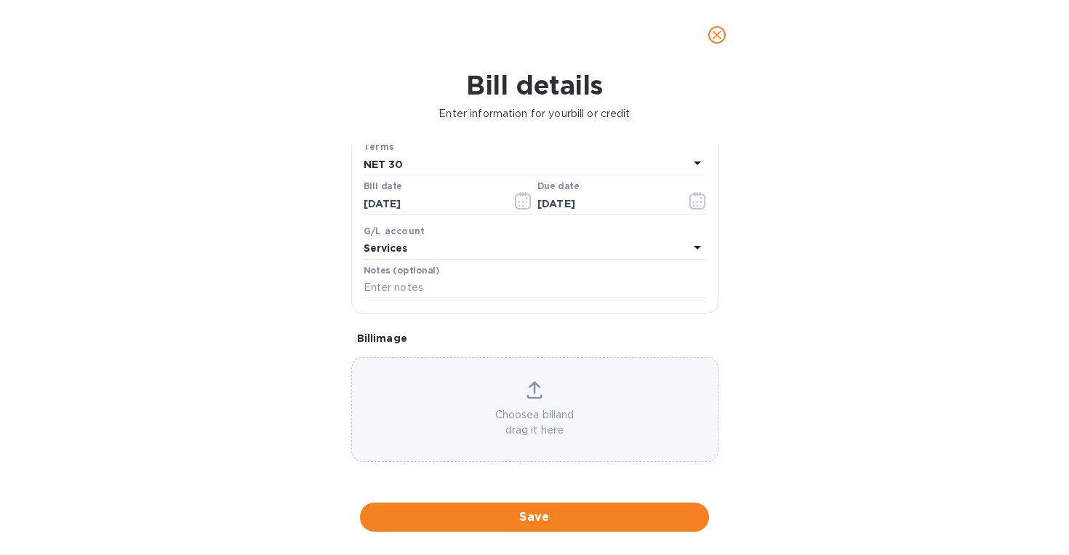
click at [537, 388] on icon at bounding box center [535, 389] width 16 height 17
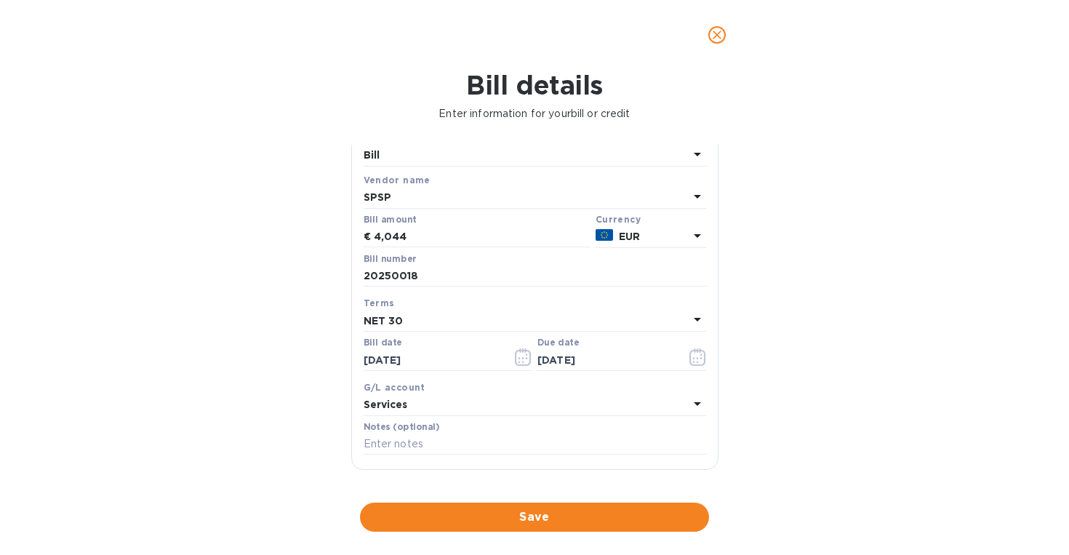
scroll to position [0, 0]
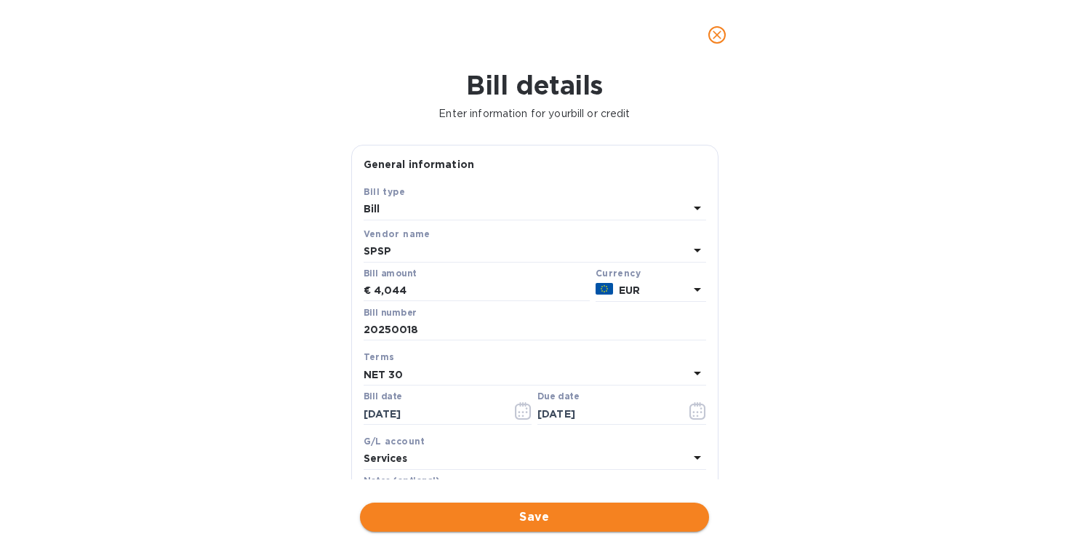
click at [593, 513] on span "Save" at bounding box center [535, 516] width 326 height 17
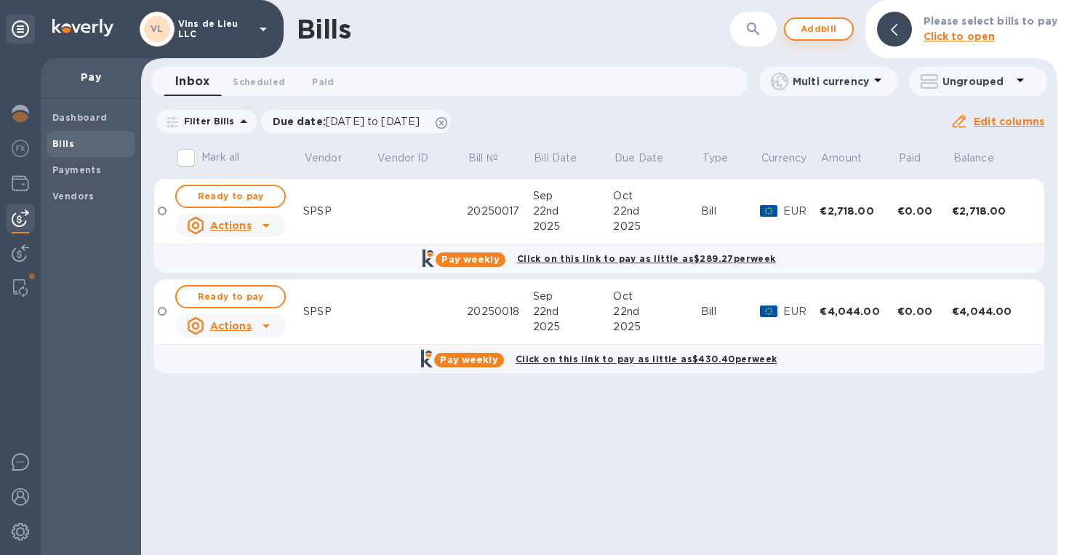
click at [821, 22] on span "Add bill" at bounding box center [819, 28] width 44 height 17
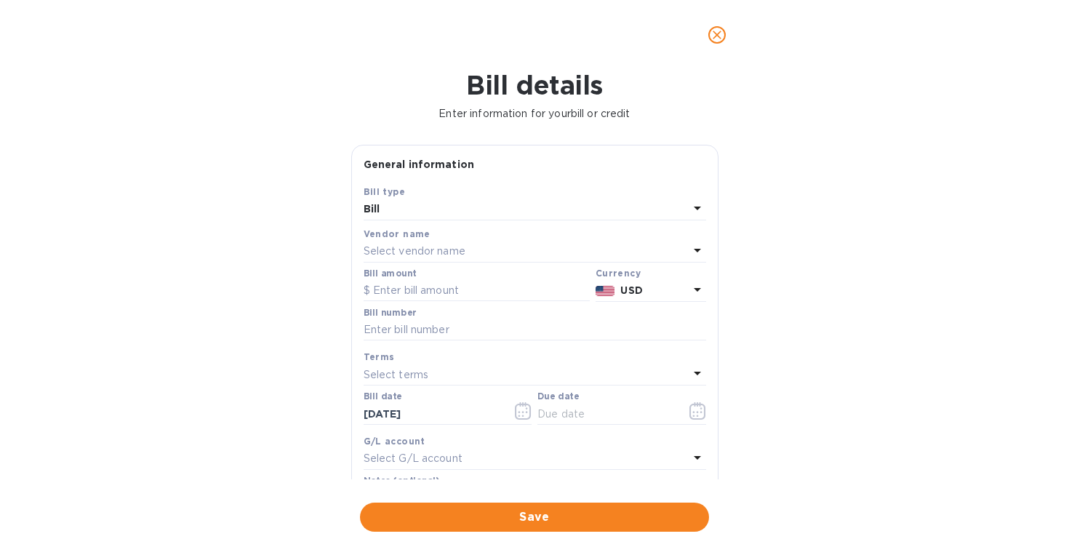
click at [626, 252] on div "Select vendor name" at bounding box center [526, 251] width 325 height 20
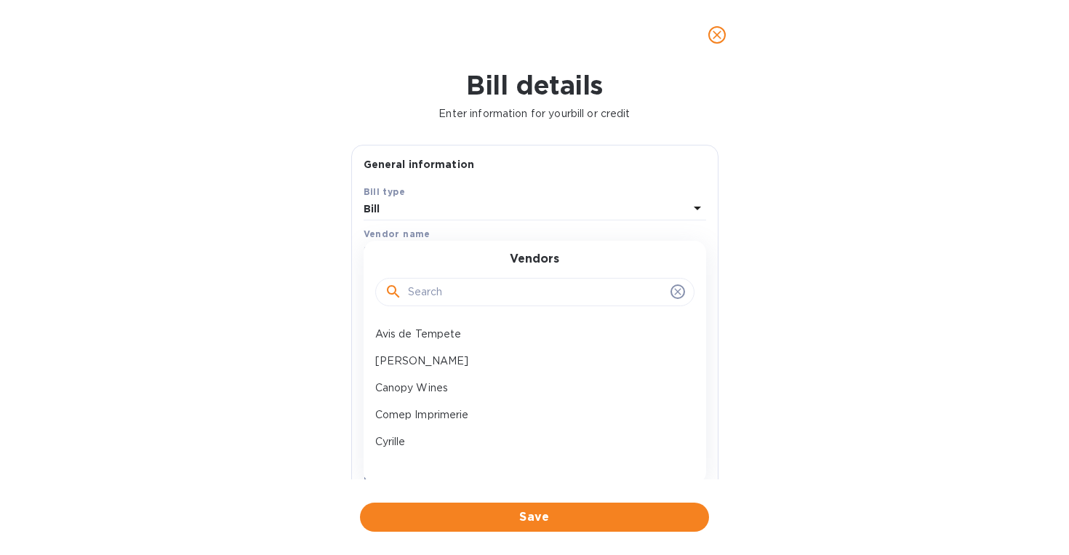
click at [574, 299] on input "text" at bounding box center [536, 292] width 257 height 22
type input "sense"
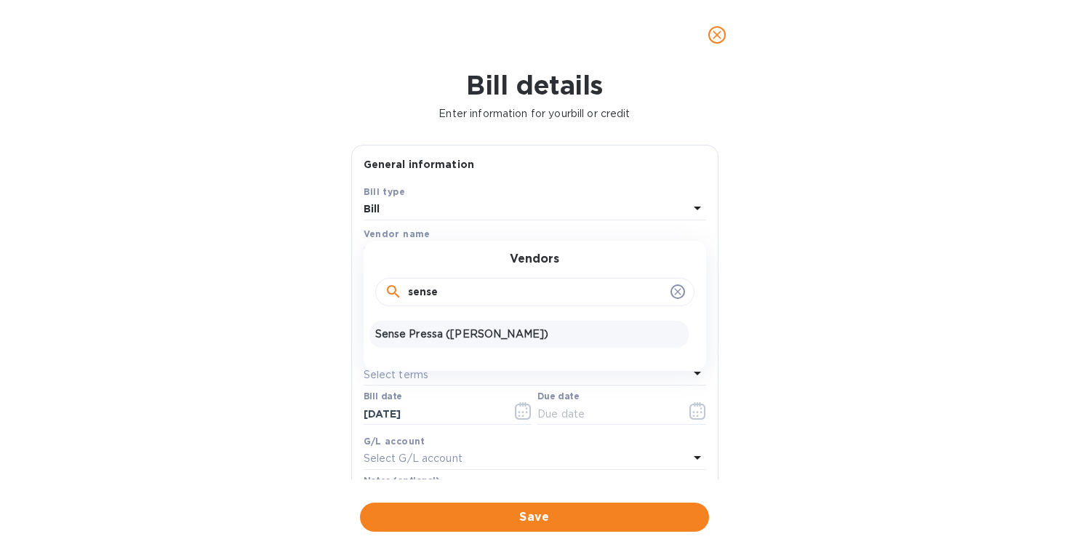
click at [545, 335] on p "Sense Pressa ([PERSON_NAME])" at bounding box center [529, 334] width 308 height 15
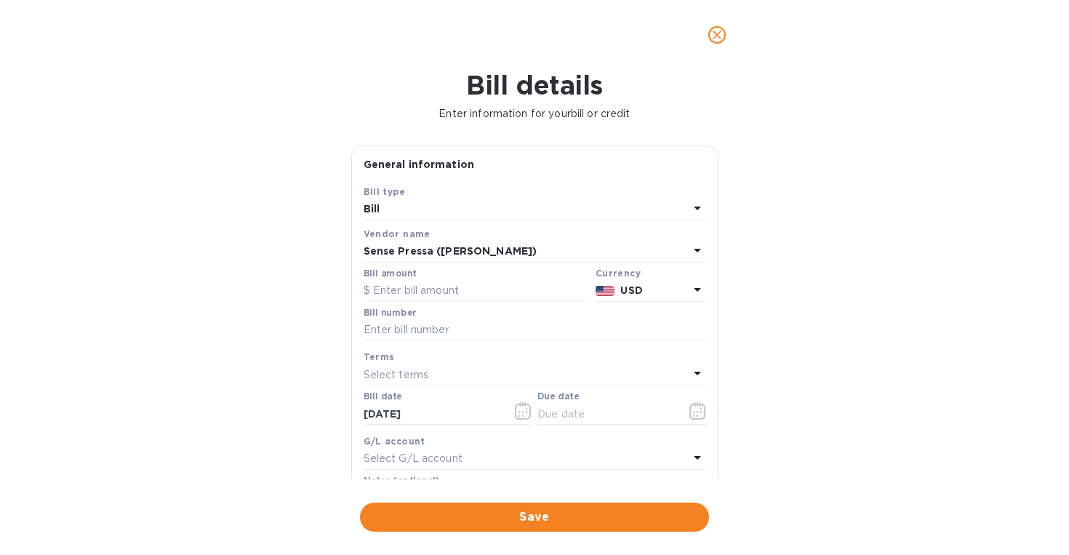
click at [691, 297] on icon at bounding box center [697, 289] width 17 height 17
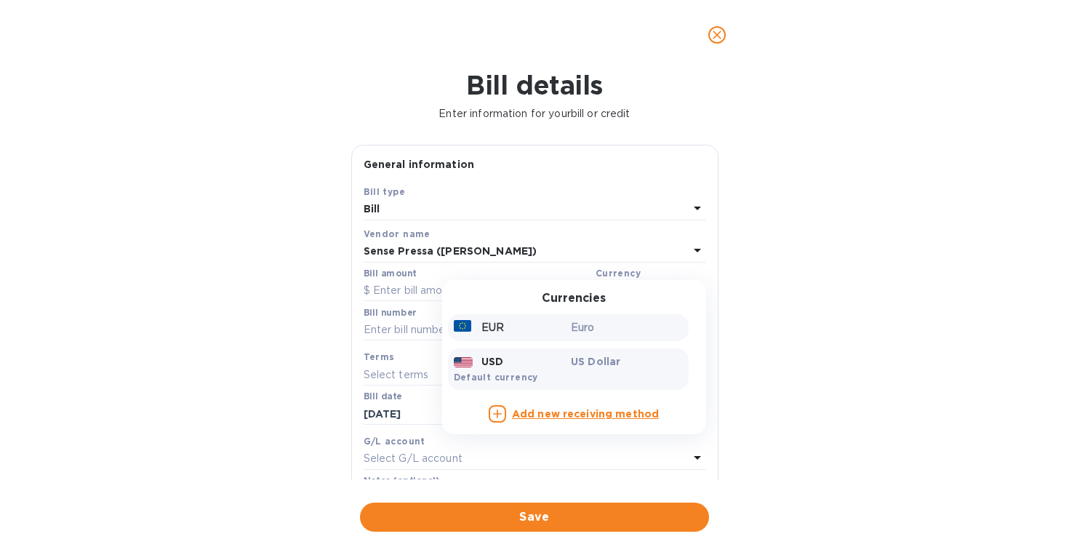
click at [621, 324] on p "Euro" at bounding box center [627, 327] width 112 height 15
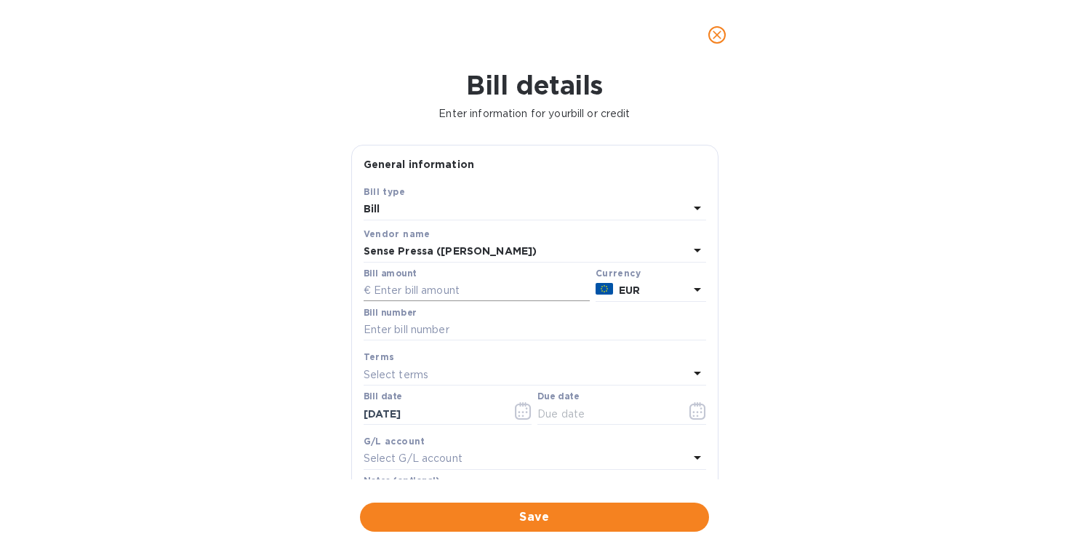
click at [497, 289] on input "text" at bounding box center [477, 291] width 226 height 22
type input "1,152"
click at [492, 337] on input "text" at bounding box center [535, 330] width 343 height 22
type input "20250019"
click at [476, 377] on div "Select terms" at bounding box center [526, 374] width 325 height 20
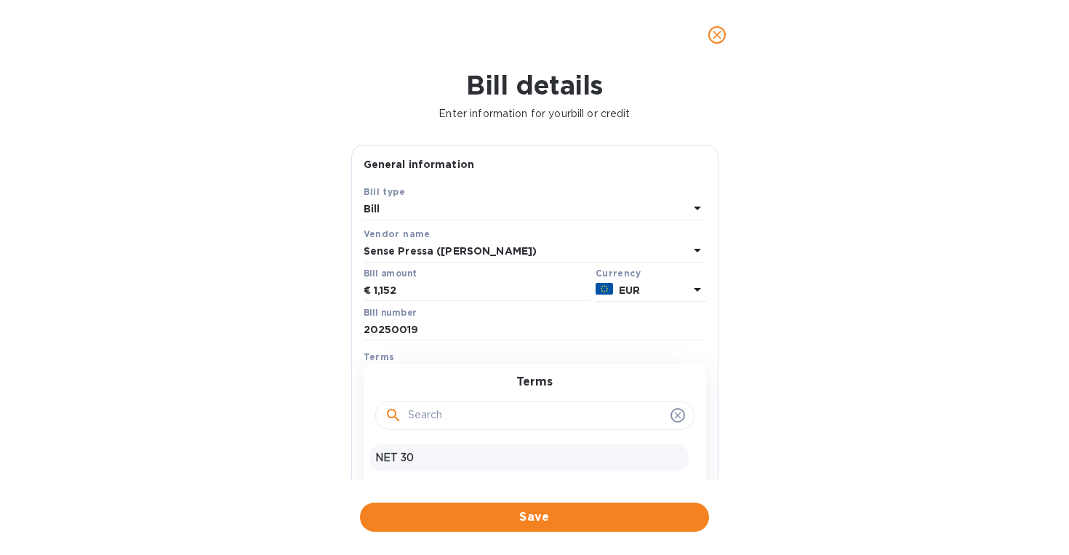
click at [459, 454] on p "NET 30" at bounding box center [529, 457] width 308 height 15
type input "[DATE]"
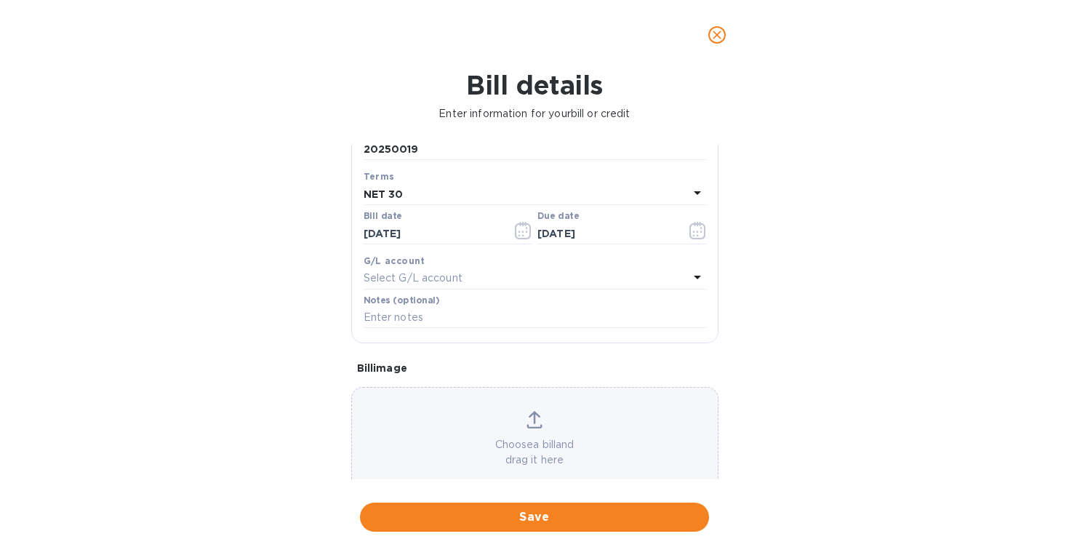
scroll to position [193, 0]
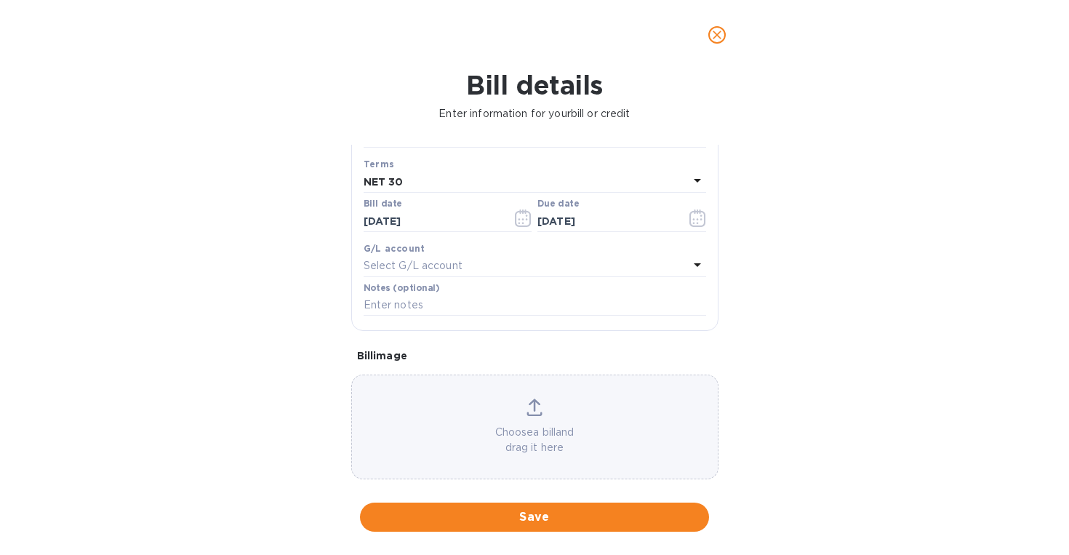
click at [547, 268] on div "Select G/L account" at bounding box center [526, 266] width 325 height 20
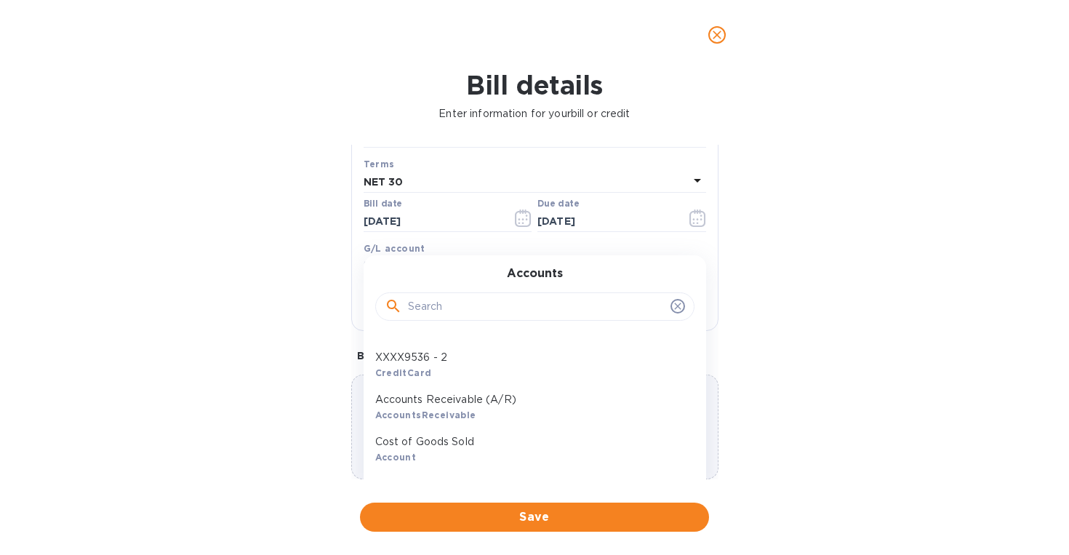
scroll to position [472, 0]
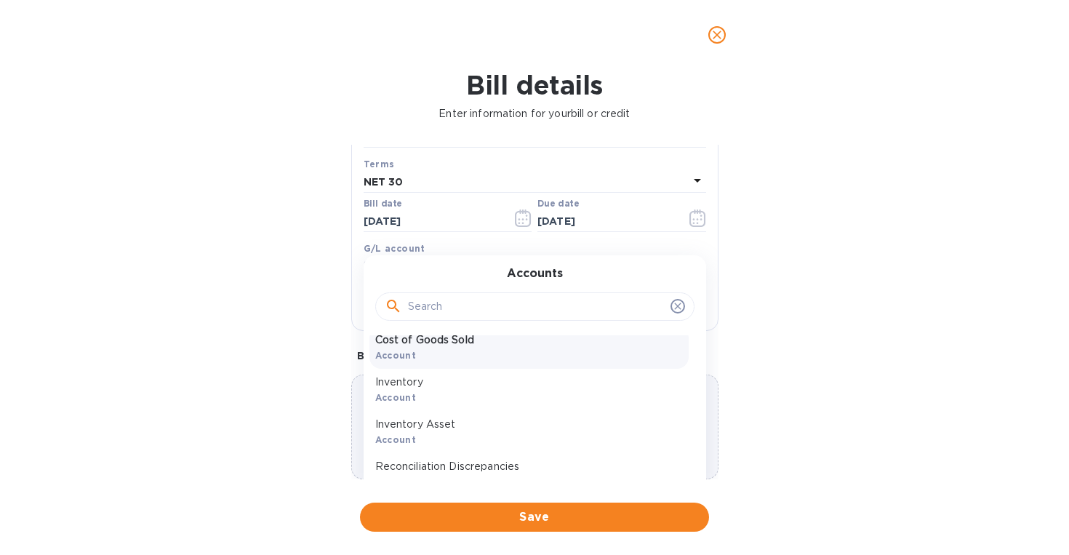
click at [503, 365] on div "Cost of Goods Sold Account" at bounding box center [528, 348] width 319 height 42
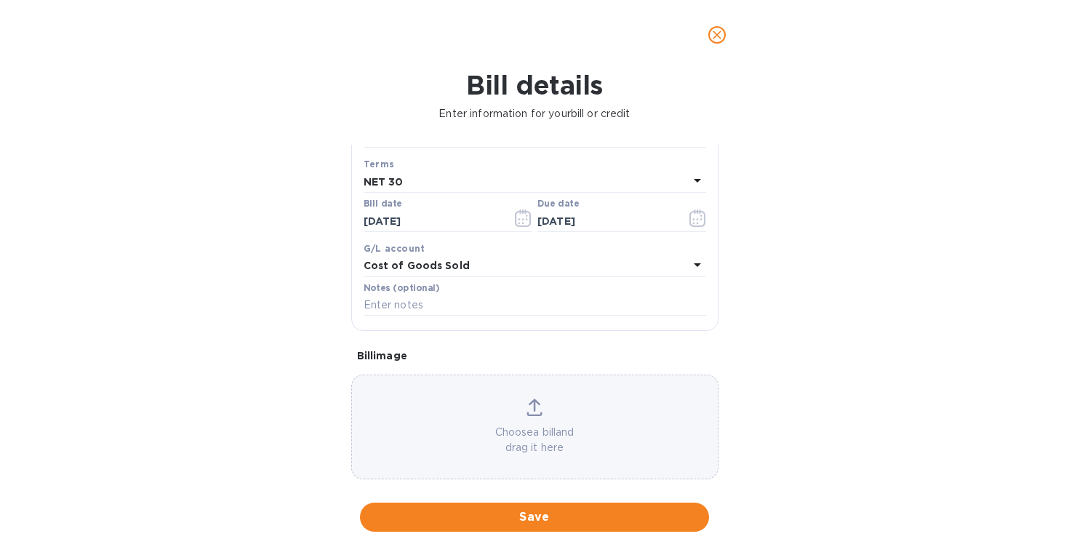
click at [521, 404] on div "Choose a bill and drag it here" at bounding box center [535, 427] width 366 height 57
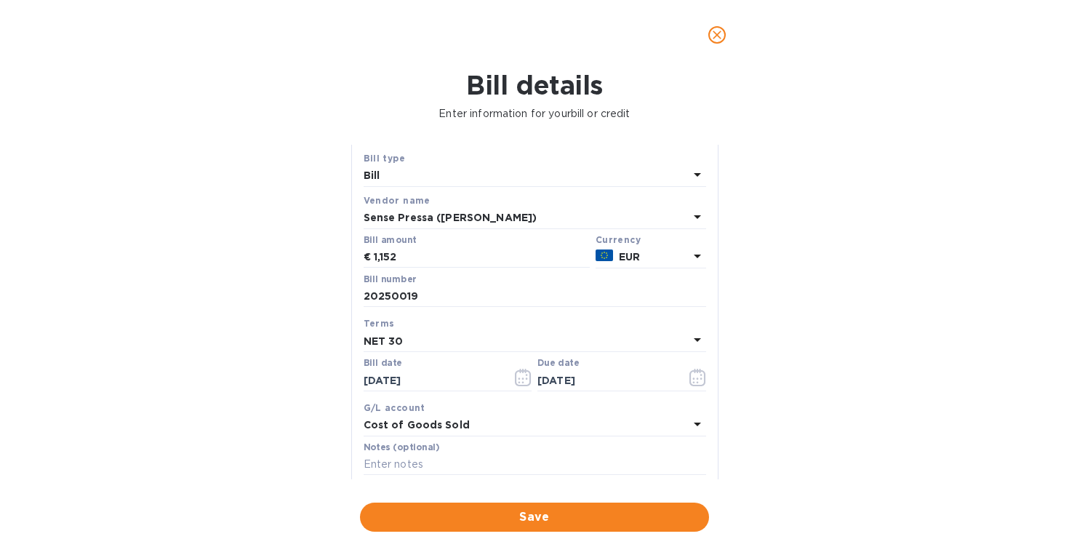
scroll to position [57, 0]
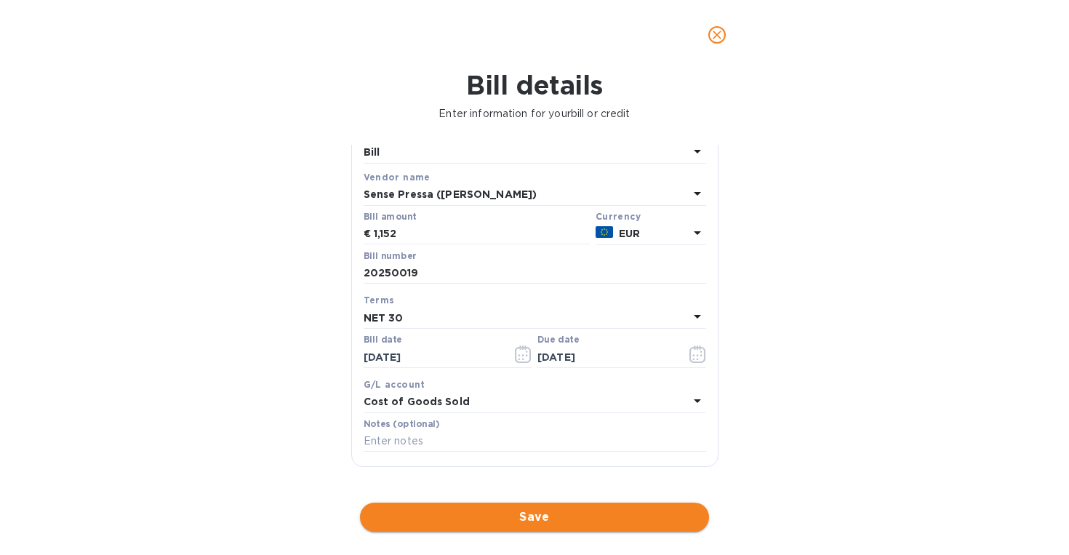
click at [559, 524] on span "Save" at bounding box center [535, 516] width 326 height 17
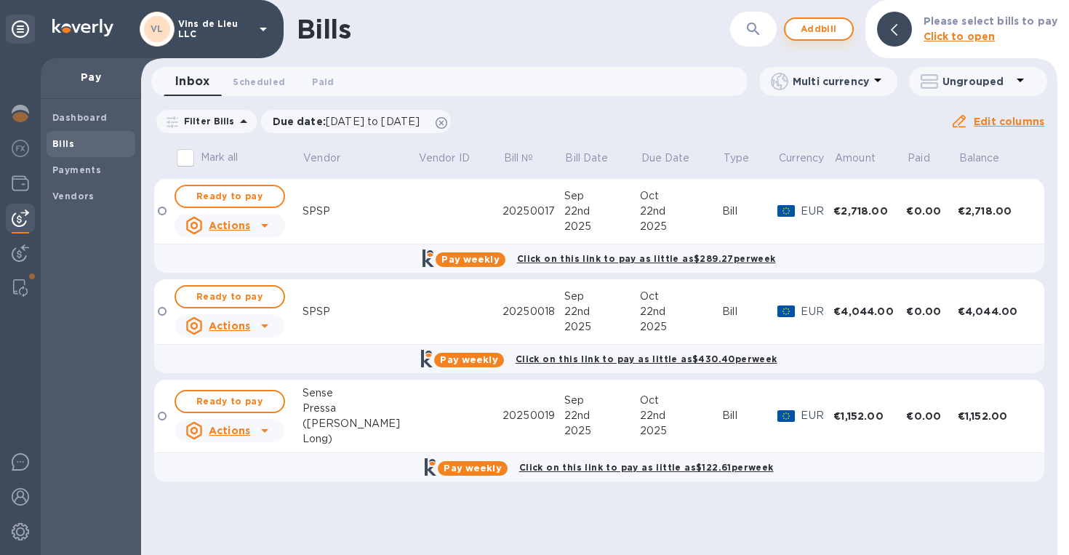
click at [820, 33] on span "Add bill" at bounding box center [819, 28] width 44 height 17
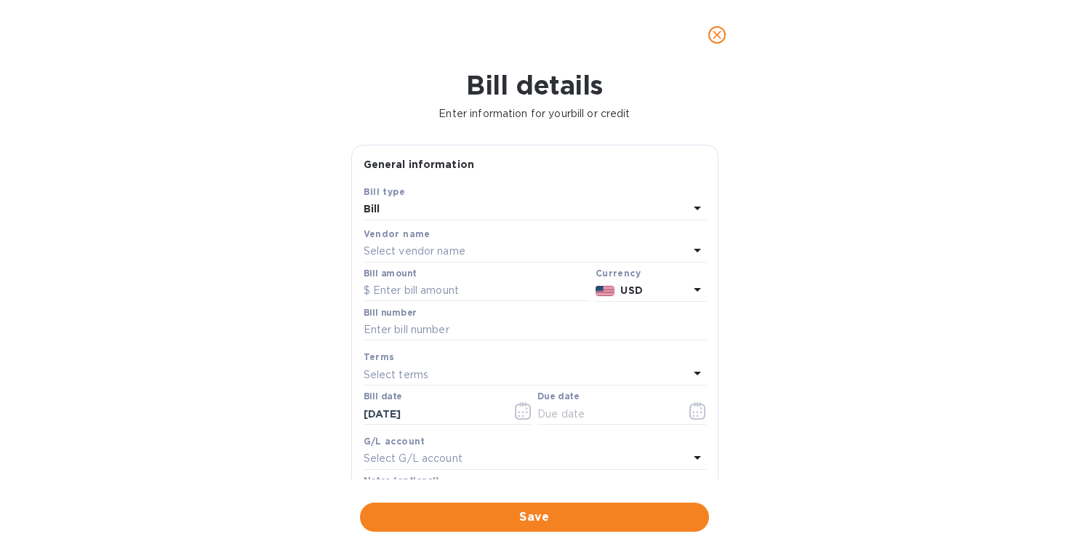
click at [585, 242] on div "Select vendor name" at bounding box center [526, 251] width 325 height 20
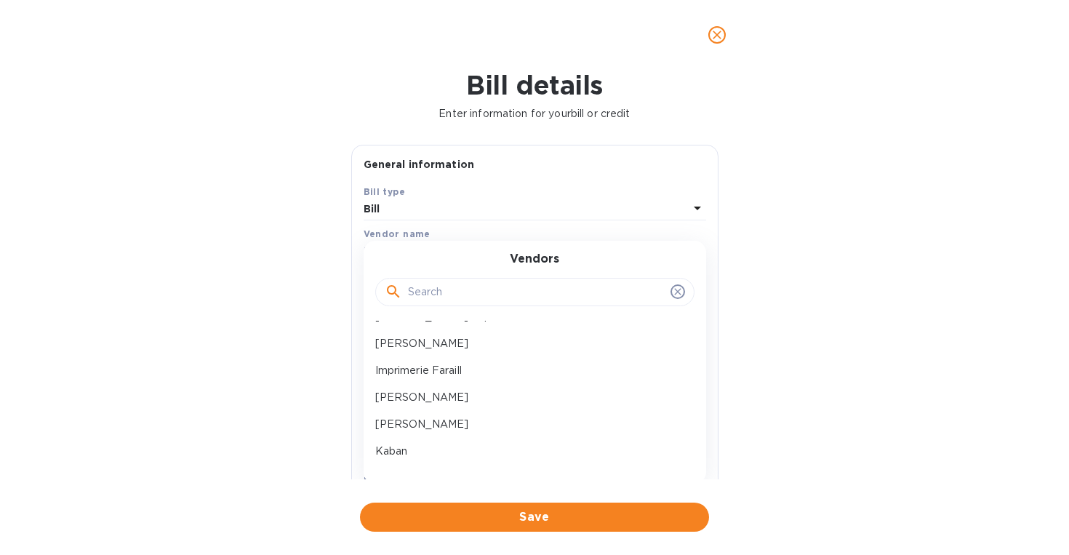
scroll to position [399, 0]
click at [513, 412] on p "Sense Pressa ([PERSON_NAME])" at bounding box center [529, 419] width 308 height 15
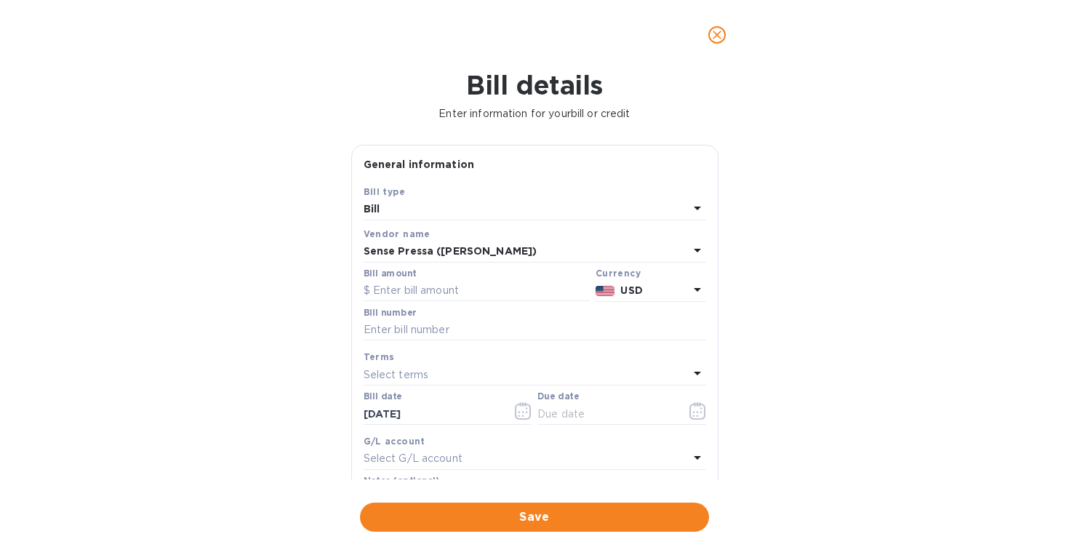
click at [636, 289] on b "USD" at bounding box center [631, 290] width 22 height 12
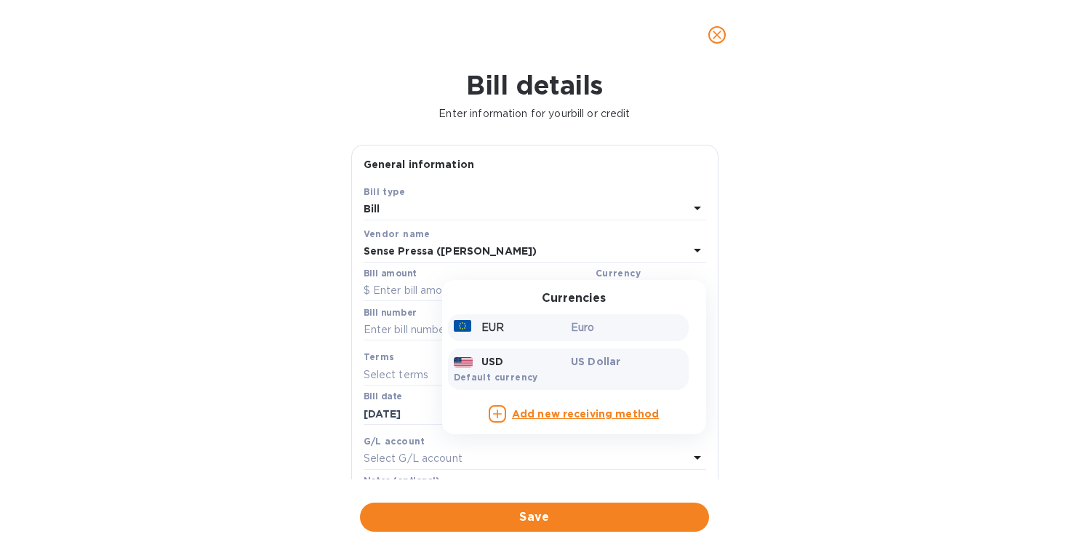
click at [585, 339] on div "EUR Euro" at bounding box center [568, 327] width 241 height 27
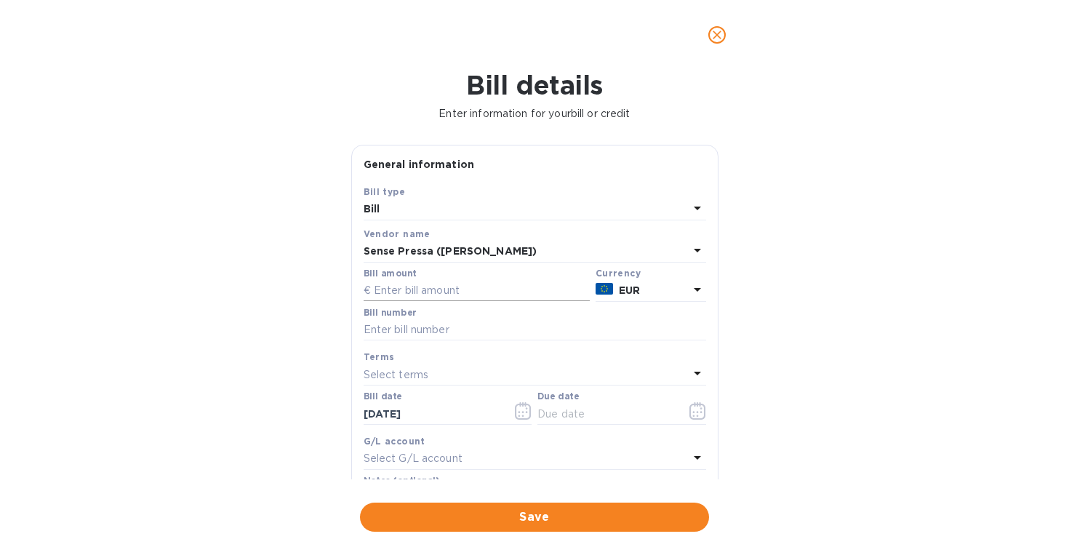
click at [553, 282] on input "text" at bounding box center [477, 291] width 226 height 22
type input "2,784"
click at [548, 339] on input "text" at bounding box center [535, 330] width 343 height 22
type input "20250020"
click at [581, 373] on div "Select terms" at bounding box center [526, 374] width 325 height 20
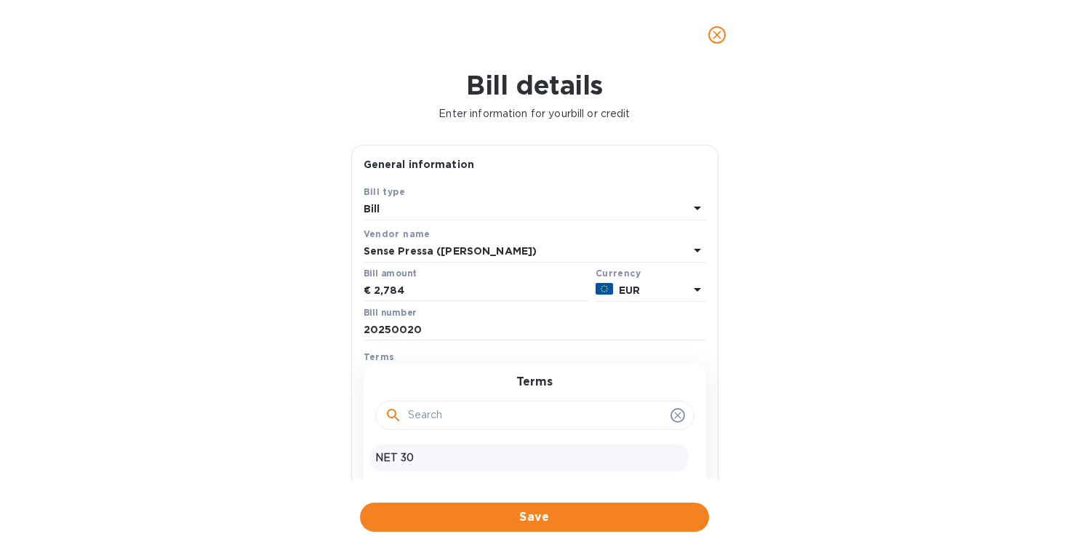
click at [526, 458] on p "NET 30" at bounding box center [529, 457] width 308 height 15
type input "[DATE]"
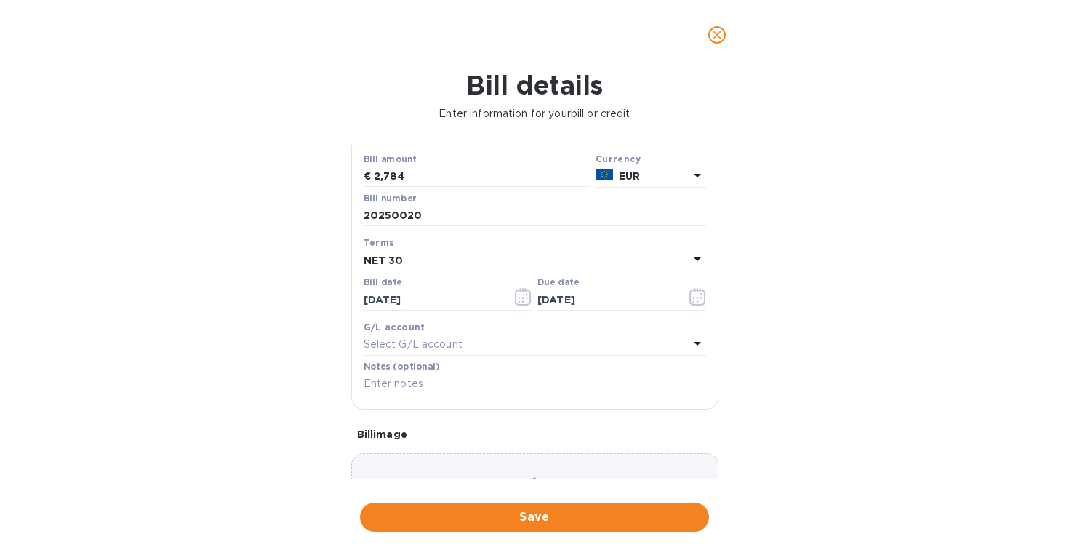
scroll to position [148, 0]
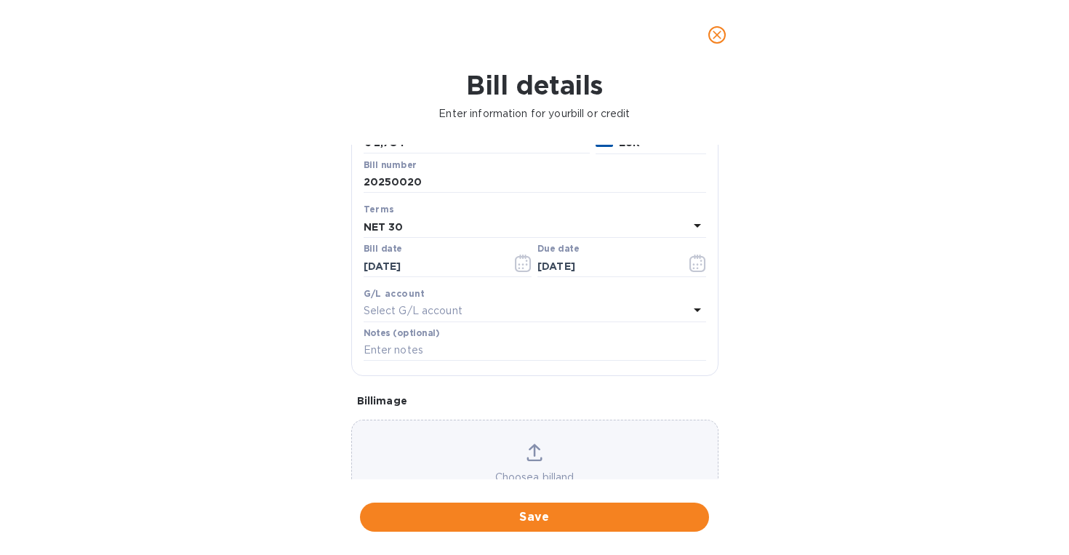
click at [510, 318] on div "Select G/L account" at bounding box center [526, 311] width 325 height 20
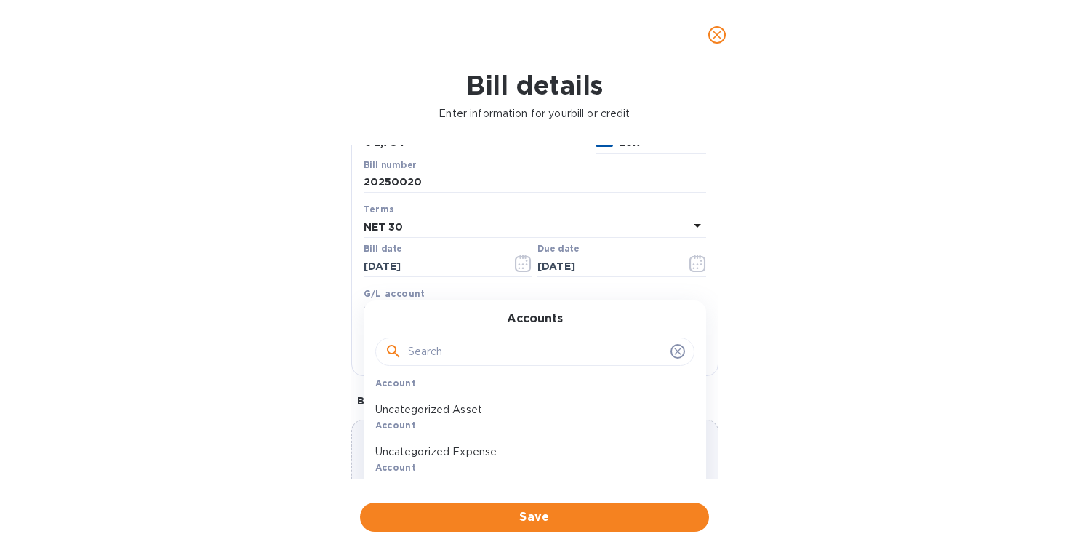
scroll to position [78, 0]
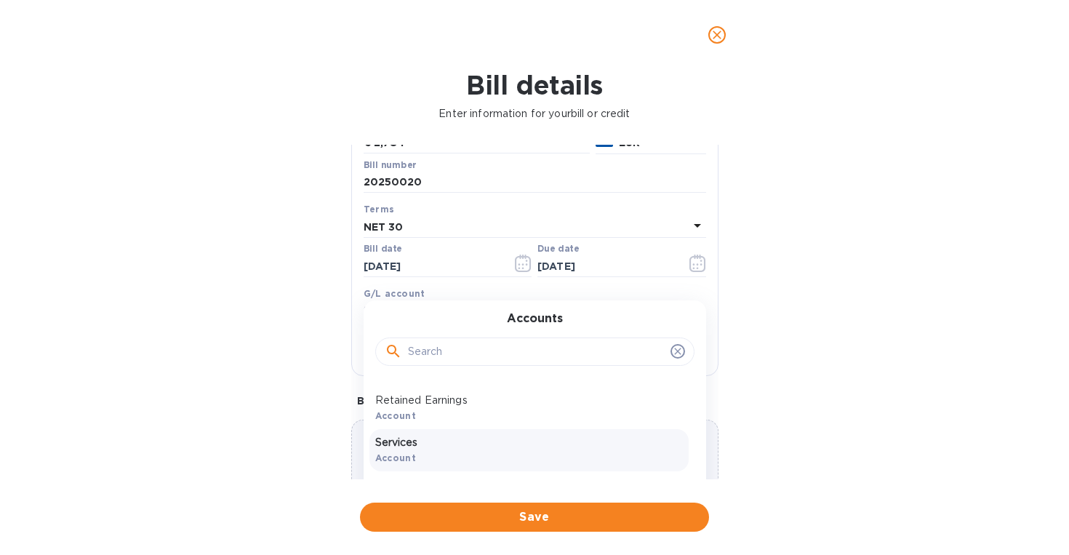
click at [526, 448] on p "Services" at bounding box center [529, 442] width 308 height 15
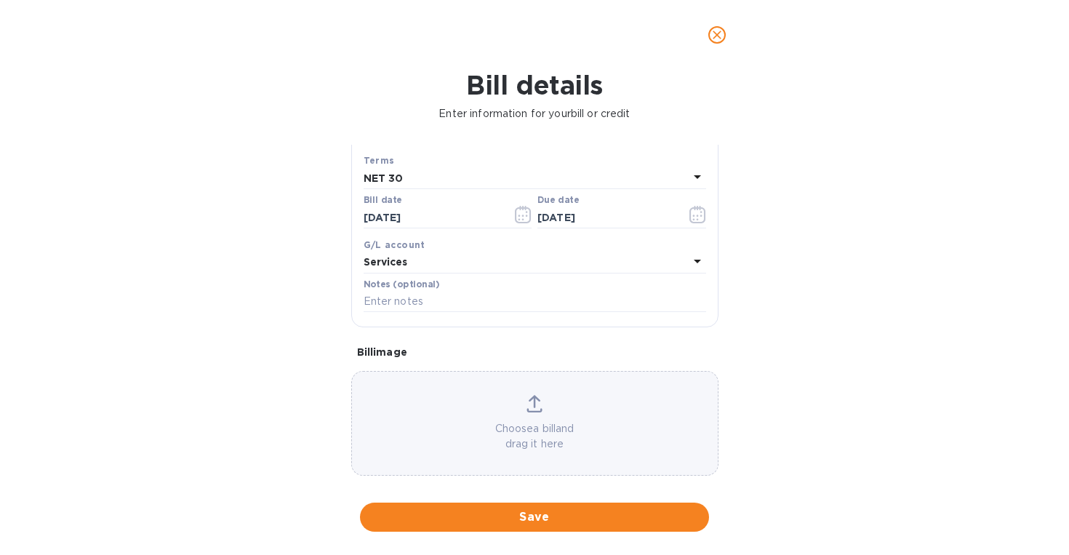
scroll to position [212, 0]
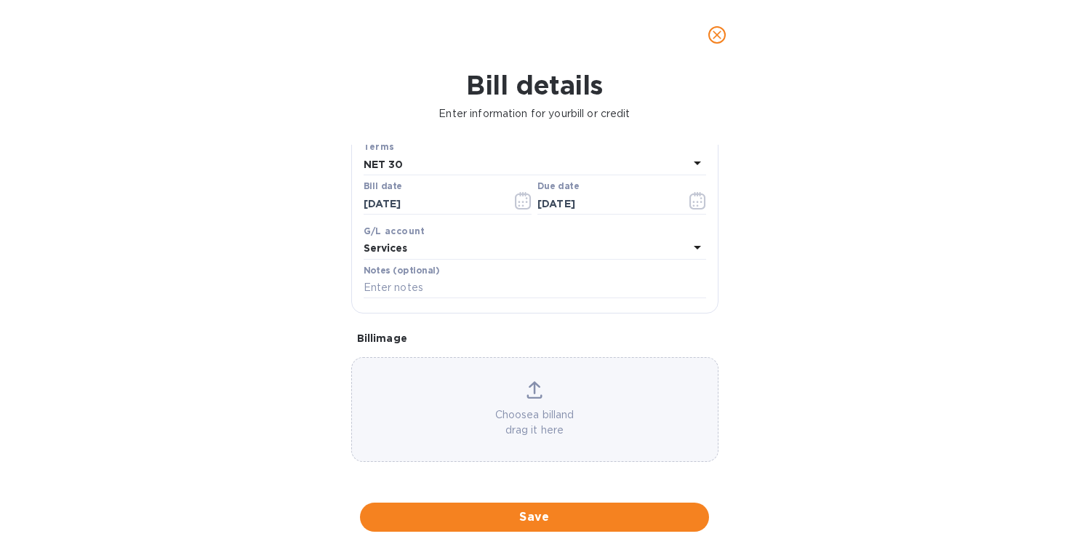
click at [527, 391] on icon at bounding box center [535, 389] width 16 height 17
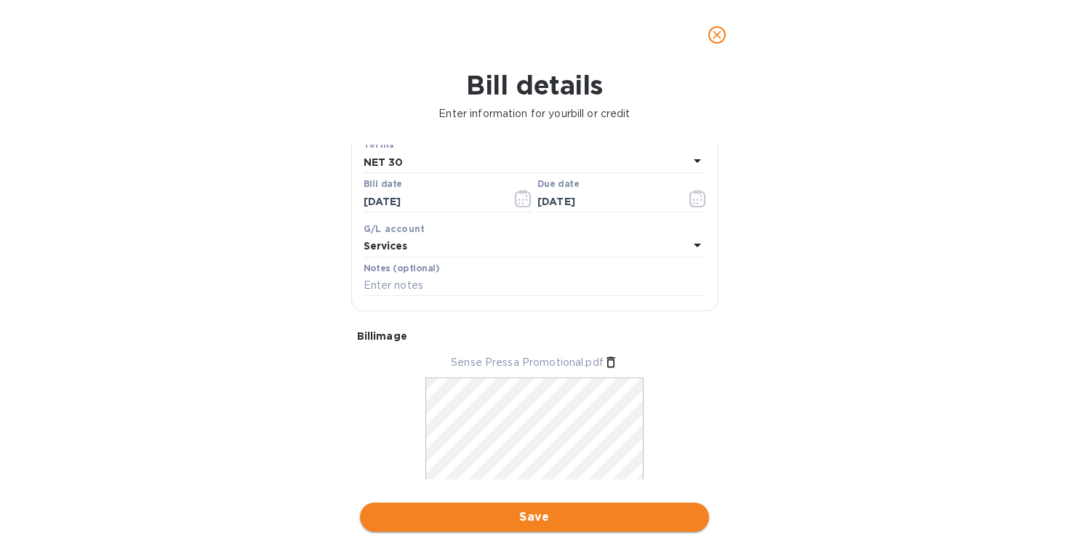
click at [519, 517] on span "Save" at bounding box center [535, 516] width 326 height 17
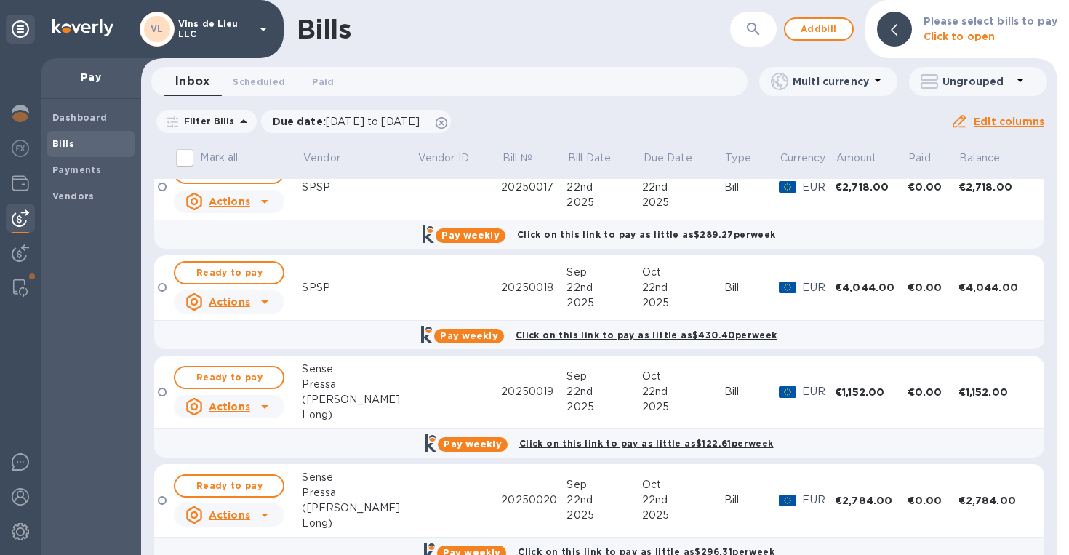
scroll to position [0, 0]
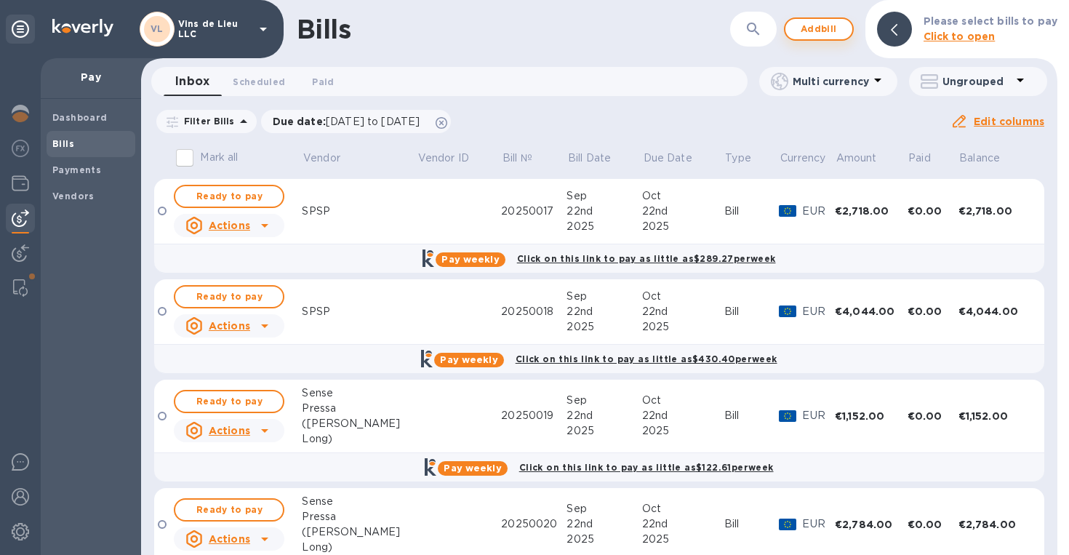
click at [841, 31] on span "Add bill" at bounding box center [819, 28] width 44 height 17
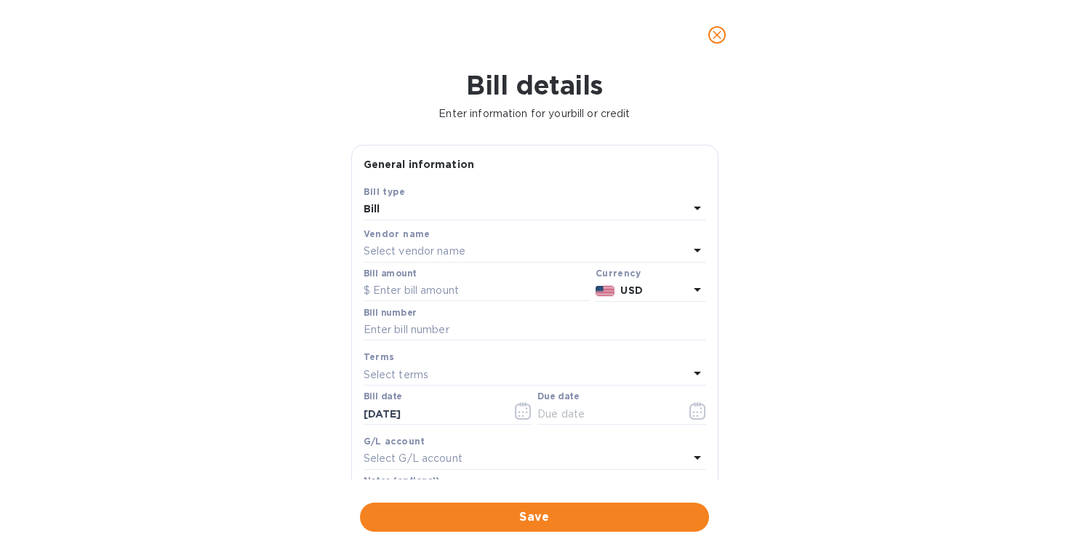
click at [679, 253] on div "Select vendor name" at bounding box center [526, 251] width 325 height 20
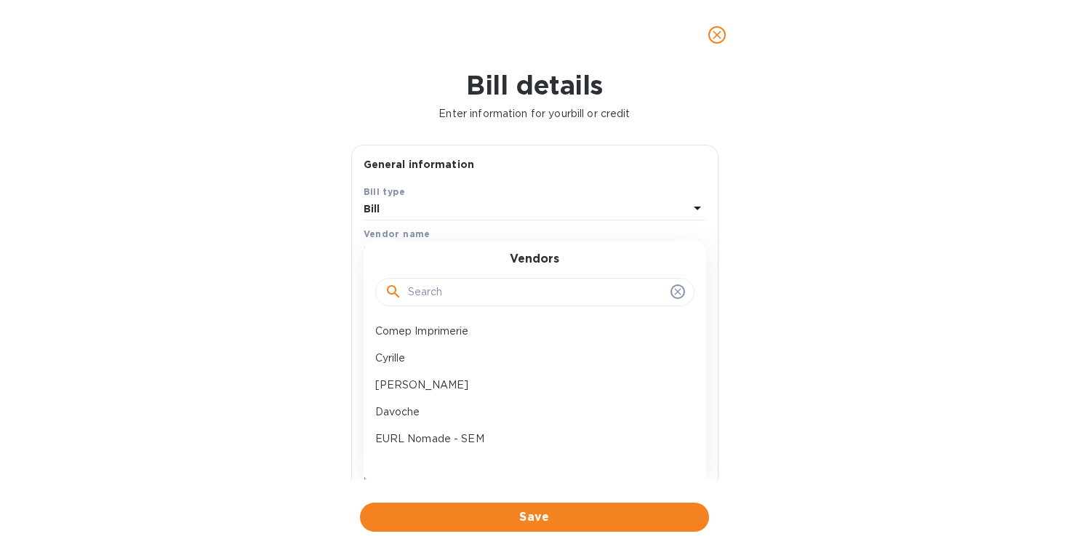
scroll to position [126, 0]
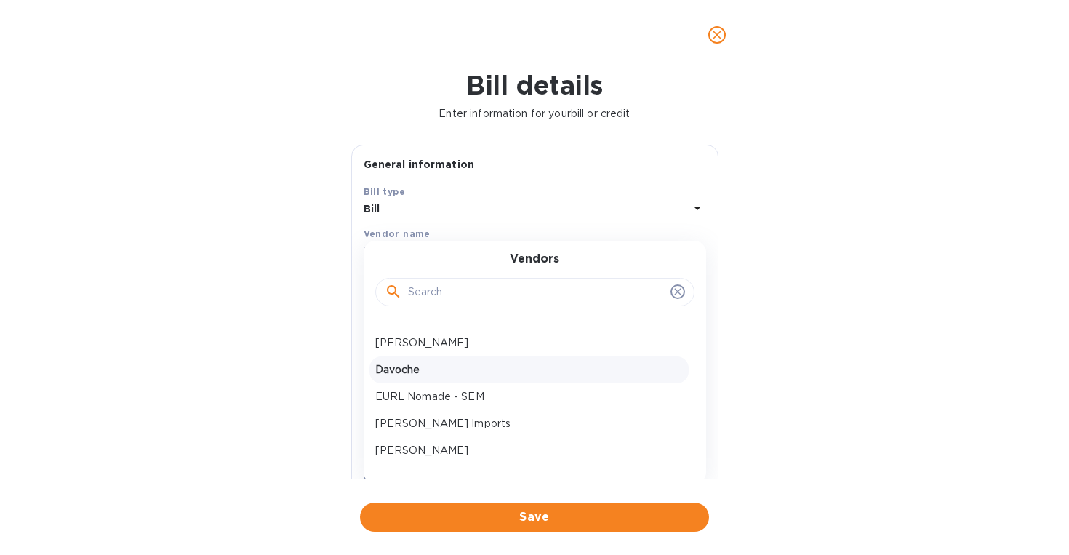
click at [545, 373] on p "Davoche" at bounding box center [529, 369] width 308 height 15
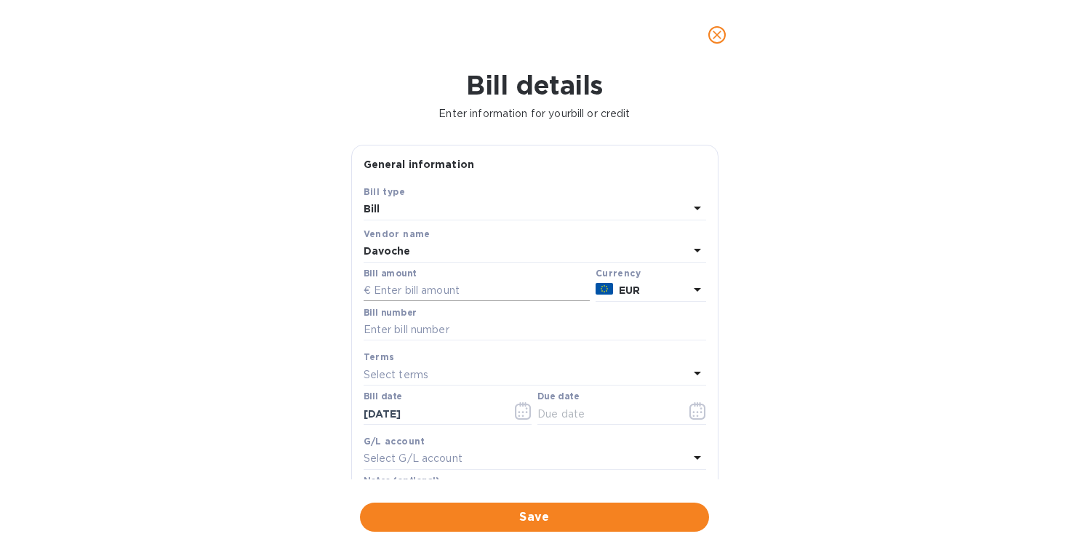
click at [520, 289] on input "text" at bounding box center [477, 291] width 226 height 22
type input "1,680"
click at [523, 333] on input "text" at bounding box center [535, 330] width 343 height 22
type input "20250021"
click at [602, 384] on div "Select terms" at bounding box center [526, 374] width 325 height 20
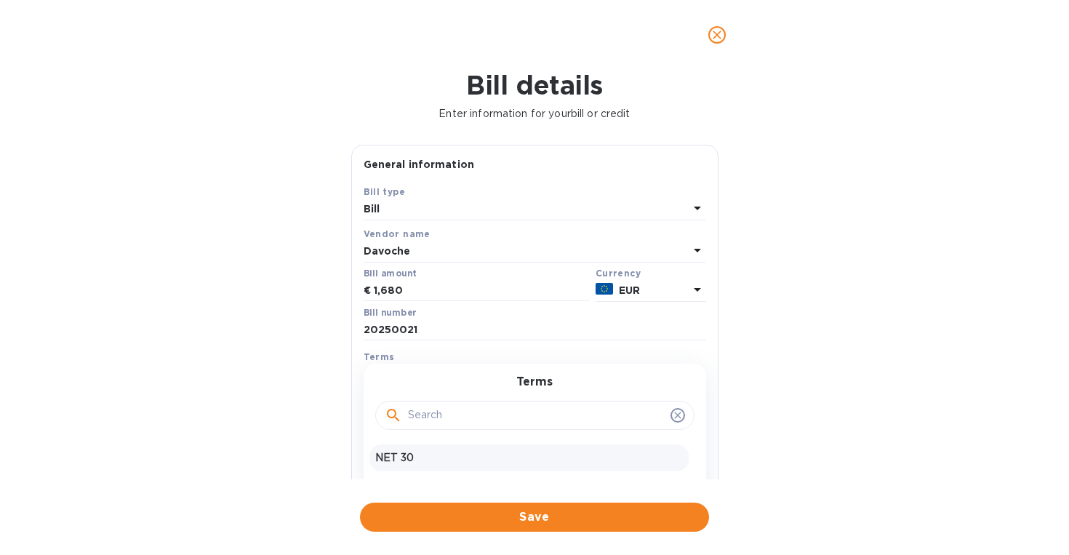
click at [521, 454] on p "NET 30" at bounding box center [529, 457] width 308 height 15
type input "[DATE]"
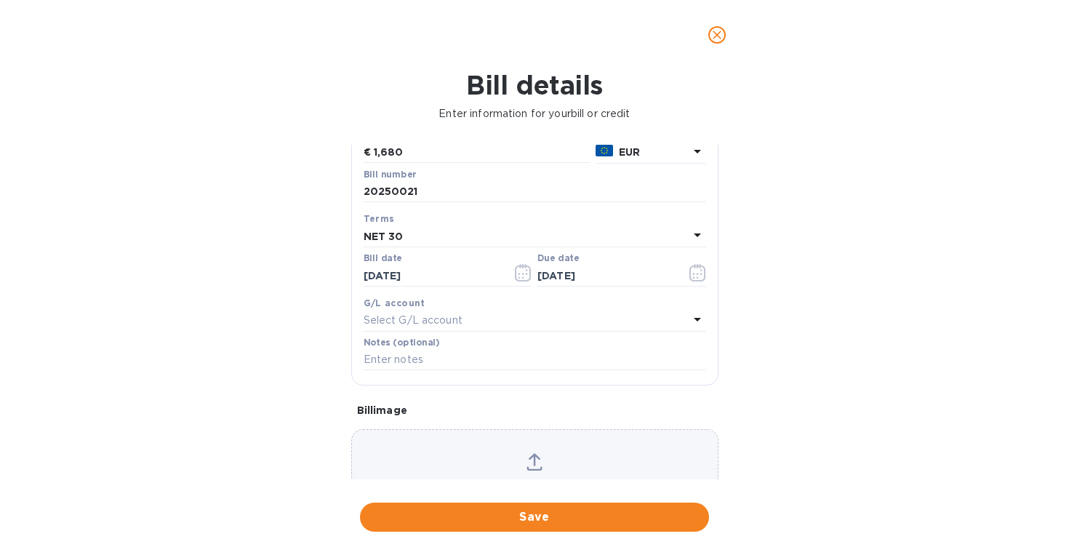
scroll to position [193, 0]
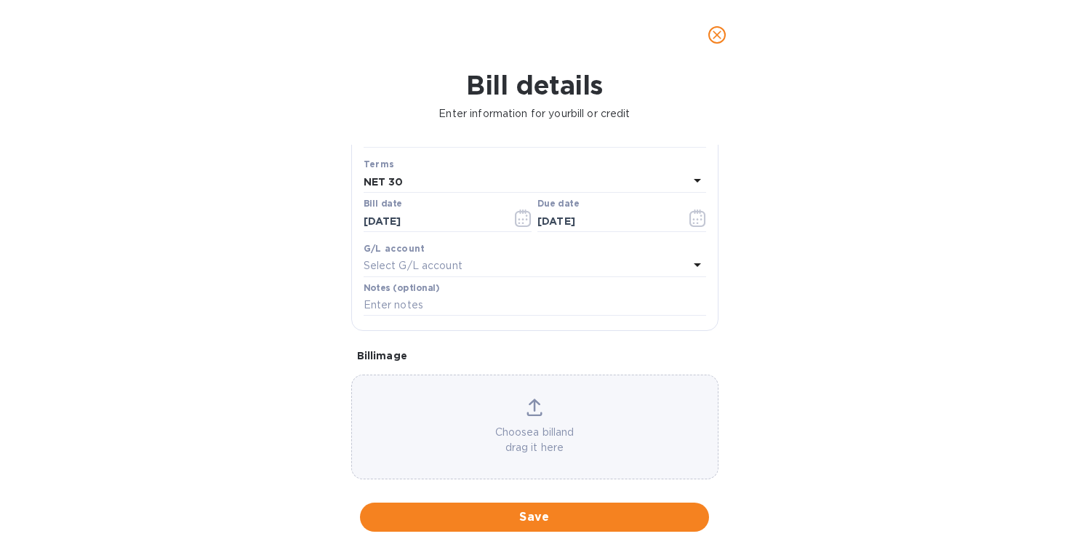
click at [516, 279] on div "G/L account Select G/L account" at bounding box center [535, 259] width 348 height 42
click at [527, 268] on div "Select G/L account" at bounding box center [526, 266] width 325 height 20
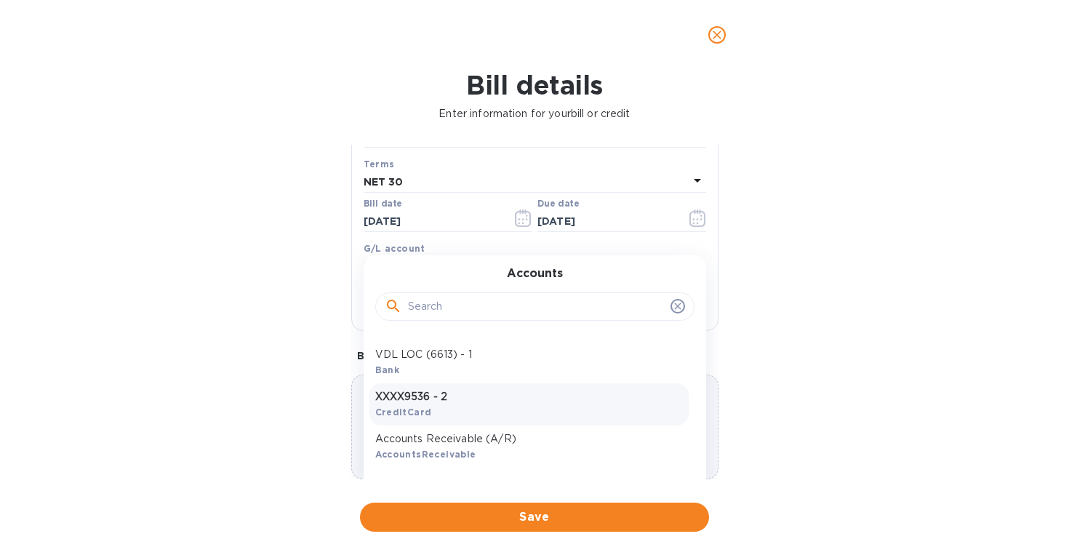
scroll to position [388, 0]
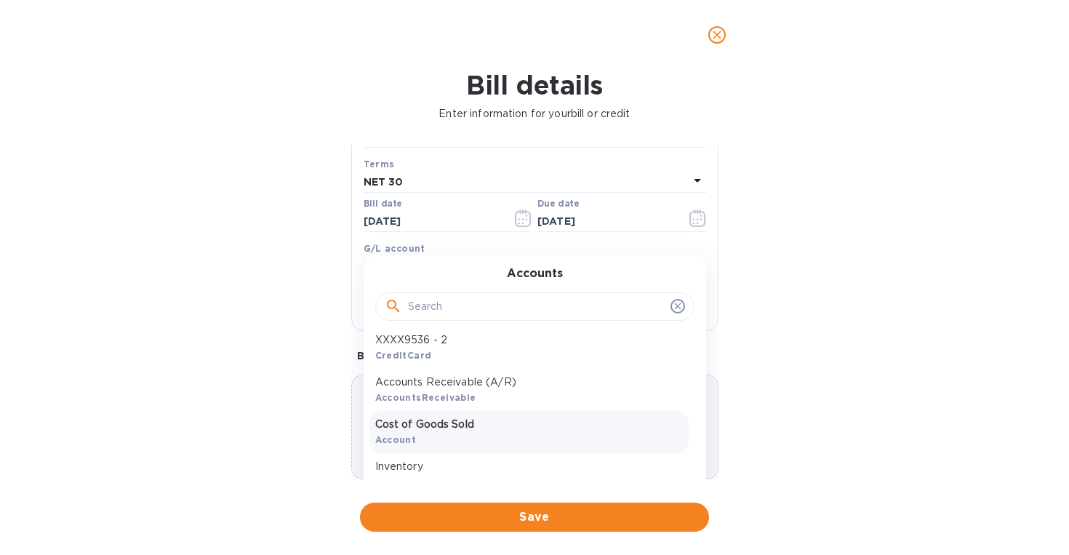
click at [500, 446] on div "Cost of Goods Sold Account" at bounding box center [528, 432] width 319 height 42
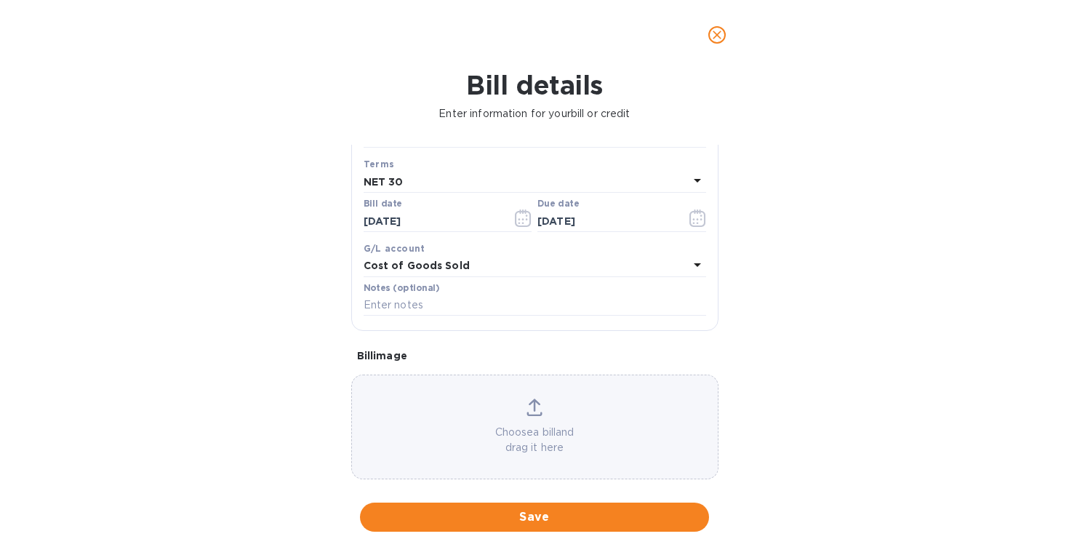
click at [529, 422] on div "Choose a bill and drag it here" at bounding box center [535, 427] width 366 height 57
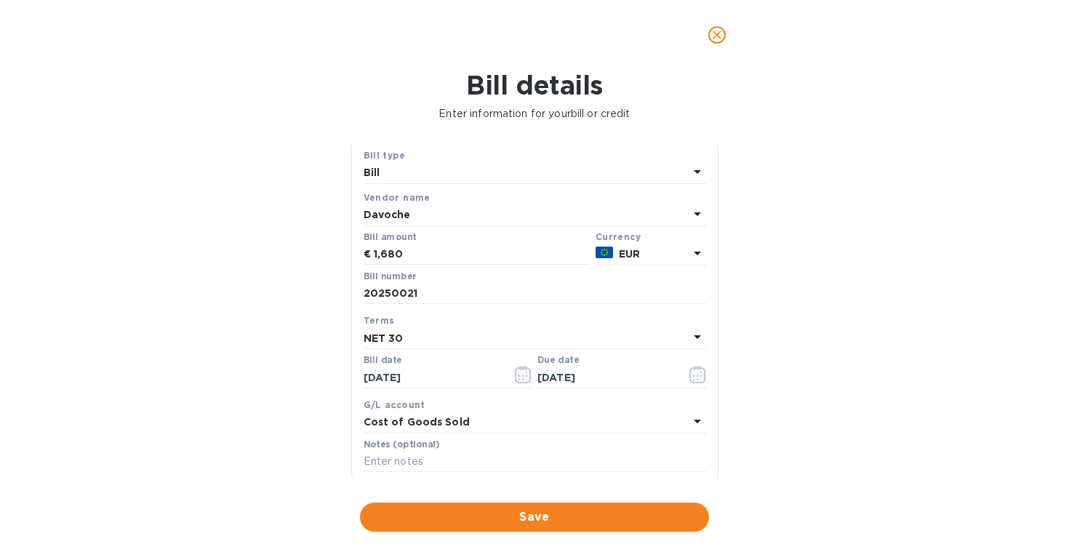
scroll to position [35, 0]
click at [581, 508] on span "Save" at bounding box center [535, 516] width 326 height 17
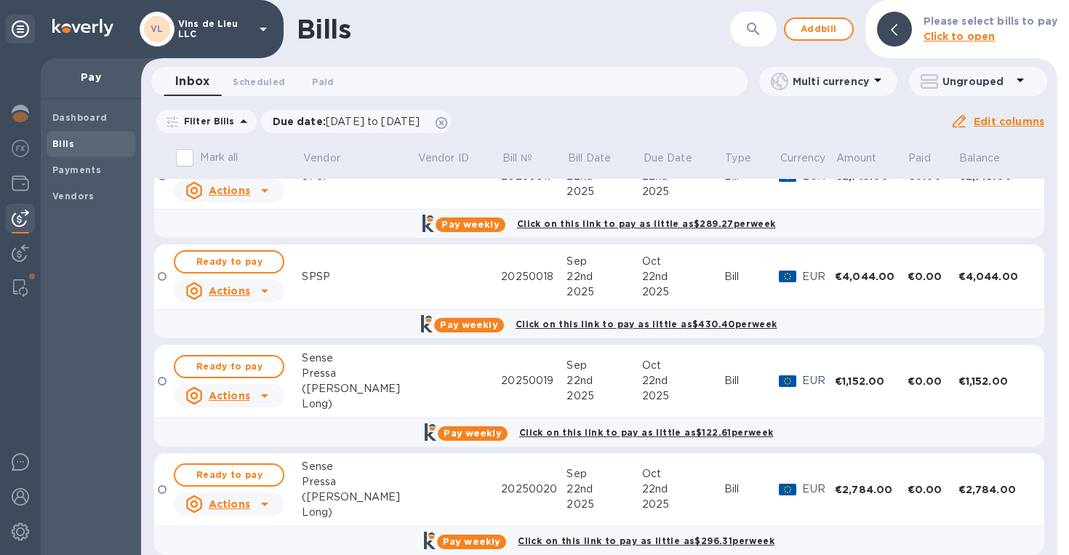
scroll to position [0, 0]
